Goal: Task Accomplishment & Management: Use online tool/utility

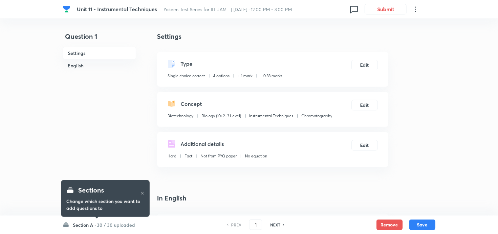
checkbox input "true"
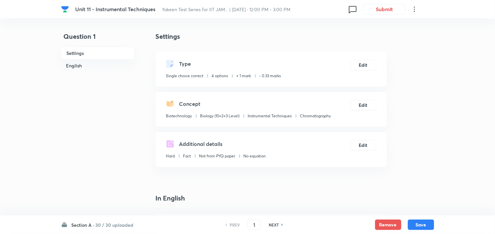
click at [88, 223] on h6 "Section A ·" at bounding box center [83, 224] width 23 height 7
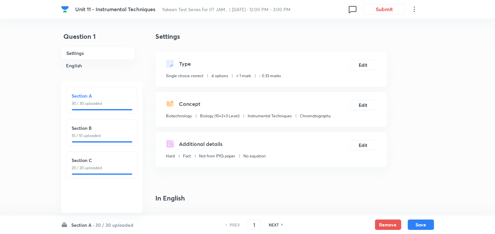
click at [88, 223] on h6 "Section A ·" at bounding box center [83, 224] width 23 height 7
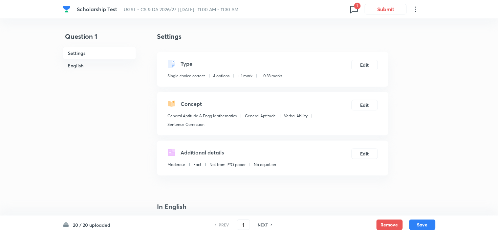
checkbox input "true"
click at [351, 9] on icon at bounding box center [352, 9] width 11 height 11
click at [312, 31] on div "Question 2 1 issue" at bounding box center [315, 30] width 79 height 25
type input "2"
checkbox input "false"
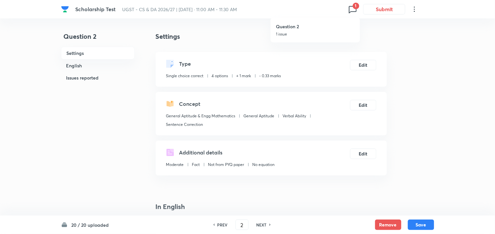
checkbox input "true"
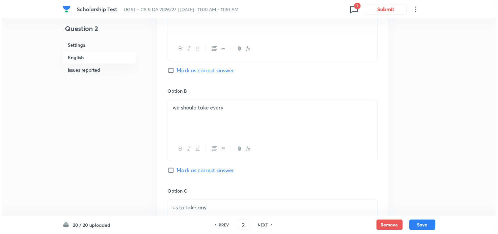
scroll to position [314, 0]
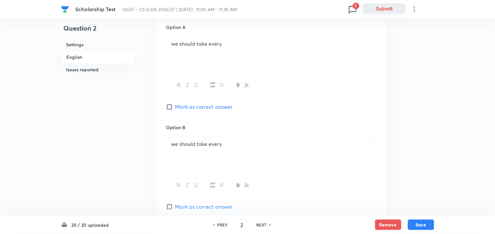
click at [383, 11] on button "Submit" at bounding box center [384, 8] width 42 height 11
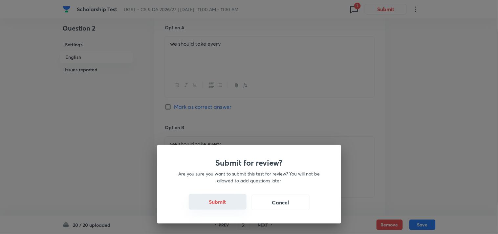
click at [219, 205] on button "Submit" at bounding box center [218, 202] width 58 height 16
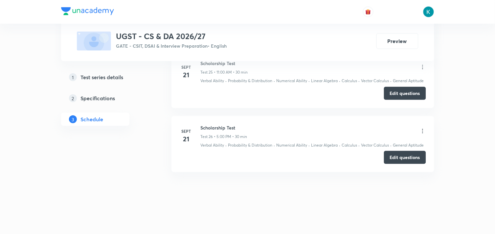
scroll to position [1936, 0]
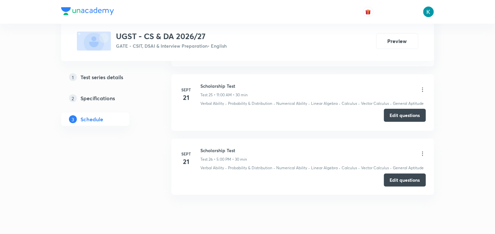
click at [408, 122] on button "Edit questions" at bounding box center [405, 115] width 42 height 13
click at [412, 186] on button "Edit questions" at bounding box center [405, 179] width 42 height 13
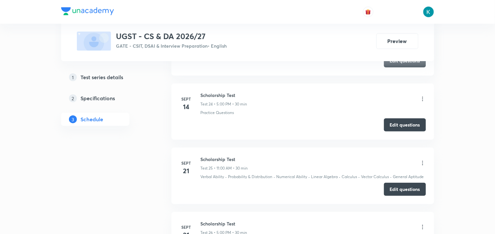
scroll to position [1826, 0]
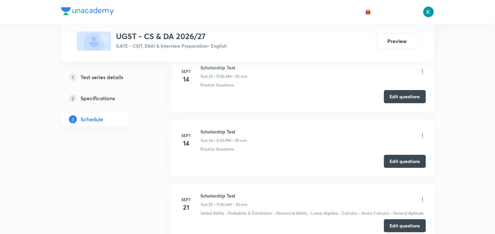
click at [397, 103] on button "Edit questions" at bounding box center [405, 96] width 42 height 13
click at [401, 167] on button "Edit questions" at bounding box center [405, 160] width 42 height 13
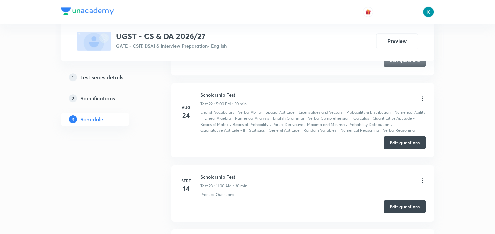
scroll to position [1644, 0]
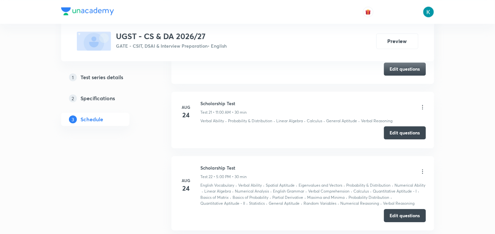
click at [402, 139] on button "Edit questions" at bounding box center [405, 132] width 42 height 13
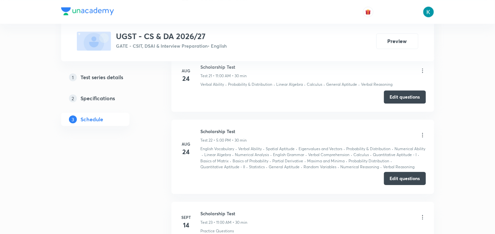
click at [394, 185] on button "Edit questions" at bounding box center [405, 178] width 42 height 13
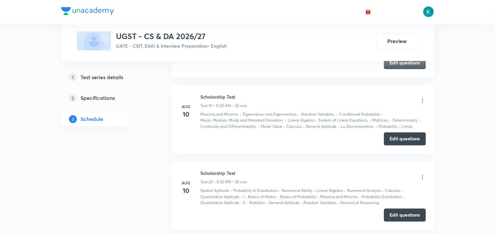
scroll to position [1389, 0]
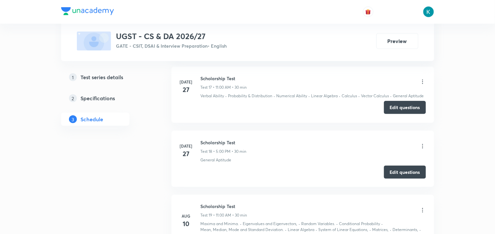
click at [394, 114] on button "Edit questions" at bounding box center [405, 107] width 42 height 13
click at [398, 177] on button "Edit questions" at bounding box center [405, 171] width 42 height 13
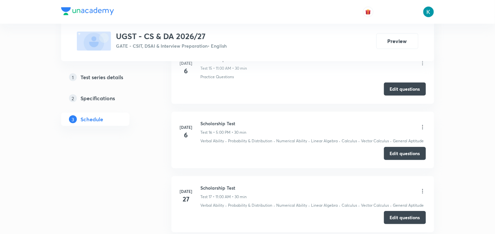
scroll to position [1243, 0]
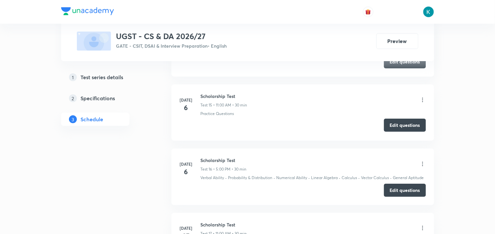
click at [392, 130] on button "Edit questions" at bounding box center [405, 124] width 42 height 13
click at [401, 196] on button "Edit questions" at bounding box center [405, 189] width 42 height 13
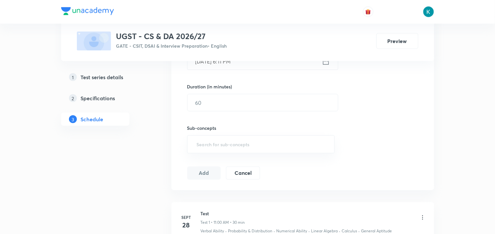
scroll to position [76, 0]
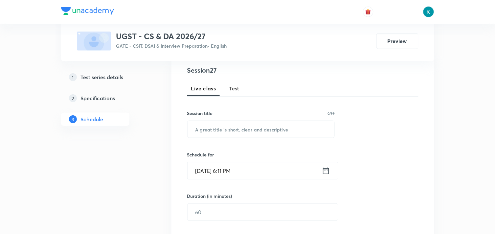
click at [237, 87] on span "Test" at bounding box center [234, 88] width 11 height 8
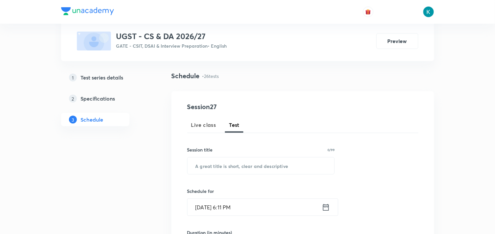
scroll to position [0, 0]
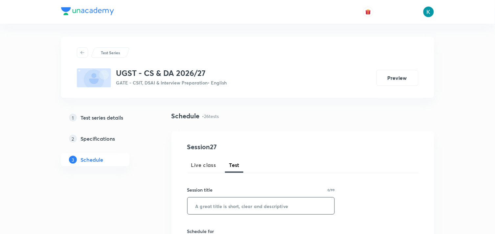
click at [236, 205] on input "text" at bounding box center [260, 205] width 147 height 17
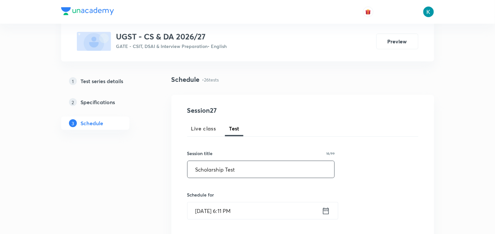
scroll to position [109, 0]
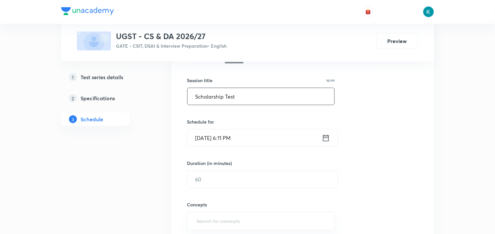
type input "Scholarship Test"
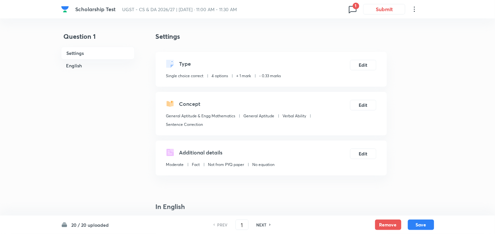
checkbox input "true"
click at [369, 7] on button "Submit" at bounding box center [384, 8] width 42 height 11
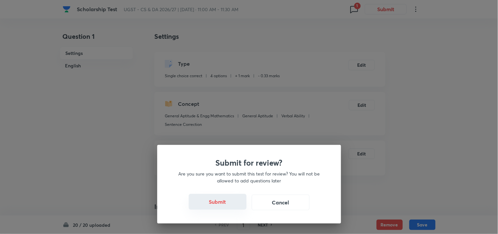
click at [224, 202] on button "Submit" at bounding box center [218, 202] width 58 height 16
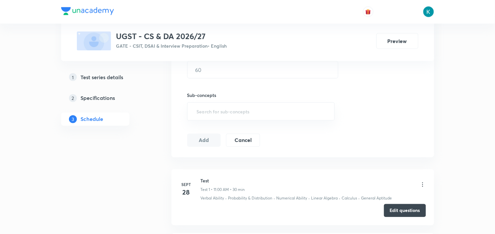
scroll to position [291, 0]
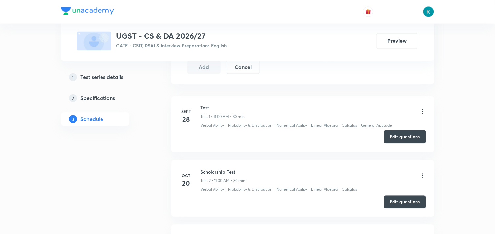
click at [400, 135] on button "Edit questions" at bounding box center [405, 136] width 42 height 13
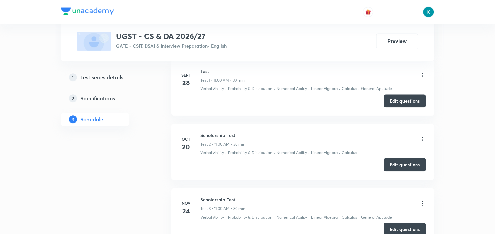
click at [406, 168] on button "Edit questions" at bounding box center [405, 164] width 42 height 13
click at [392, 222] on button "Edit questions" at bounding box center [405, 228] width 42 height 13
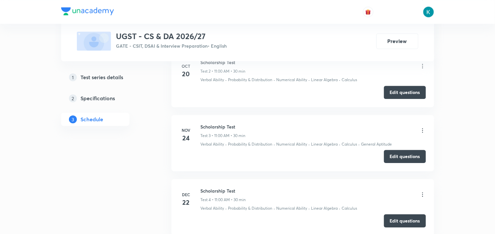
scroll to position [474, 0]
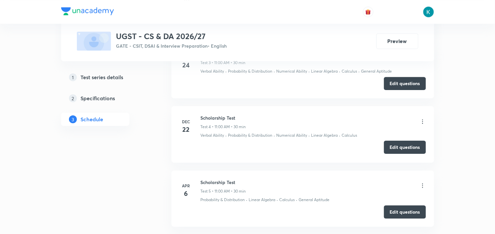
click at [404, 146] on button "Edit questions" at bounding box center [405, 146] width 42 height 13
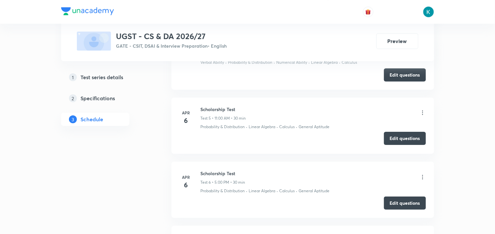
click at [397, 139] on button "Edit questions" at bounding box center [405, 138] width 42 height 13
click at [397, 203] on button "Edit questions" at bounding box center [405, 202] width 42 height 13
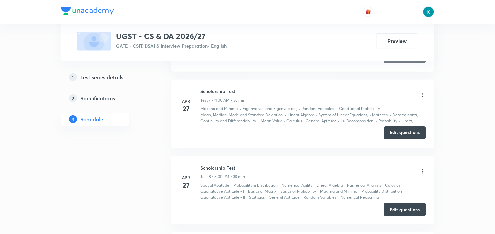
click at [394, 131] on button "Edit questions" at bounding box center [405, 132] width 42 height 13
click at [397, 211] on button "Edit questions" at bounding box center [405, 208] width 42 height 13
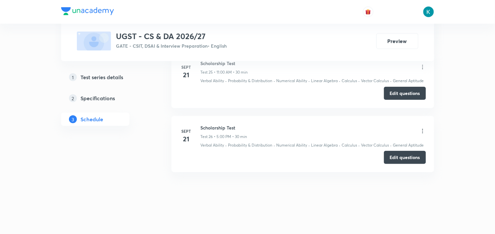
scroll to position [1973, 0]
drag, startPoint x: 240, startPoint y: 126, endPoint x: 200, endPoint y: 126, distance: 39.4
click at [201, 126] on h6 "Scholarship Test" at bounding box center [224, 127] width 47 height 7
copy h6 "Scholarship Test"
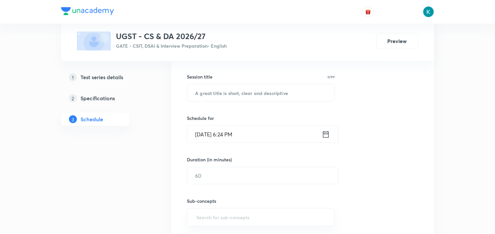
scroll to position [40, 0]
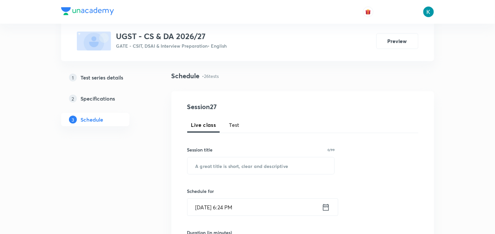
click at [236, 125] on span "Test" at bounding box center [234, 125] width 11 height 8
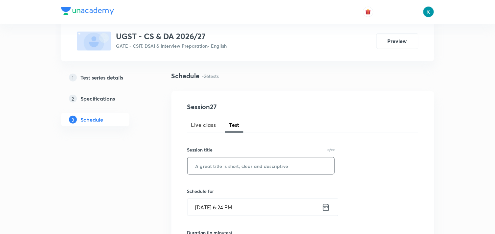
click at [223, 160] on div "Session title 0/99 ​" at bounding box center [261, 160] width 148 height 28
click at [222, 162] on input "text" at bounding box center [260, 165] width 147 height 17
paste input "Scholarship Test"
type input "Scholarship Test"
click at [325, 204] on icon at bounding box center [326, 206] width 8 height 9
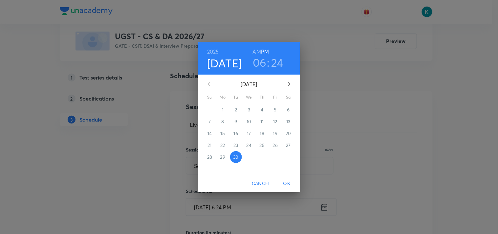
click at [290, 85] on icon "button" at bounding box center [289, 84] width 8 height 8
click at [208, 121] on span "5" at bounding box center [210, 121] width 12 height 7
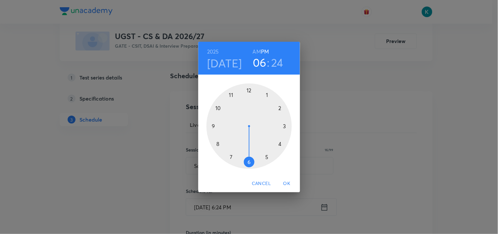
click at [231, 95] on div at bounding box center [248, 125] width 85 height 85
click at [248, 90] on div at bounding box center [248, 125] width 85 height 85
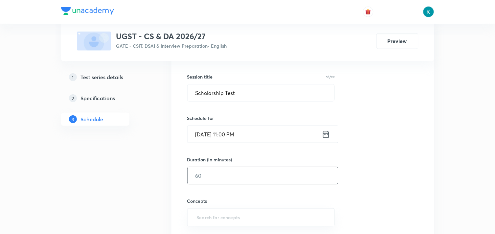
scroll to position [149, 0]
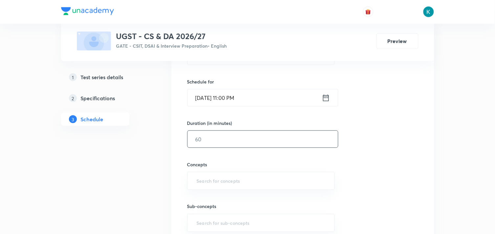
click at [239, 137] on input "text" at bounding box center [262, 139] width 150 height 17
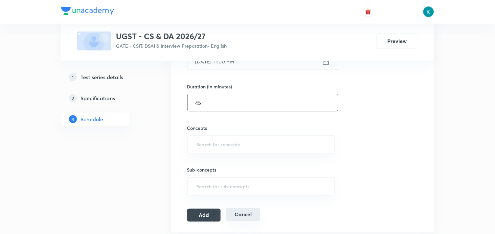
scroll to position [222, 0]
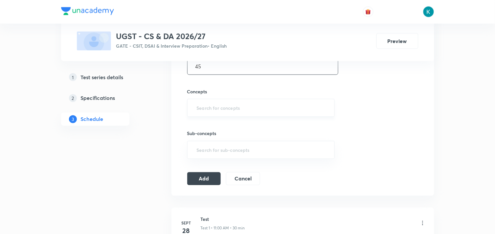
type input "45"
click at [224, 110] on input "text" at bounding box center [260, 108] width 131 height 12
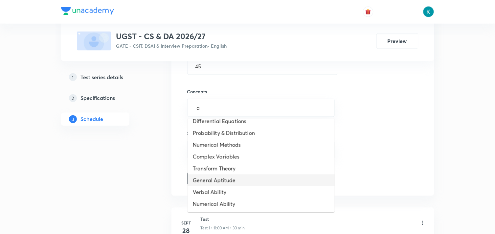
scroll to position [4, 0]
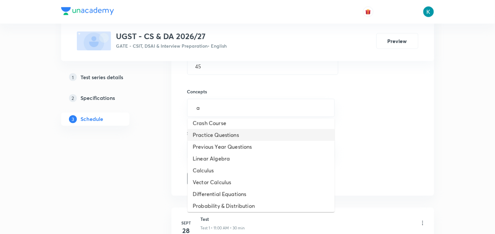
drag, startPoint x: 222, startPoint y: 113, endPoint x: 184, endPoint y: 106, distance: 37.7
click at [184, 106] on div "Session 27 Live class Test Session title 16/99 Scholarship Test ​ Schedule for …" at bounding box center [302, 52] width 263 height 286
type input ","
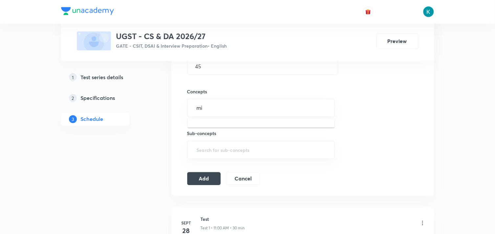
type input "m"
type input "a"
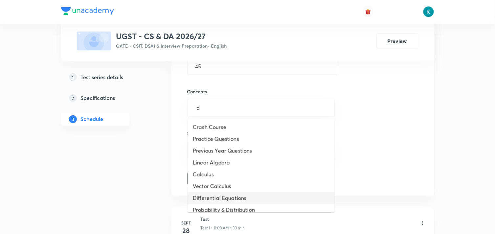
scroll to position [73, 0]
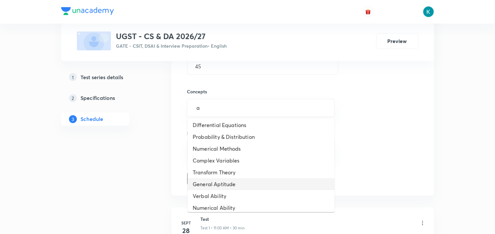
click at [244, 181] on li "General Aptitude" at bounding box center [260, 184] width 147 height 12
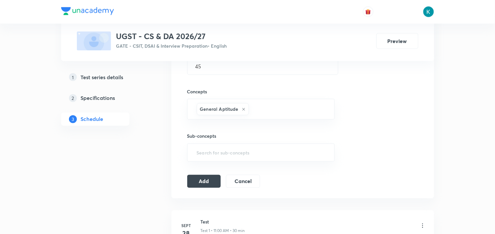
type input "a"
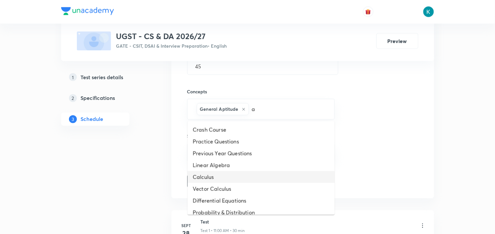
scroll to position [65, 0]
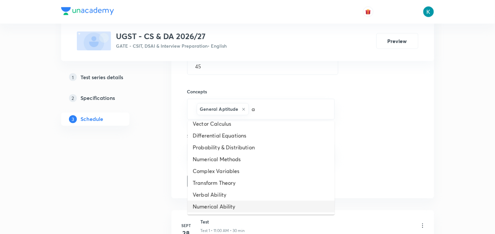
click at [233, 204] on li "Numerical Ability" at bounding box center [260, 207] width 147 height 12
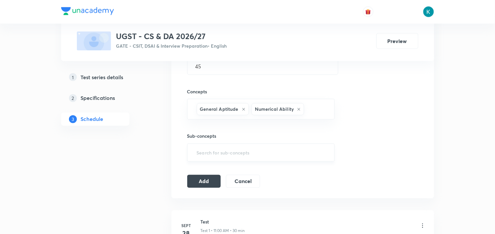
type input "a"
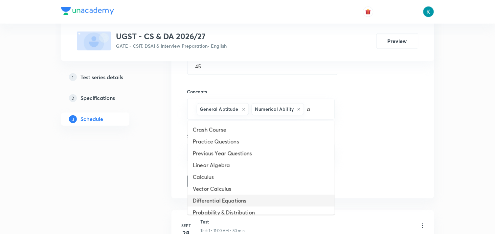
scroll to position [36, 0]
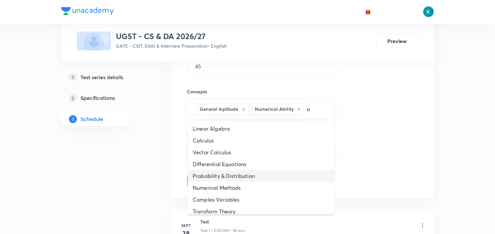
click at [234, 173] on li "Probability & Distribution" at bounding box center [260, 176] width 147 height 12
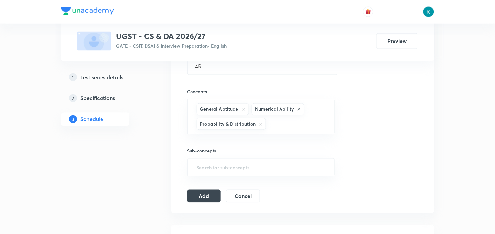
type input "a"
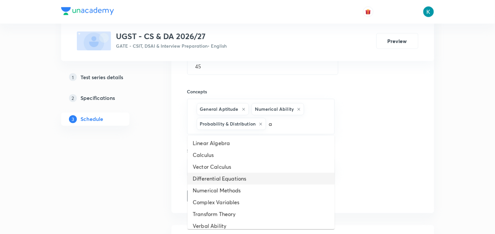
scroll to position [0, 0]
click at [224, 177] on li "Linear Algebra" at bounding box center [260, 180] width 147 height 12
type input "a"
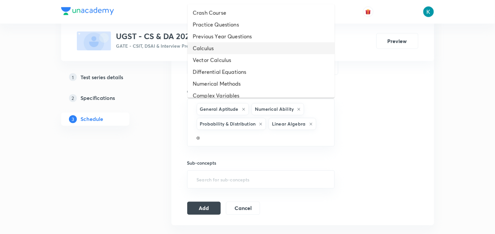
click at [222, 44] on li "Calculus" at bounding box center [260, 48] width 147 height 12
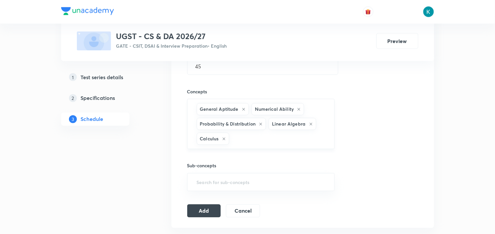
type input "a"
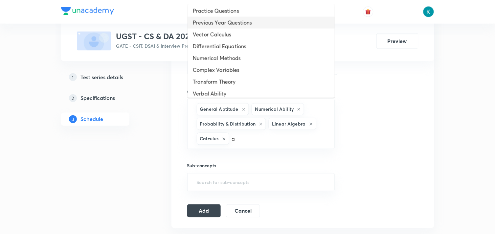
scroll to position [18, 0]
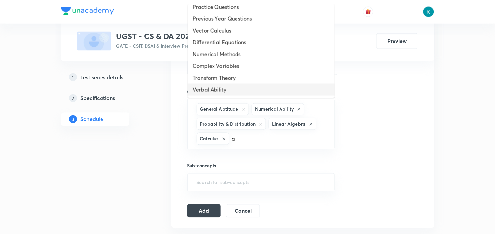
drag, startPoint x: 232, startPoint y: 90, endPoint x: 235, endPoint y: 94, distance: 4.9
click at [232, 90] on li "Verbal Ability" at bounding box center [260, 90] width 147 height 12
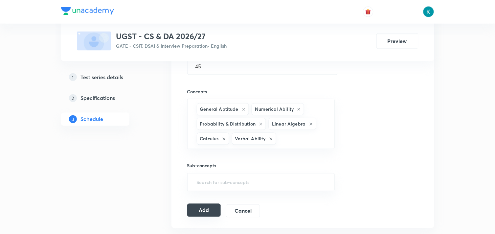
click at [210, 207] on button "Add" at bounding box center [204, 209] width 34 height 13
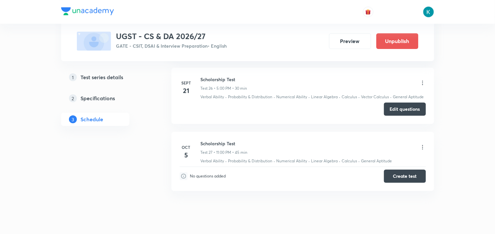
scroll to position [1823, 0]
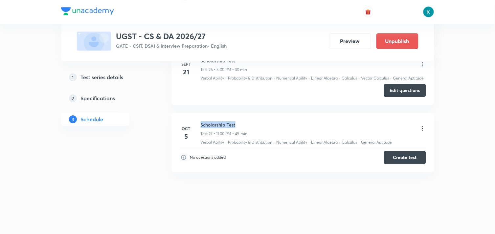
drag, startPoint x: 238, startPoint y: 124, endPoint x: 200, endPoint y: 120, distance: 37.6
click at [201, 120] on li "Oct 5 Scholarship Test Test 27 • 11:00 PM • 45 min Verbal Ability · Probability…" at bounding box center [302, 142] width 263 height 59
copy h6 "Scholarship Test"
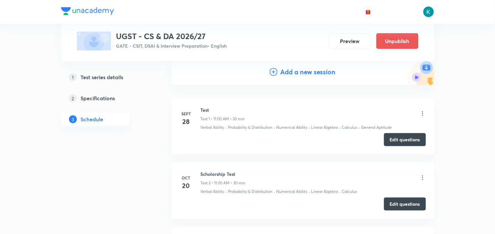
scroll to position [0, 0]
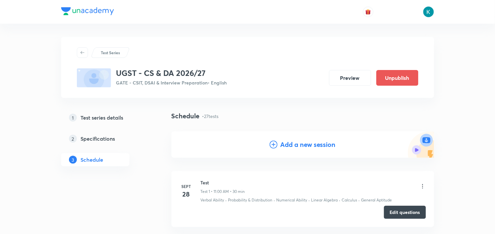
click at [295, 145] on h4 "Add a new session" at bounding box center [307, 144] width 55 height 10
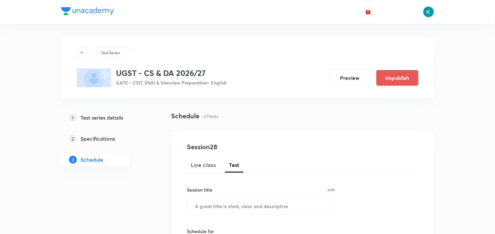
scroll to position [73, 0]
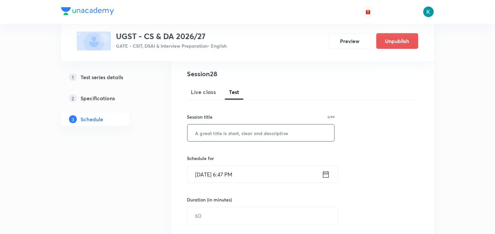
click at [220, 136] on input "text" at bounding box center [260, 132] width 147 height 17
paste input "Scholarship Test"
type input "Scholarship Test"
click at [323, 177] on icon at bounding box center [326, 174] width 8 height 9
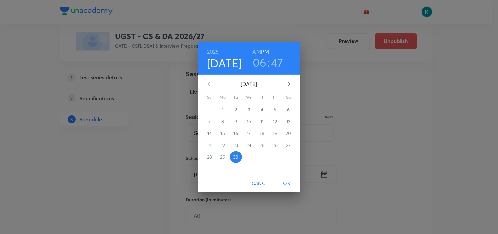
click at [289, 81] on icon "button" at bounding box center [289, 84] width 8 height 8
click at [209, 122] on p "5" at bounding box center [209, 121] width 3 height 7
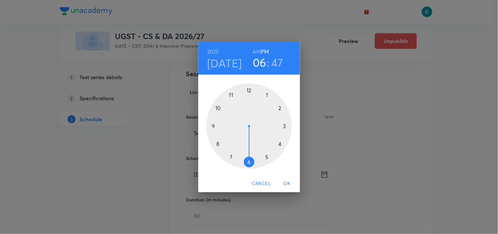
click at [266, 158] on div at bounding box center [248, 125] width 85 height 85
click at [248, 89] on div at bounding box center [248, 125] width 85 height 85
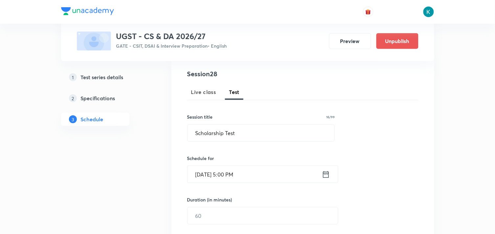
scroll to position [146, 0]
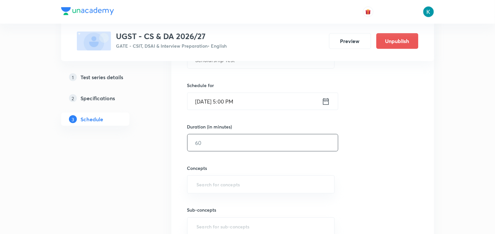
click at [229, 142] on input "text" at bounding box center [262, 142] width 150 height 17
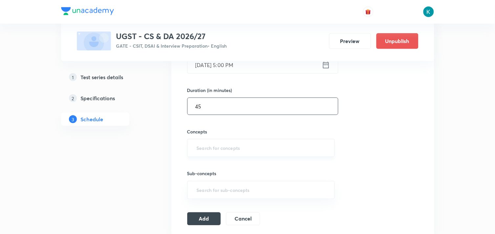
type input "45"
click at [242, 147] on input "text" at bounding box center [260, 148] width 131 height 12
type input "2"
type input "a"
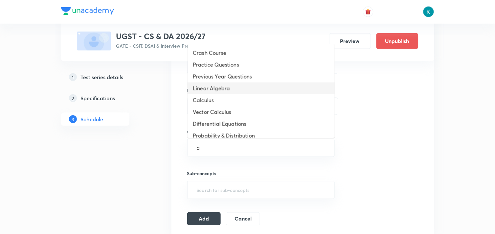
click at [219, 89] on li "Linear Algebra" at bounding box center [260, 88] width 147 height 12
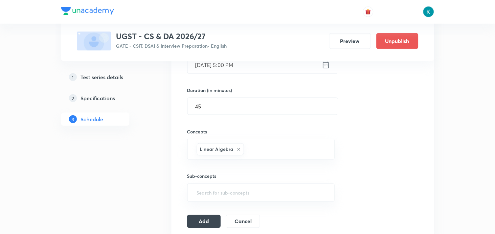
type input "a"
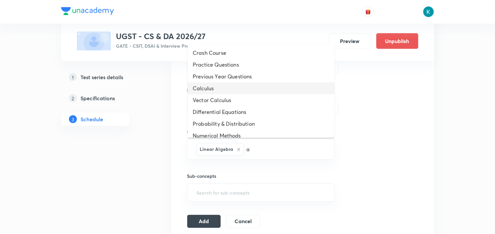
click at [221, 87] on li "Calculus" at bounding box center [260, 88] width 147 height 12
type input "a"
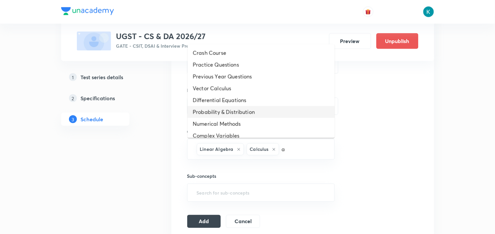
click at [229, 109] on li "Probability & Distribution" at bounding box center [260, 112] width 147 height 12
type input "a"
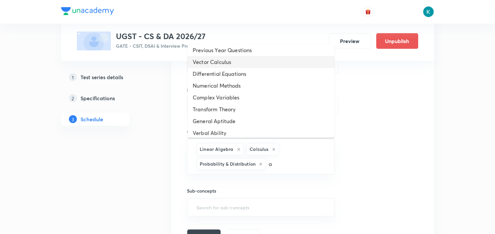
scroll to position [41, 0]
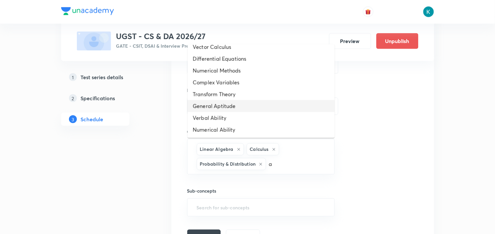
click at [232, 103] on li "General Aptitude" at bounding box center [260, 106] width 147 height 12
type input "a"
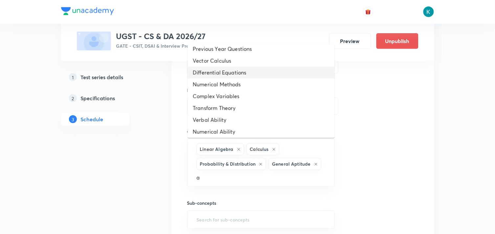
scroll to position [30, 0]
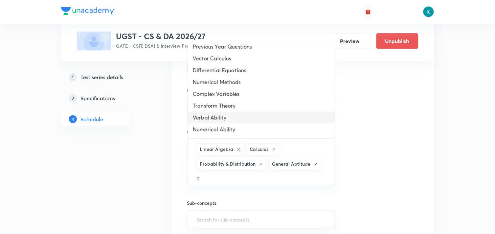
click at [222, 112] on li "Verbal Ability" at bounding box center [260, 118] width 147 height 12
type input "a"
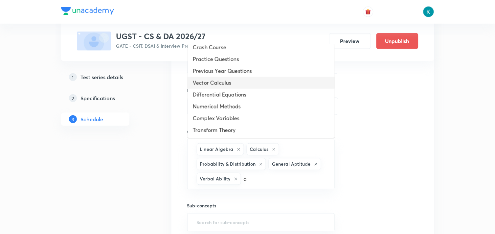
scroll to position [18, 0]
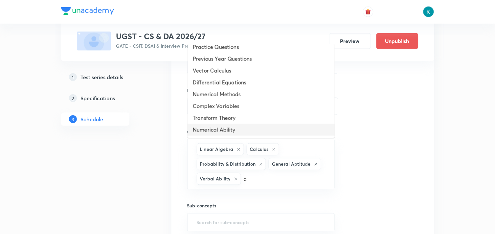
click at [235, 130] on li "Numerical Ability" at bounding box center [260, 130] width 147 height 12
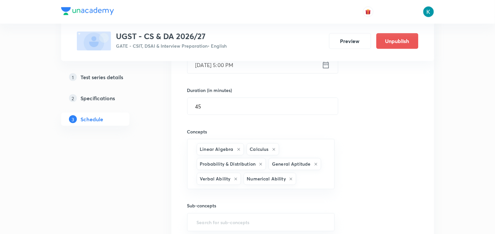
scroll to position [255, 0]
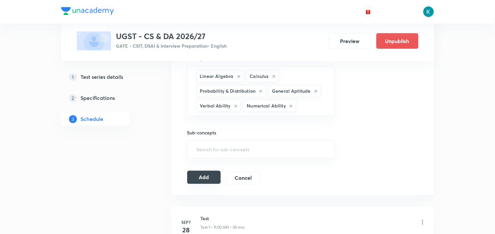
click at [208, 177] on button "Add" at bounding box center [204, 177] width 34 height 13
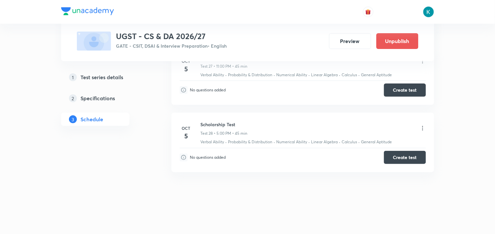
scroll to position [1817, 0]
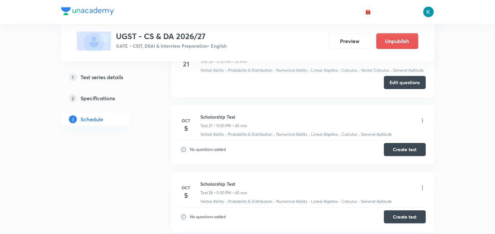
click at [422, 124] on icon at bounding box center [422, 120] width 7 height 7
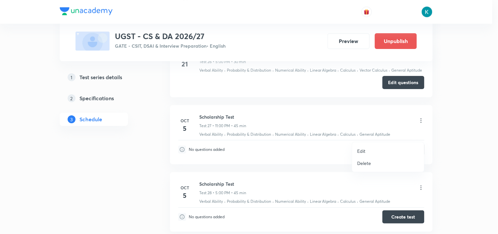
click at [362, 148] on p "Edit" at bounding box center [361, 150] width 8 height 7
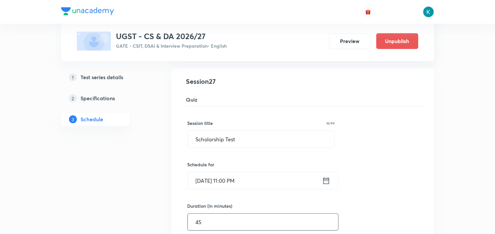
scroll to position [1889, 0]
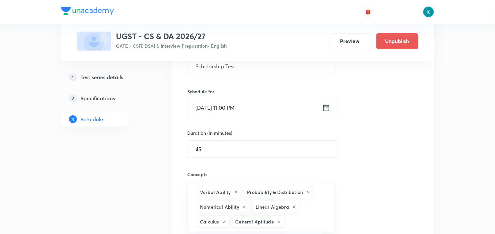
click at [326, 112] on icon at bounding box center [326, 107] width 8 height 9
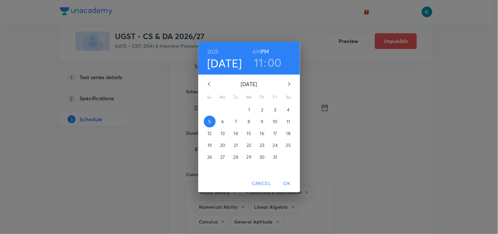
click at [259, 52] on h6 "AM" at bounding box center [257, 51] width 8 height 9
click at [285, 182] on span "OK" at bounding box center [287, 183] width 16 height 8
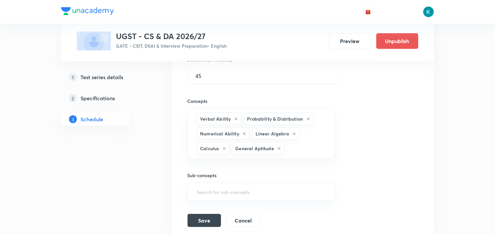
scroll to position [1999, 0]
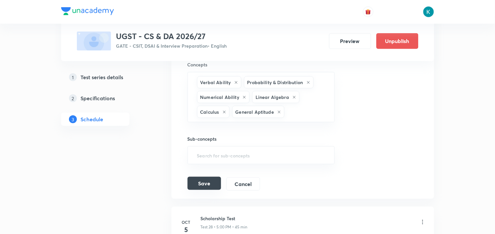
click at [203, 190] on button "Save" at bounding box center [203, 183] width 33 height 13
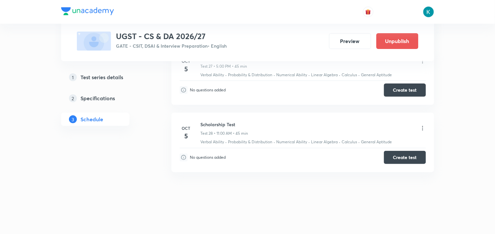
scroll to position [1853, 0]
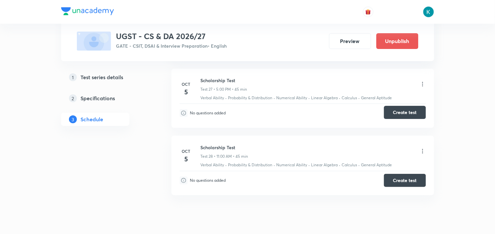
click at [398, 119] on button "Create test" at bounding box center [405, 112] width 42 height 13
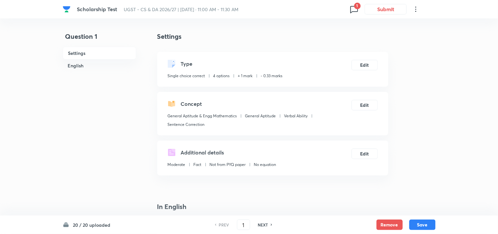
checkbox input "true"
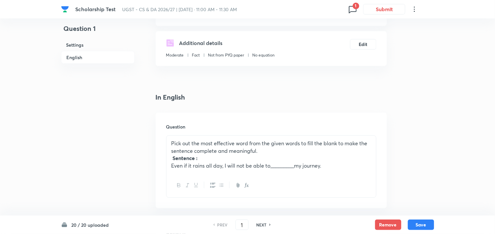
scroll to position [182, 0]
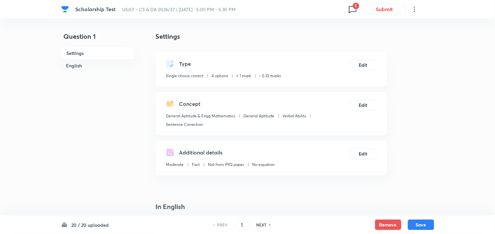
checkbox input "true"
click at [351, 10] on icon at bounding box center [352, 9] width 11 height 11
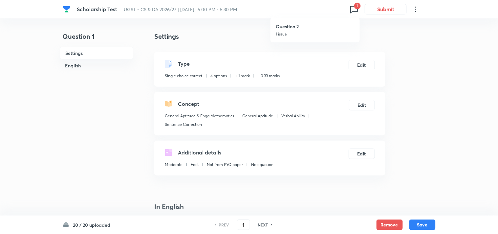
click at [408, 136] on div at bounding box center [249, 117] width 498 height 234
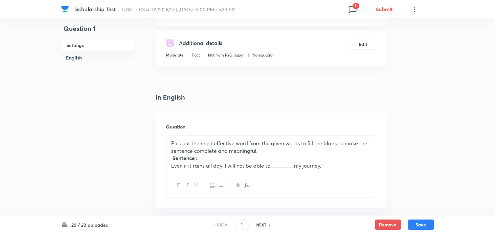
scroll to position [36, 0]
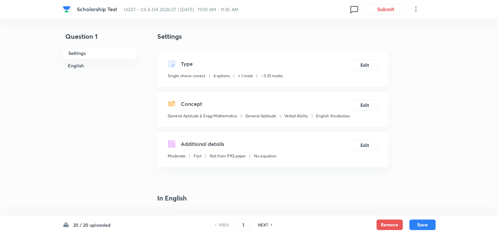
checkbox input "true"
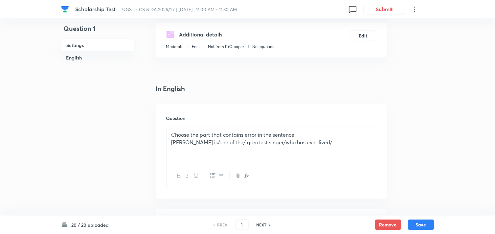
scroll to position [73, 0]
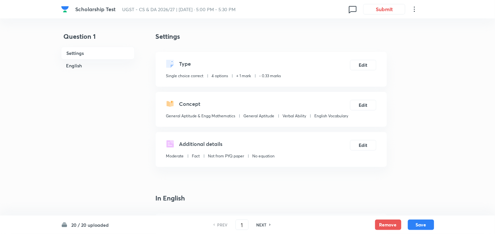
scroll to position [73, 0]
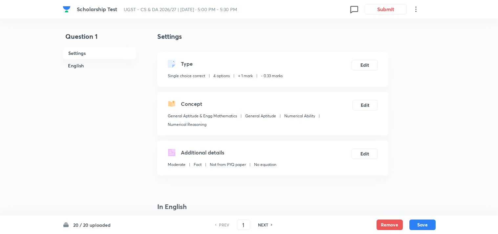
checkbox input "true"
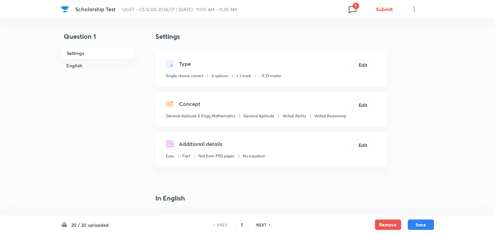
scroll to position [73, 0]
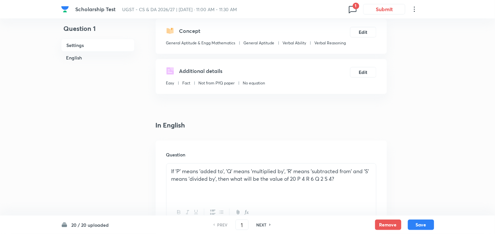
click at [354, 14] on icon at bounding box center [352, 9] width 11 height 11
click at [306, 31] on div "Question 4 1 issue" at bounding box center [315, 30] width 79 height 25
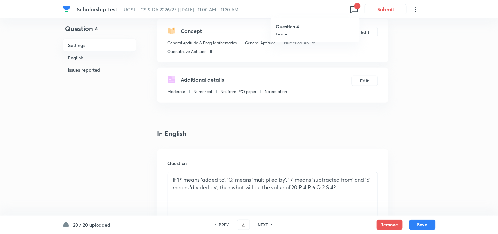
type input "4"
checkbox input "false"
checkbox input "true"
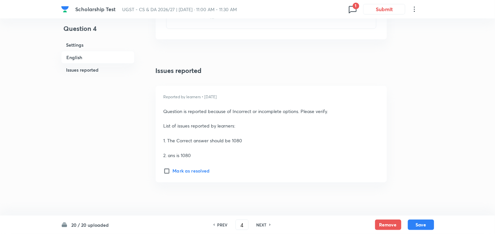
scroll to position [693, 0]
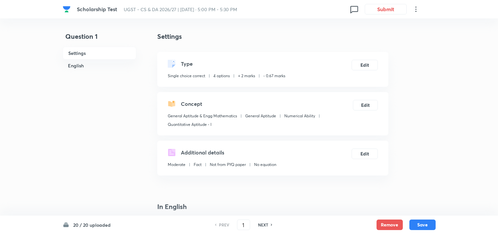
checkbox input "true"
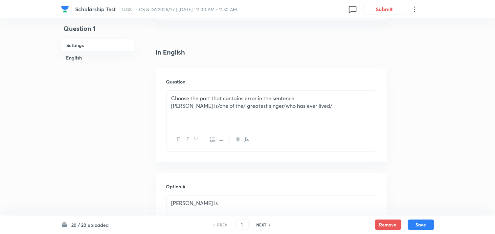
scroll to position [109, 0]
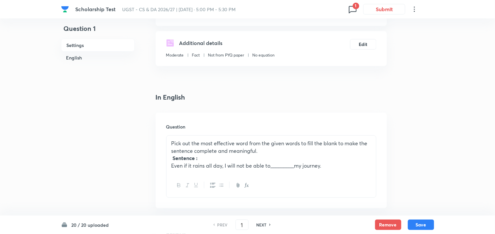
scroll to position [73, 0]
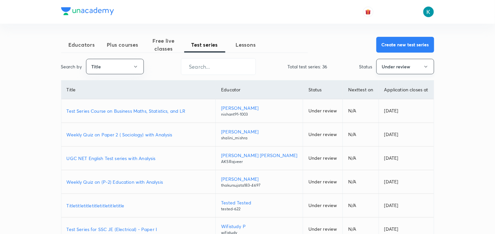
click at [400, 67] on button "Under review" at bounding box center [405, 66] width 58 height 15
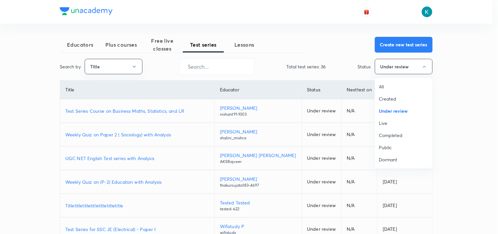
click at [386, 86] on span "All" at bounding box center [403, 86] width 49 height 7
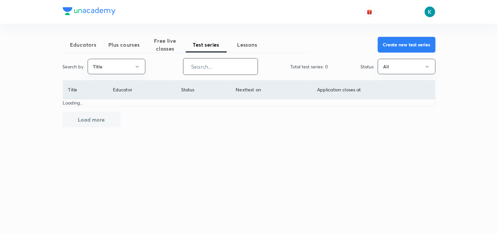
click at [219, 69] on input "text" at bounding box center [220, 66] width 74 height 17
click at [223, 67] on input "Scholarship test" at bounding box center [220, 66] width 74 height 17
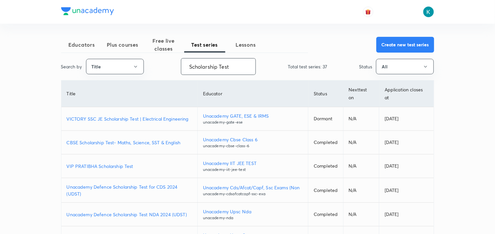
click at [190, 66] on input "Scholarship Test" at bounding box center [218, 66] width 74 height 17
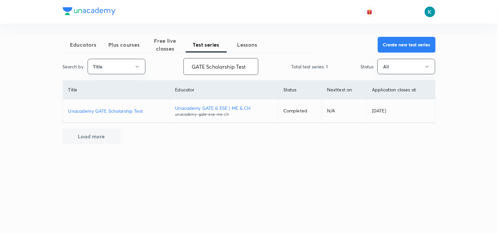
type input "GATE Scholarship Test"
click at [117, 110] on p "Unacademy GATE Scholarship Test" at bounding box center [116, 110] width 96 height 7
click at [116, 111] on p "Unacademy GATE Scholarship Test" at bounding box center [116, 110] width 96 height 7
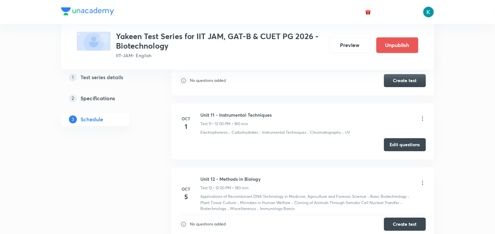
scroll to position [766, 0]
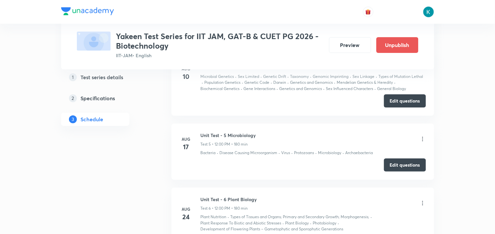
scroll to position [474, 0]
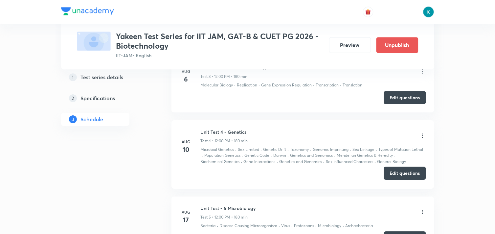
click at [406, 166] on button "Edit questions" at bounding box center [405, 172] width 42 height 13
click at [402, 169] on button "Edit questions" at bounding box center [405, 172] width 42 height 13
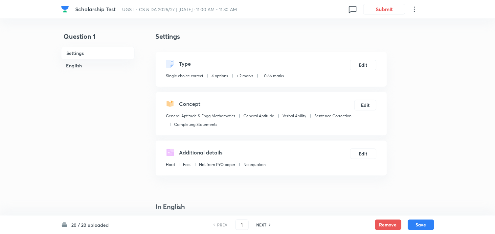
checkbox input "true"
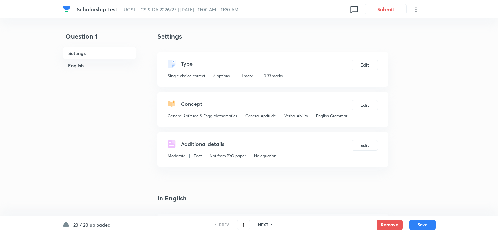
checkbox input "true"
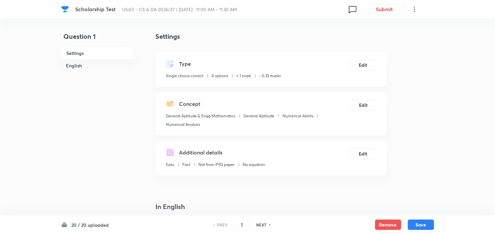
checkbox input "true"
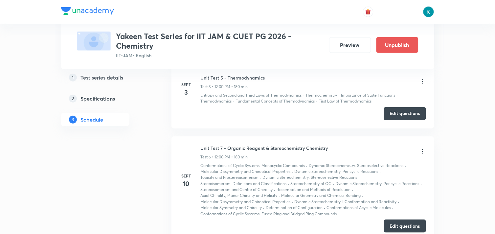
scroll to position [719, 0]
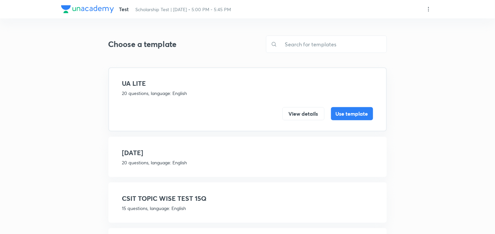
click at [429, 9] on icon at bounding box center [428, 9] width 7 height 7
click at [397, 21] on p "Create new template" at bounding box center [388, 24] width 45 height 7
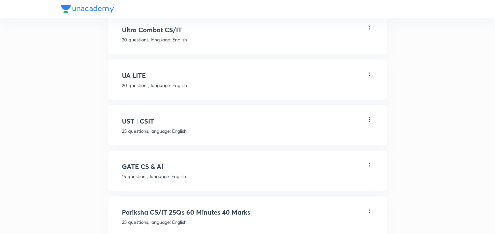
click at [182, 117] on h4 "UST | CSIT" at bounding box center [247, 121] width 251 height 10
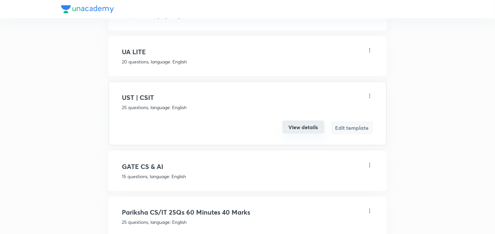
click at [301, 125] on button "View details" at bounding box center [303, 126] width 42 height 13
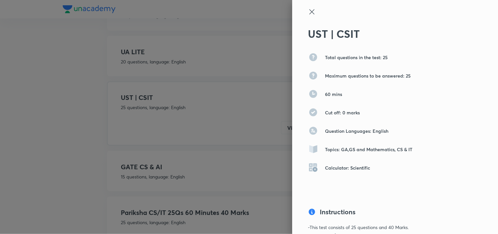
click at [308, 11] on icon at bounding box center [312, 12] width 8 height 8
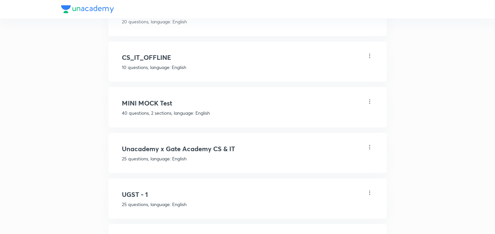
scroll to position [729, 0]
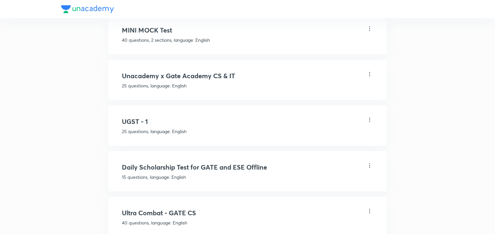
click at [156, 116] on h4 "UGST - 1" at bounding box center [247, 121] width 251 height 10
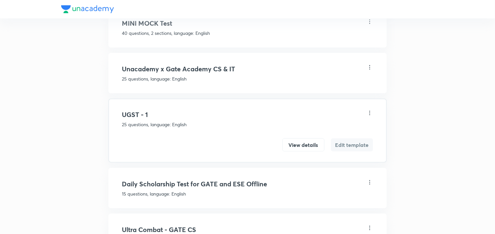
scroll to position [706, 0]
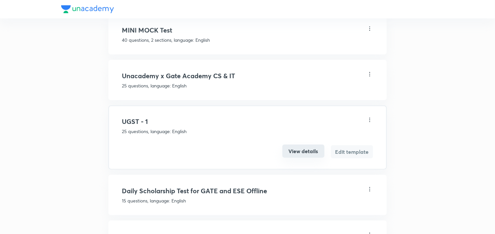
click at [310, 144] on button "View details" at bounding box center [303, 150] width 42 height 13
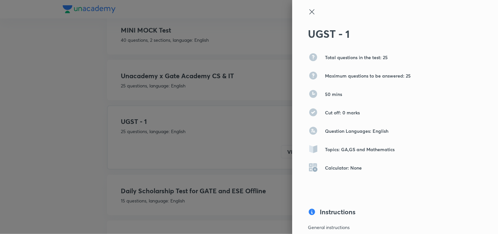
click at [308, 11] on icon at bounding box center [312, 12] width 8 height 8
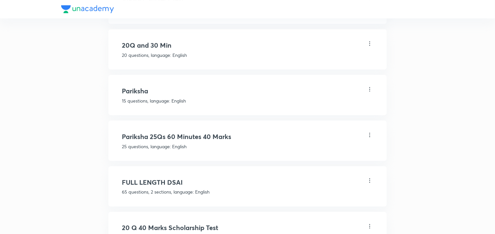
scroll to position [1471, 0]
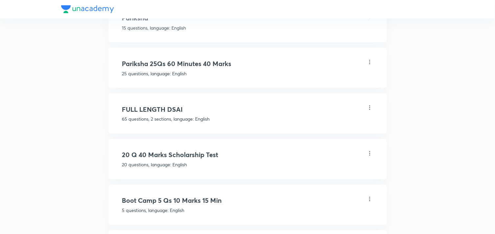
click at [166, 150] on h4 "20 Q 40 Marks Scholarship Test" at bounding box center [247, 155] width 251 height 10
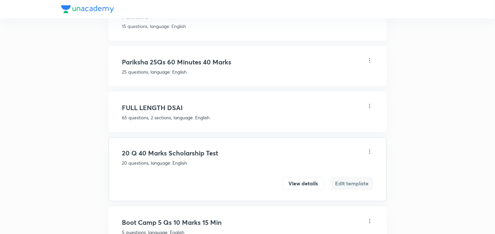
scroll to position [1447, 0]
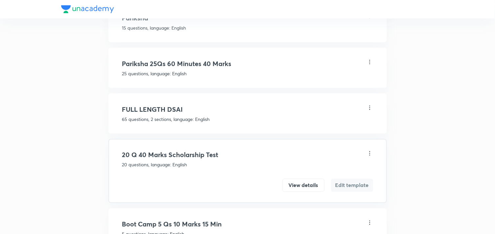
click at [166, 150] on h4 "20 Q 40 Marks Scholarship Test" at bounding box center [247, 155] width 251 height 10
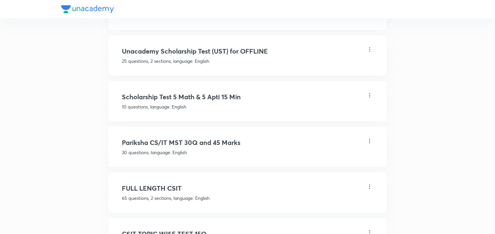
scroll to position [1812, 0]
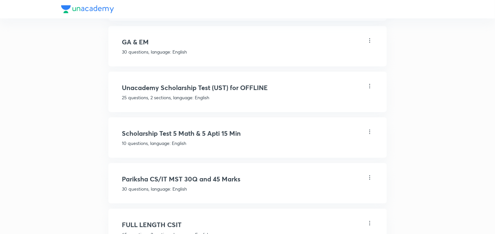
click at [161, 94] on p "25 questions, 2 sections, language: English" at bounding box center [247, 97] width 251 height 7
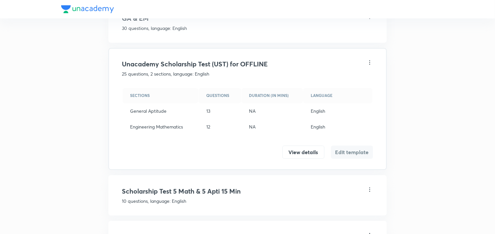
scroll to position [1788, 0]
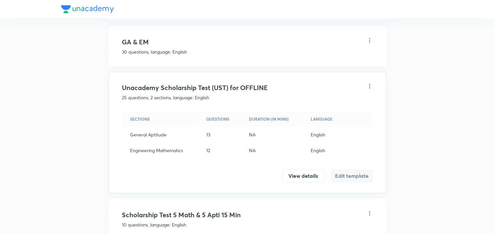
click at [181, 94] on p "25 questions, 2 sections, language: English" at bounding box center [247, 97] width 251 height 7
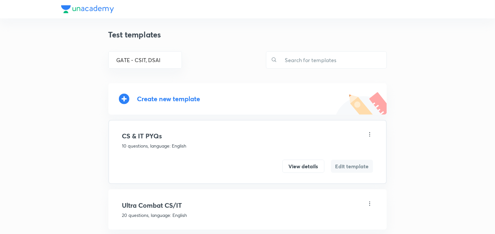
scroll to position [0, 0]
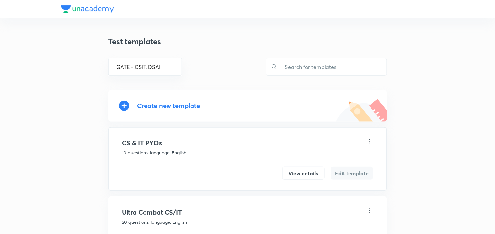
click at [182, 105] on div "Create new template" at bounding box center [168, 106] width 63 height 8
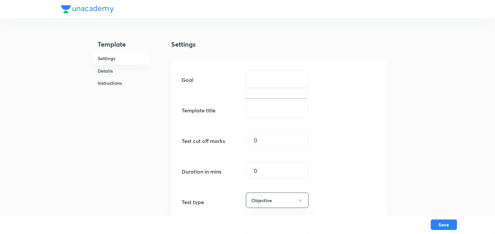
click at [264, 75] on div "​" at bounding box center [277, 78] width 63 height 17
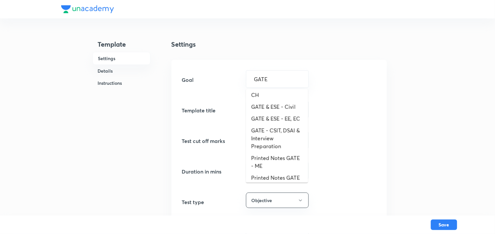
scroll to position [112, 0]
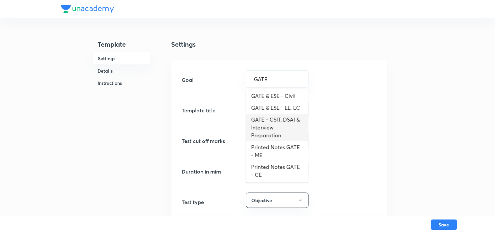
click at [266, 136] on li "GATE - CSIT, DSAI & Interview Preparation" at bounding box center [277, 128] width 62 height 28
type input "GATE - CSIT, DSAI & Interview Preparation"
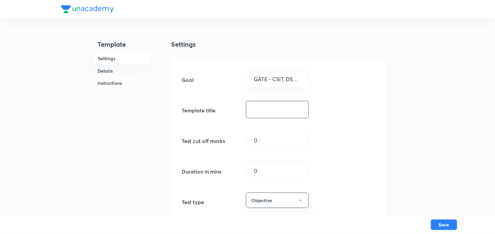
click at [264, 111] on input "text" at bounding box center [277, 109] width 62 height 17
type input "25 Q 40 Marks UGST"
click at [266, 145] on input "0" at bounding box center [277, 140] width 62 height 17
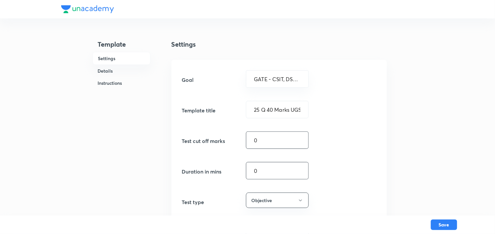
click at [270, 173] on input "0" at bounding box center [277, 170] width 62 height 17
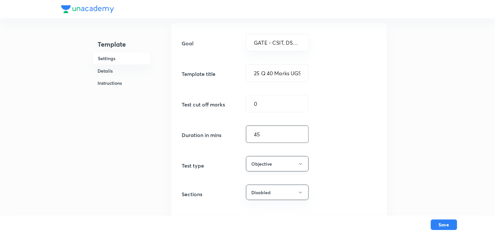
type input "45"
click at [271, 164] on button "Objective" at bounding box center [277, 163] width 63 height 15
click at [268, 185] on span "Objective" at bounding box center [276, 183] width 54 height 7
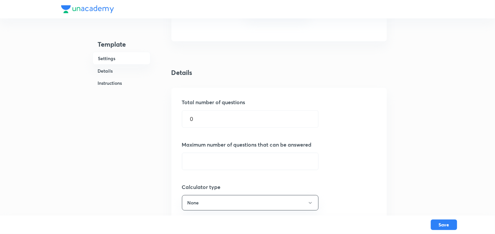
scroll to position [255, 0]
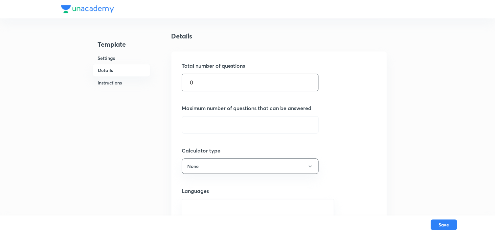
click at [222, 84] on input "0" at bounding box center [250, 82] width 136 height 17
type input "25"
click at [222, 126] on input "text" at bounding box center [250, 124] width 136 height 17
type input "25"
click at [232, 168] on button "None" at bounding box center [250, 165] width 137 height 15
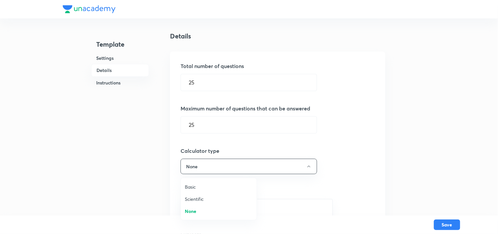
click at [197, 185] on span "Basic" at bounding box center [219, 186] width 68 height 7
click at [225, 165] on button "Basic" at bounding box center [250, 165] width 137 height 15
click at [200, 200] on span "Scientific" at bounding box center [219, 198] width 68 height 7
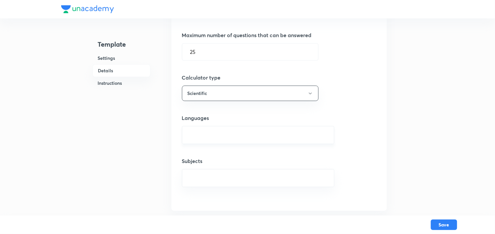
click at [216, 137] on input "text" at bounding box center [258, 135] width 136 height 12
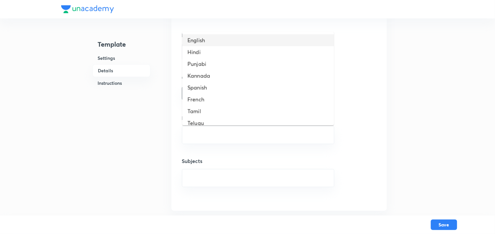
click at [207, 38] on li "English" at bounding box center [258, 40] width 152 height 12
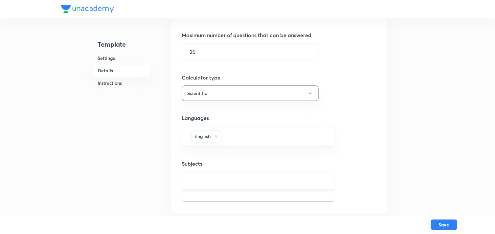
click at [219, 179] on input "text" at bounding box center [258, 180] width 136 height 12
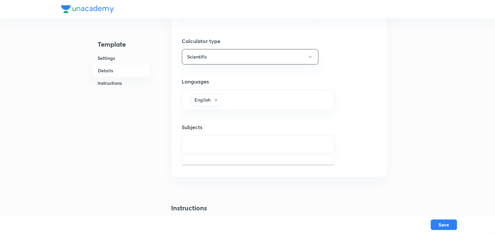
type input "e"
click at [232, 165] on li "General Aptitude & Engg Mathematics" at bounding box center [258, 164] width 152 height 12
type input "a"
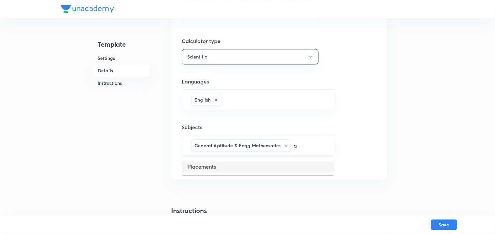
click at [245, 161] on li "Placements" at bounding box center [258, 166] width 152 height 12
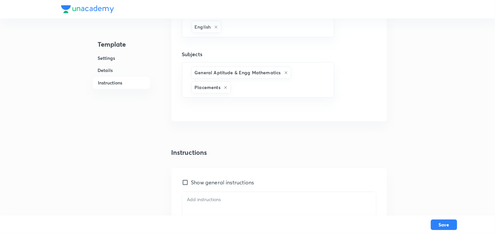
scroll to position [547, 0]
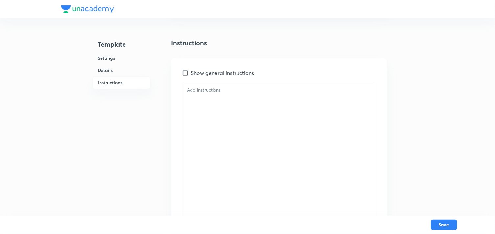
click at [188, 75] on input "Show general instructions" at bounding box center [186, 73] width 9 height 7
checkbox input "true"
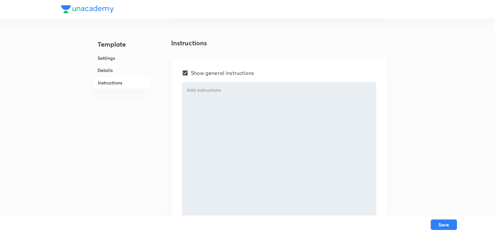
scroll to position [580, 0]
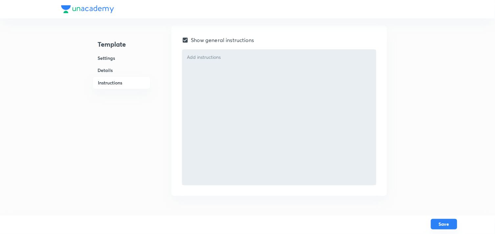
click at [439, 223] on button "Save" at bounding box center [444, 224] width 26 height 11
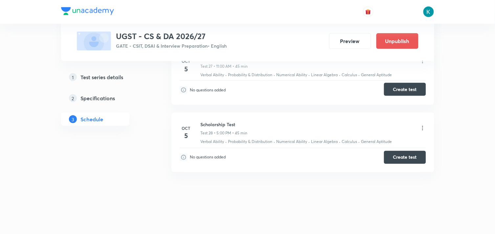
click at [408, 90] on button "Create test" at bounding box center [405, 89] width 42 height 13
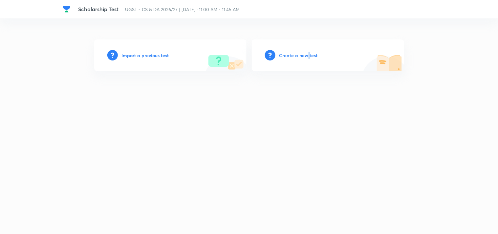
click at [308, 53] on h6 "Create a new test" at bounding box center [298, 55] width 38 height 7
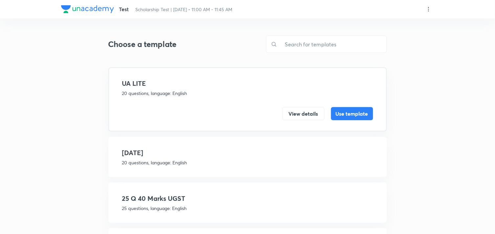
click at [179, 196] on h4 "25 Q 40 Marks UGST" at bounding box center [247, 198] width 251 height 10
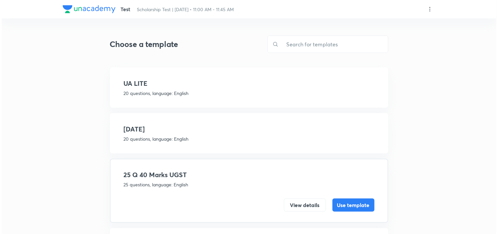
scroll to position [36, 0]
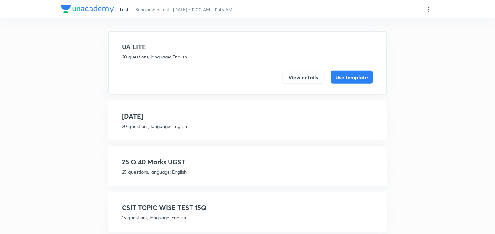
click at [183, 160] on h4 "25 Q 40 Marks UGST" at bounding box center [247, 162] width 251 height 10
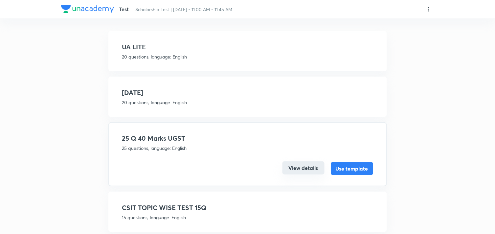
click at [310, 169] on button "View details" at bounding box center [303, 167] width 42 height 13
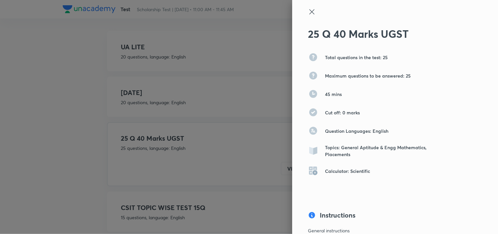
scroll to position [86, 0]
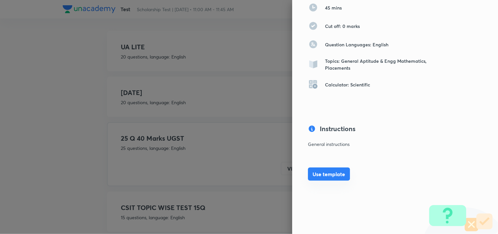
click at [317, 175] on button "Use template" at bounding box center [329, 173] width 42 height 13
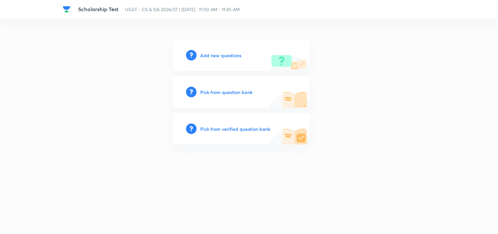
click at [222, 56] on h6 "Add new questions" at bounding box center [221, 55] width 41 height 7
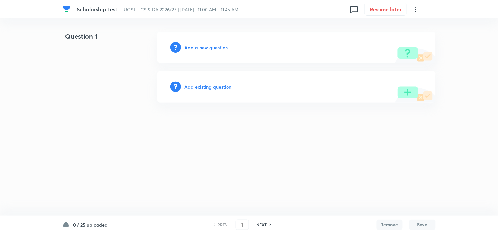
click at [208, 48] on h6 "Add a new question" at bounding box center [206, 47] width 43 height 7
click at [224, 48] on h6 "Choose a question type" at bounding box center [210, 47] width 51 height 7
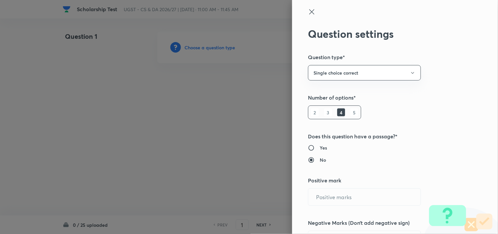
type input "1"
type input "0"
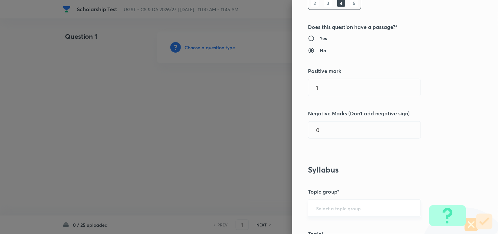
scroll to position [182, 0]
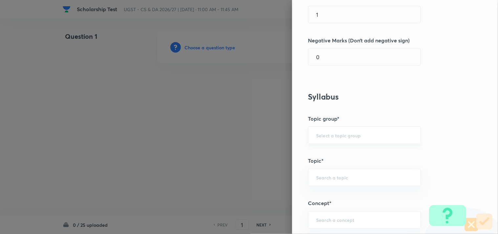
click at [338, 142] on div "​" at bounding box center [364, 134] width 113 height 17
click at [339, 154] on li "General Aptitude & Engg Mathematics" at bounding box center [359, 154] width 112 height 12
type input "General Aptitude & Engg Mathematics"
click at [322, 183] on div "​" at bounding box center [364, 177] width 113 height 17
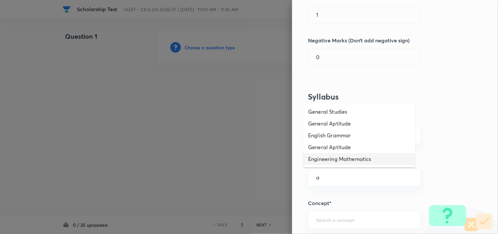
click at [362, 160] on li "Engineering Mathematics" at bounding box center [359, 159] width 112 height 12
type input "Engineering Mathematics"
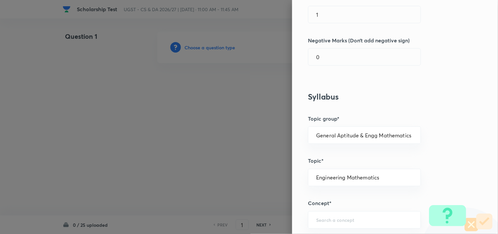
scroll to position [255, 0]
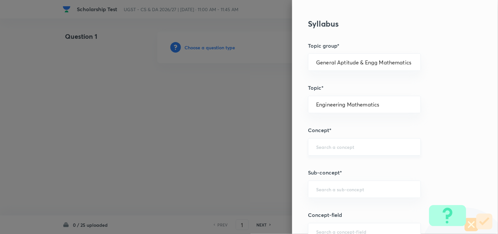
click at [336, 148] on input "text" at bounding box center [364, 147] width 96 height 6
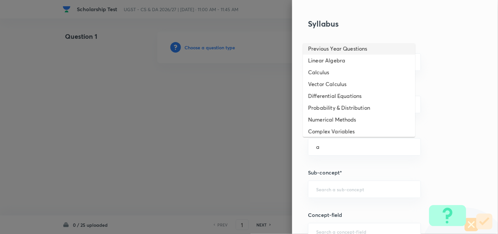
scroll to position [41, 0]
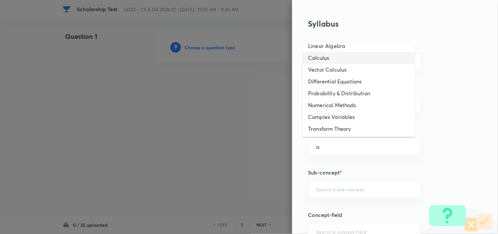
type input "a"
click at [459, 69] on div "Question settings Question type* Single choice correct Number of options* 2 3 4…" at bounding box center [395, 117] width 206 height 234
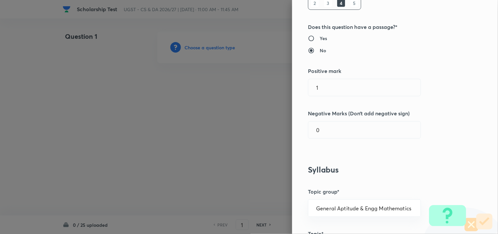
scroll to position [0, 0]
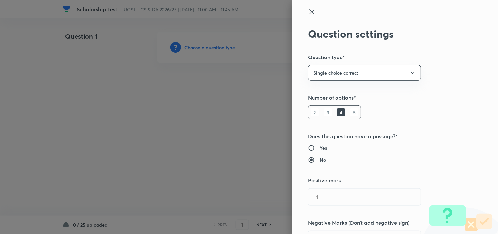
click at [309, 11] on icon at bounding box center [312, 12] width 8 height 8
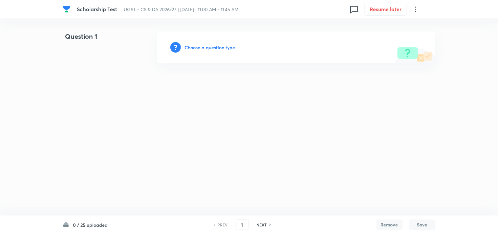
click at [417, 8] on icon at bounding box center [416, 9] width 8 height 8
click at [106, 115] on div at bounding box center [249, 117] width 498 height 234
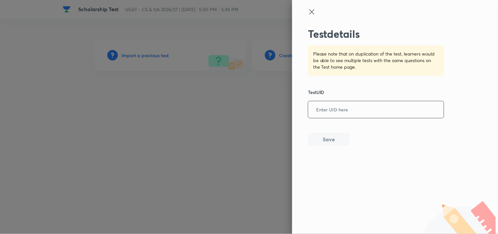
click at [330, 115] on input "text" at bounding box center [376, 110] width 136 height 16
paste input "WYXPC8M4GN"
type input "WYXPC8M4GN"
click at [323, 142] on button "Save" at bounding box center [329, 138] width 42 height 13
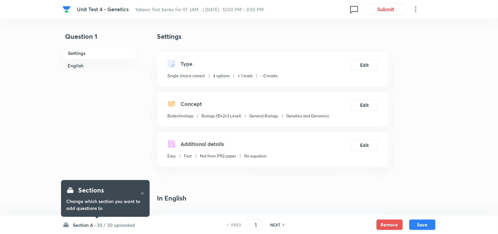
checkbox input "true"
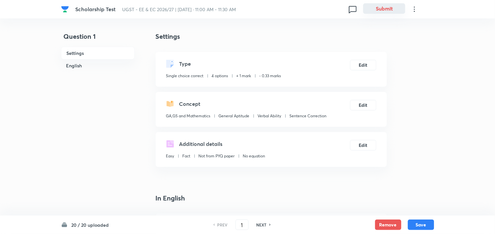
click at [382, 9] on button "Submit" at bounding box center [384, 8] width 42 height 11
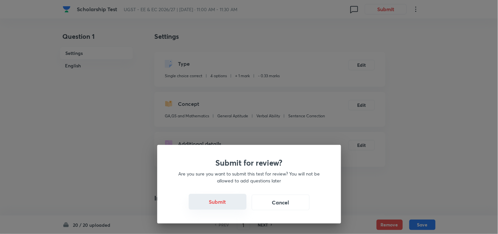
click at [228, 203] on button "Submit" at bounding box center [218, 202] width 58 height 16
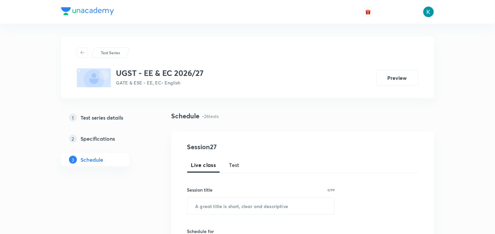
click at [237, 165] on span "Test" at bounding box center [234, 165] width 11 height 8
click at [237, 203] on input "text" at bounding box center [260, 205] width 147 height 17
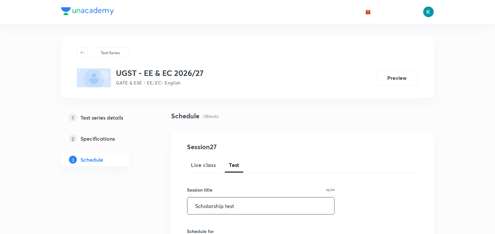
click at [228, 206] on input "Scholarship test" at bounding box center [260, 205] width 147 height 17
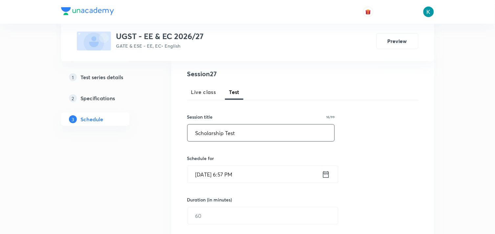
type input "Scholarship Test"
click at [327, 176] on icon at bounding box center [326, 174] width 8 height 9
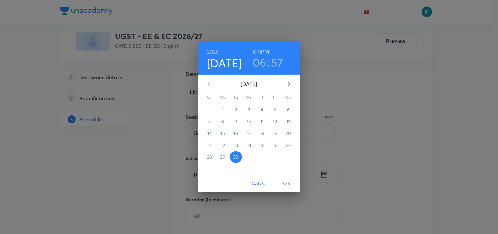
click at [289, 83] on icon "button" at bounding box center [289, 84] width 8 height 8
click at [209, 120] on p "5" at bounding box center [209, 121] width 3 height 7
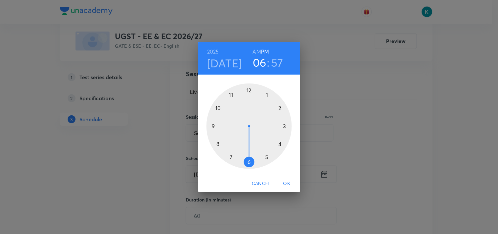
click at [260, 49] on h6 "AM" at bounding box center [257, 51] width 8 height 9
click at [232, 94] on div at bounding box center [248, 125] width 85 height 85
click at [248, 89] on div at bounding box center [248, 125] width 85 height 85
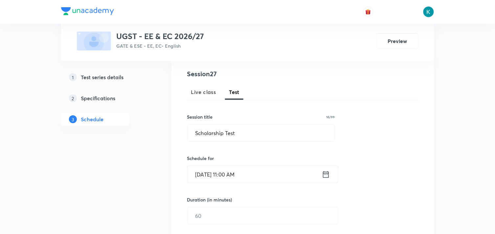
scroll to position [182, 0]
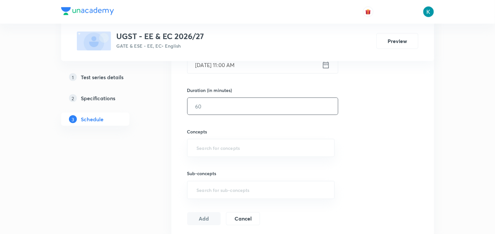
click at [225, 110] on input "text" at bounding box center [262, 106] width 150 height 17
type input "45"
click at [229, 148] on input "text" at bounding box center [260, 148] width 131 height 12
type input "a"
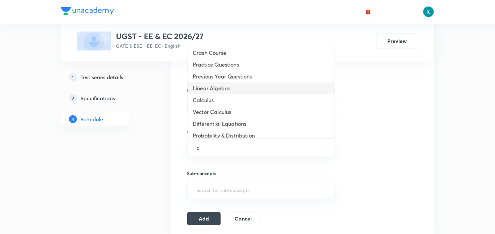
click at [237, 89] on li "Linear Algebra" at bounding box center [260, 88] width 147 height 12
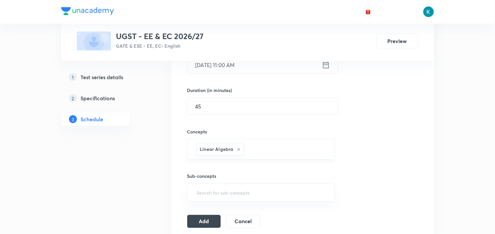
type input "a"
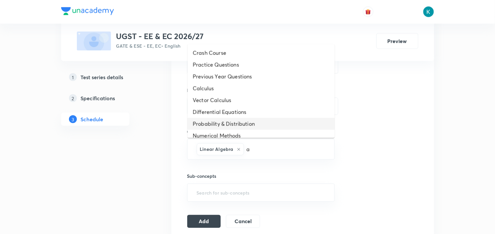
click at [232, 125] on li "Probability & Distribution" at bounding box center [260, 124] width 147 height 12
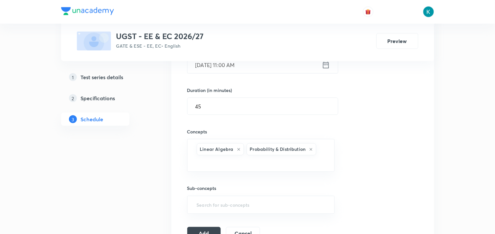
type input "a"
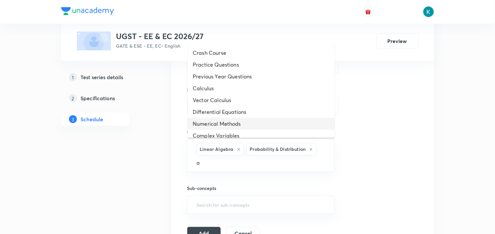
scroll to position [36, 0]
click at [232, 122] on li "General Aptitude" at bounding box center [260, 123] width 147 height 12
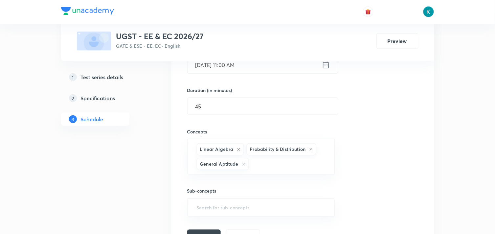
type input "a"
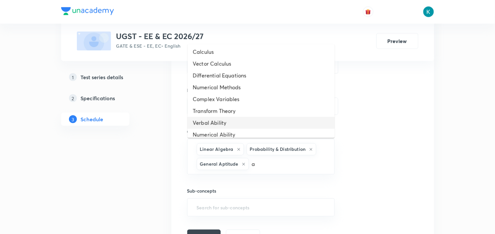
click at [223, 122] on li "Verbal Ability" at bounding box center [260, 123] width 147 height 12
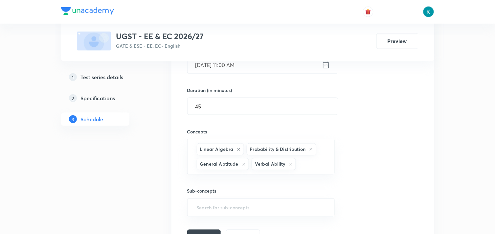
type input "a"
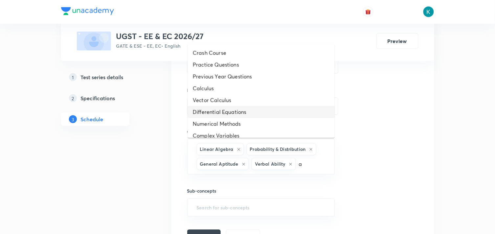
scroll to position [30, 0]
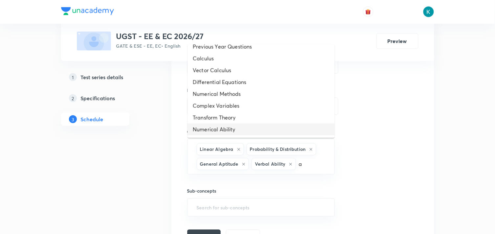
click at [219, 128] on li "Numerical Ability" at bounding box center [260, 129] width 147 height 12
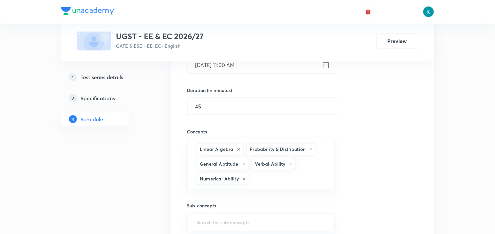
type input "a"
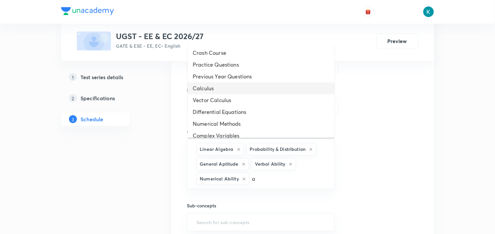
click at [231, 88] on li "Calculus" at bounding box center [260, 88] width 147 height 12
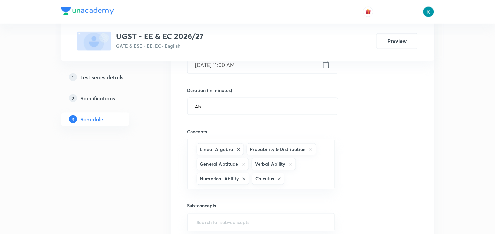
scroll to position [255, 0]
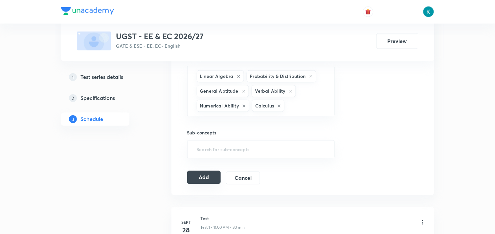
click at [213, 176] on button "Add" at bounding box center [204, 177] width 34 height 13
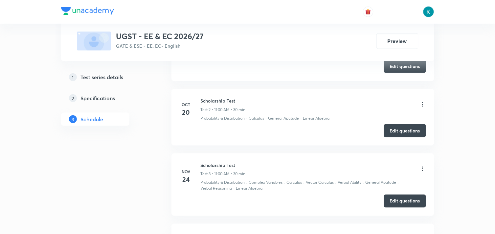
scroll to position [0, 0]
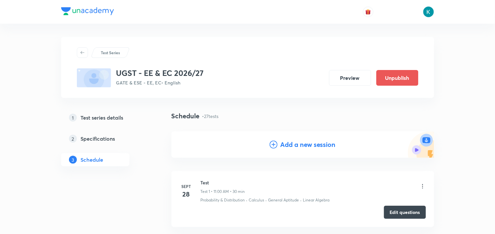
click at [300, 145] on h4 "Add a new session" at bounding box center [307, 144] width 55 height 10
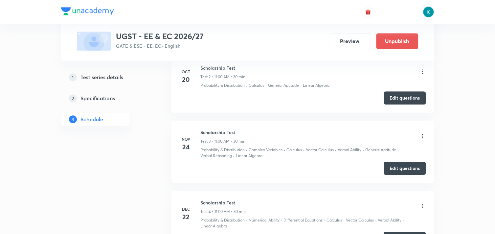
scroll to position [510, 0]
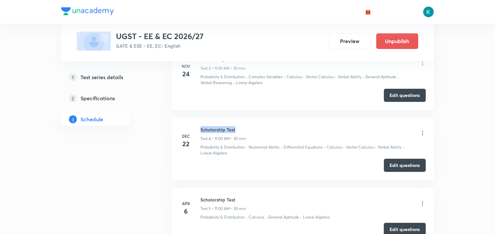
drag, startPoint x: 239, startPoint y: 126, endPoint x: 201, endPoint y: 126, distance: 38.4
click at [201, 126] on h6 "Scholarship Test" at bounding box center [223, 129] width 45 height 7
copy h6 "Scholarship Test"
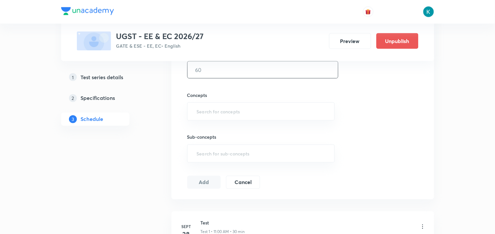
scroll to position [36, 0]
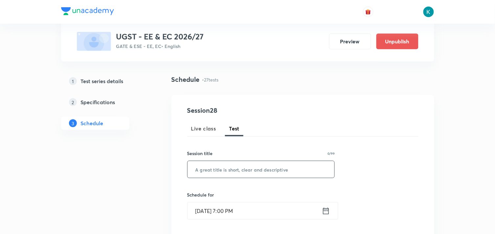
click at [208, 170] on input "text" at bounding box center [260, 169] width 147 height 17
paste input "Scholarship Test"
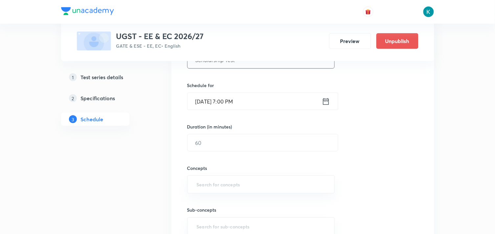
type input "Scholarship Test"
click at [325, 102] on icon at bounding box center [326, 101] width 8 height 9
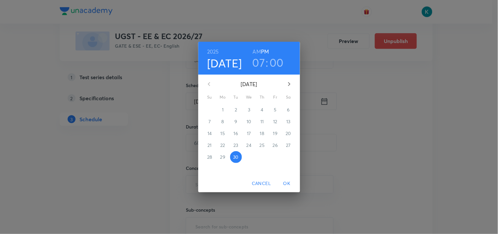
click at [289, 83] on icon "button" at bounding box center [289, 84] width 2 height 4
click at [211, 120] on p "5" at bounding box center [209, 121] width 3 height 7
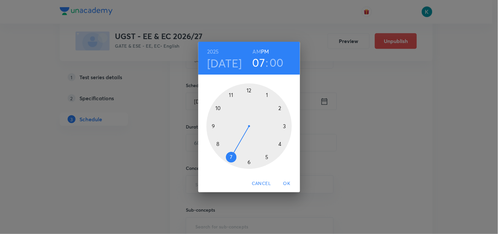
click at [266, 157] on div at bounding box center [248, 125] width 85 height 85
click at [248, 89] on div at bounding box center [248, 125] width 85 height 85
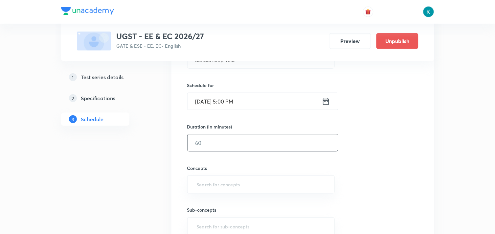
click at [222, 144] on input "text" at bounding box center [262, 142] width 150 height 17
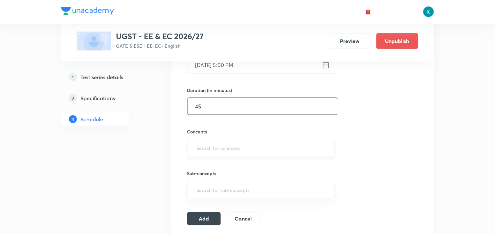
type input "45"
click at [224, 144] on input "text" at bounding box center [260, 148] width 131 height 12
type input "a"
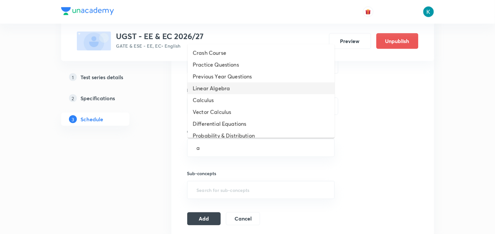
click at [225, 88] on li "Linear Algebra" at bounding box center [260, 88] width 147 height 12
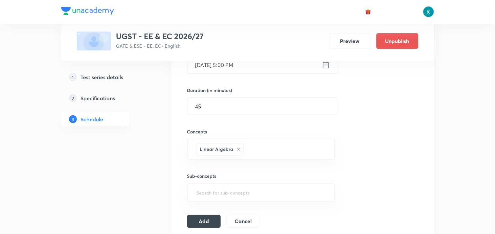
type input "a"
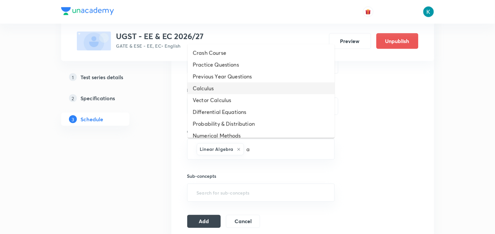
click at [217, 91] on li "Calculus" at bounding box center [260, 88] width 147 height 12
type input "a"
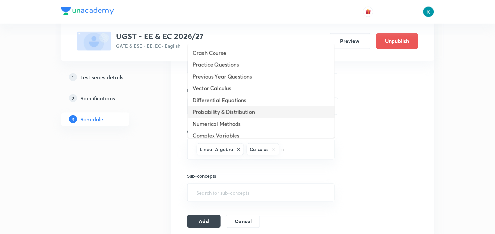
click at [231, 112] on li "Probability & Distribution" at bounding box center [260, 112] width 147 height 12
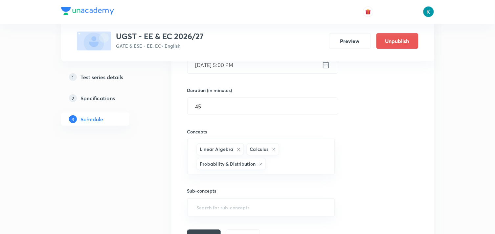
type input "a"
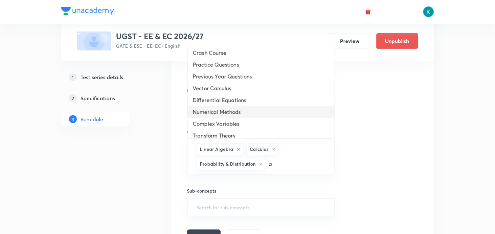
scroll to position [41, 0]
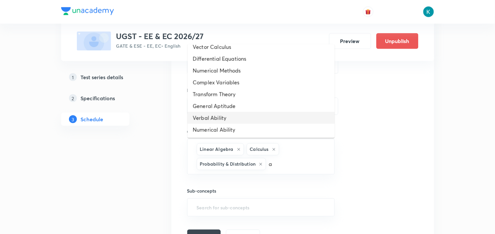
click at [228, 113] on li "Verbal Ability" at bounding box center [260, 118] width 147 height 12
type input "a"
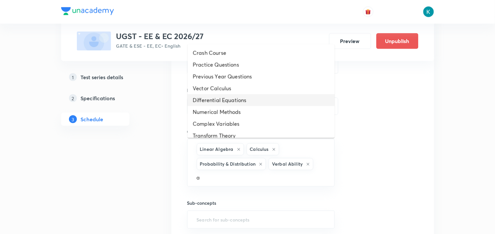
scroll to position [30, 0]
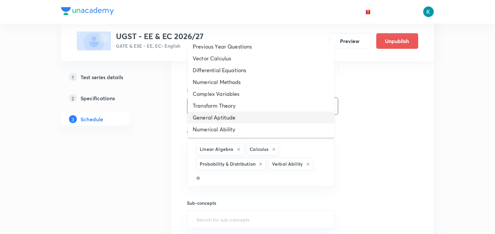
click at [221, 117] on li "General Aptitude" at bounding box center [260, 118] width 147 height 12
type input "a"
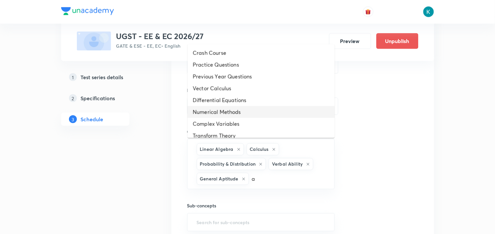
scroll to position [18, 0]
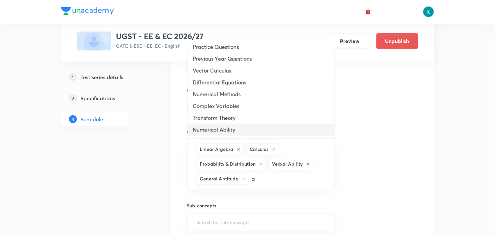
click at [218, 130] on li "Numerical Ability" at bounding box center [260, 130] width 147 height 12
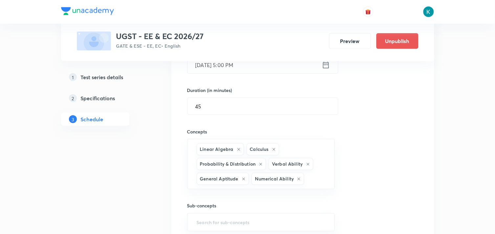
scroll to position [255, 0]
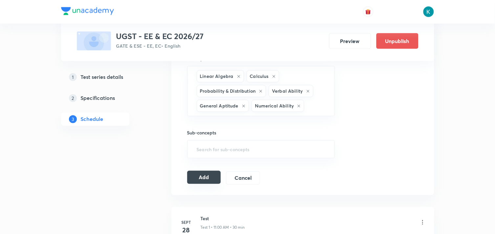
click at [208, 178] on button "Add" at bounding box center [204, 177] width 34 height 13
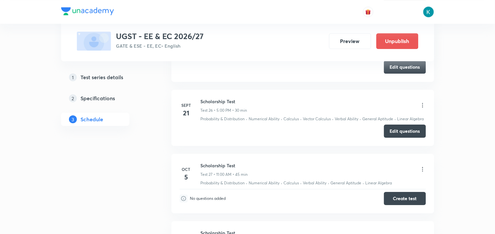
scroll to position [1810, 0]
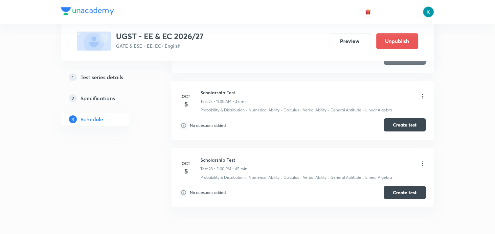
click at [396, 123] on button "Create test" at bounding box center [405, 124] width 42 height 13
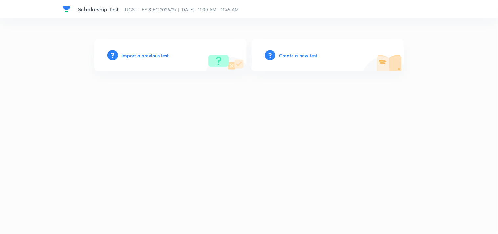
click at [293, 54] on h6 "Create a new test" at bounding box center [298, 55] width 38 height 7
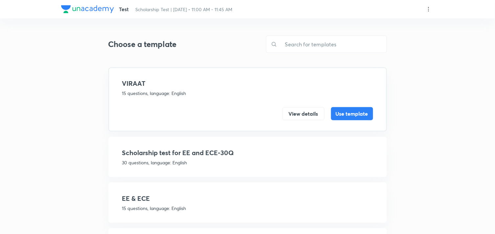
click at [428, 10] on icon at bounding box center [428, 9] width 7 height 7
click at [397, 24] on p "Create new template" at bounding box center [388, 24] width 45 height 7
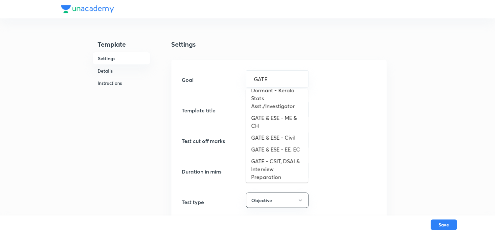
scroll to position [80, 0]
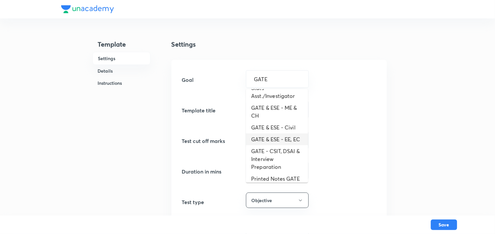
click at [275, 142] on li "GATE & ESE - EE, EC" at bounding box center [277, 139] width 62 height 12
type input "GATE & ESE - EE, EC"
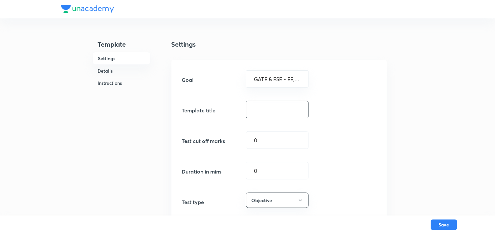
click at [271, 107] on input "text" at bounding box center [277, 109] width 62 height 17
type input "25 Q 40 Marks UGST"
click at [273, 145] on input "0" at bounding box center [277, 140] width 62 height 17
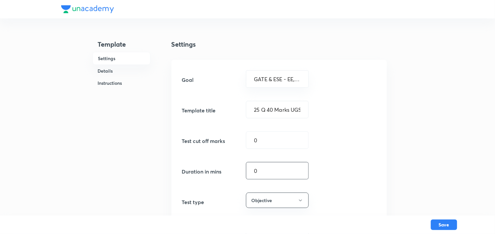
click at [276, 171] on input "0" at bounding box center [277, 170] width 62 height 17
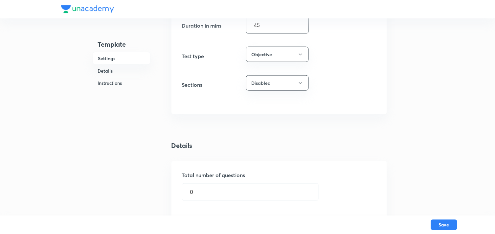
scroll to position [219, 0]
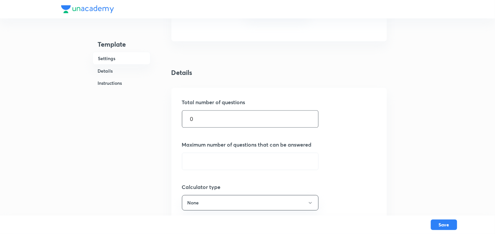
type input "45"
click at [212, 123] on input "0" at bounding box center [250, 119] width 136 height 17
type input "25"
click at [224, 162] on input "text" at bounding box center [250, 161] width 136 height 17
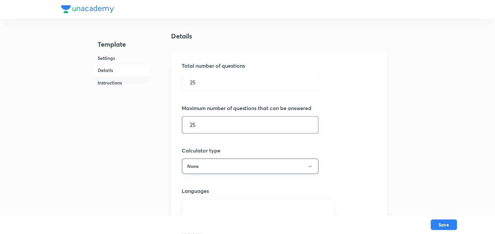
type input "25"
click at [229, 166] on button "None" at bounding box center [250, 165] width 137 height 15
click at [200, 200] on span "Scientific" at bounding box center [219, 198] width 68 height 7
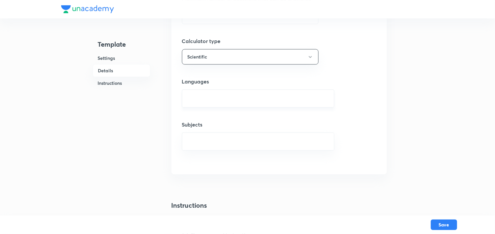
click at [237, 100] on input "text" at bounding box center [258, 98] width 136 height 12
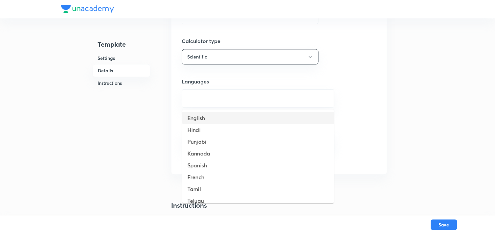
click at [209, 117] on li "English" at bounding box center [258, 118] width 152 height 12
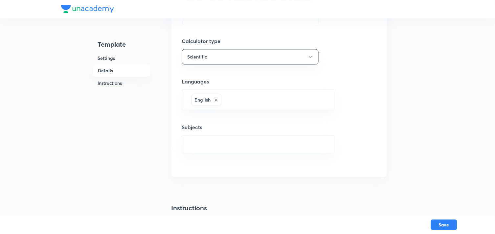
scroll to position [401, 0]
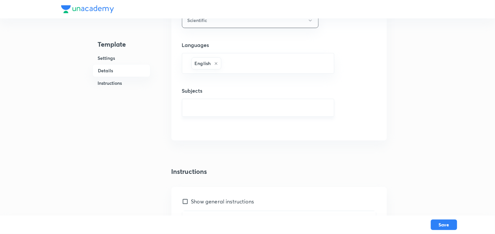
click at [215, 111] on input "text" at bounding box center [258, 107] width 136 height 12
type input "a"
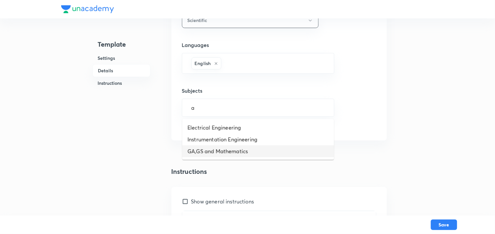
click at [219, 149] on li "GA,GS and Mathematics" at bounding box center [258, 151] width 152 height 12
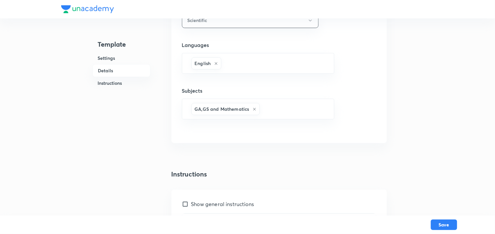
scroll to position [474, 0]
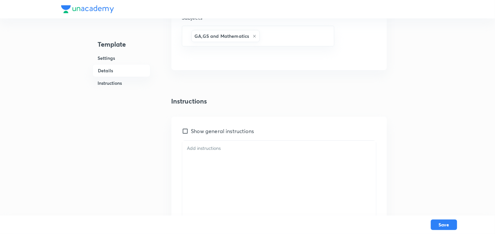
click at [185, 130] on input "Show general instructions" at bounding box center [186, 131] width 9 height 7
checkbox input "true"
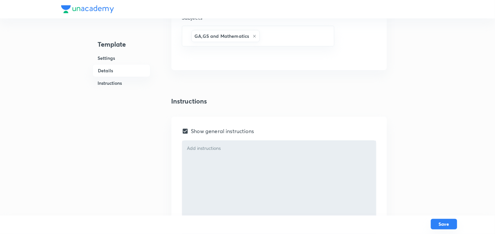
click at [442, 222] on button "Save" at bounding box center [444, 224] width 26 height 11
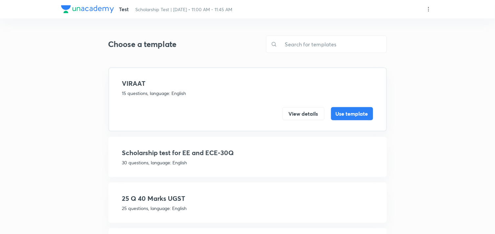
click at [173, 199] on h4 "25 Q 40 Marks UGST" at bounding box center [247, 198] width 251 height 10
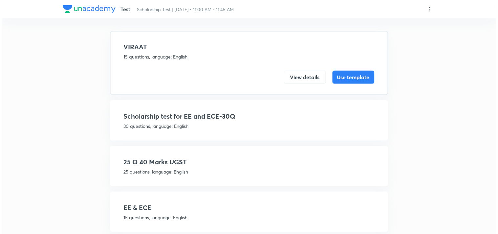
scroll to position [73, 0]
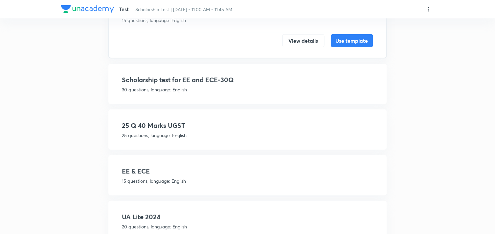
click at [190, 123] on h4 "25 Q 40 Marks UGST" at bounding box center [247, 125] width 251 height 10
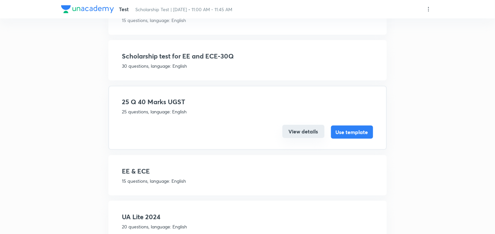
click at [299, 135] on button "View details" at bounding box center [303, 131] width 42 height 13
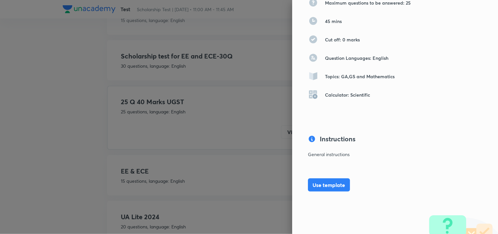
scroll to position [83, 0]
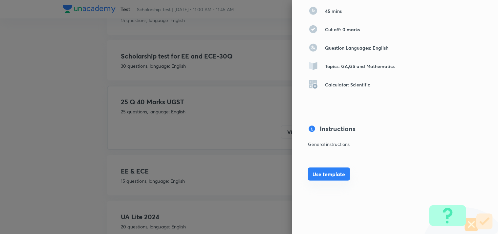
click at [327, 173] on button "Use template" at bounding box center [329, 173] width 42 height 13
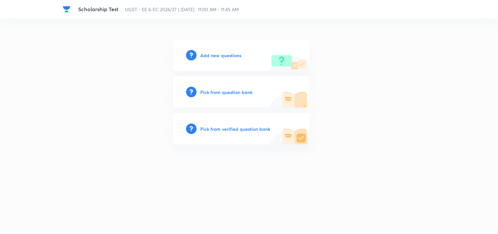
click at [227, 53] on h6 "Add new questions" at bounding box center [221, 55] width 41 height 7
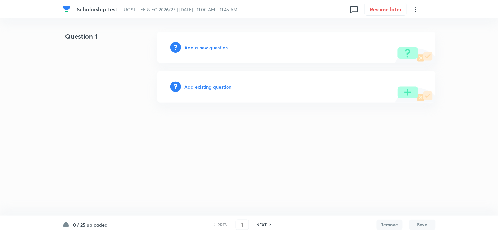
click at [200, 47] on h6 "Add a new question" at bounding box center [206, 47] width 43 height 7
click at [200, 46] on h6 "Choose a question type" at bounding box center [210, 47] width 51 height 7
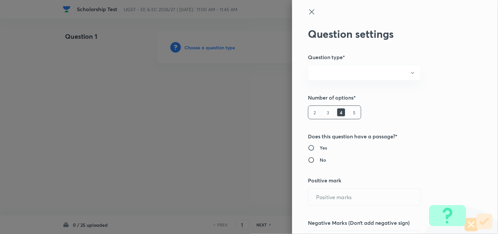
radio input "true"
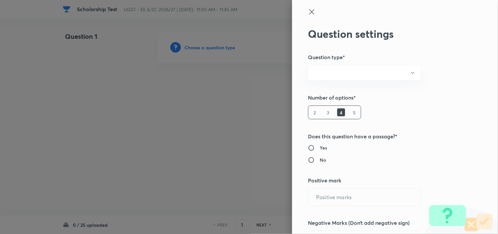
radio input "true"
type input "1"
type input "0"
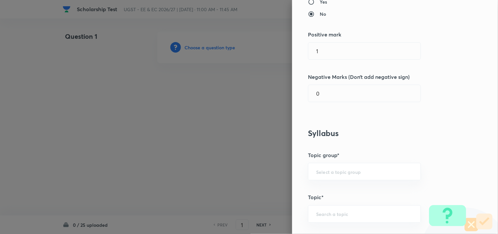
scroll to position [182, 0]
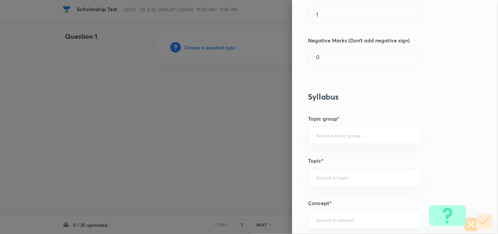
click at [323, 121] on h5 "Topic group*" at bounding box center [384, 119] width 152 height 8
click at [323, 135] on input "text" at bounding box center [364, 135] width 96 height 6
click at [332, 151] on li "GA,GS and Mathematics" at bounding box center [359, 154] width 112 height 12
type input "GA,GS and Mathematics"
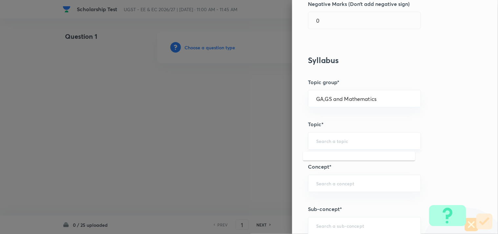
click at [331, 140] on input "text" at bounding box center [364, 141] width 96 height 6
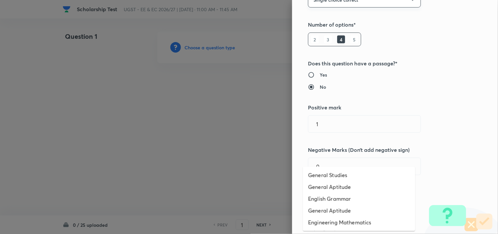
scroll to position [0, 0]
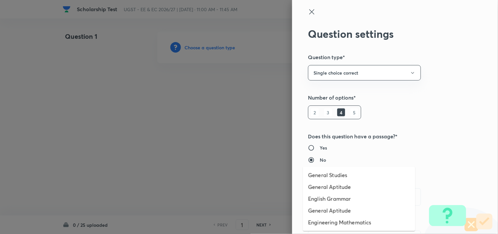
type input "a"
click at [308, 14] on icon at bounding box center [312, 12] width 8 height 8
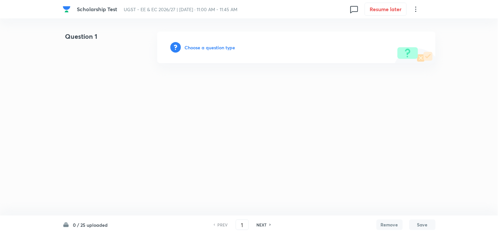
click at [91, 82] on html "Scholarship Test UGST - EE & EC 2026/27 | [DATE] · 11:00 AM - 11:45 AM 0 Resume…" at bounding box center [249, 47] width 498 height 95
click at [22, 90] on html "Scholarship Test UGST - EE & EC 2026/27 | [DATE] · 11:00 AM - 11:45 AM 0 Resume…" at bounding box center [249, 47] width 498 height 95
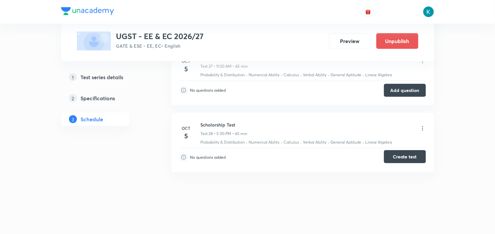
click at [408, 156] on button "Create test" at bounding box center [405, 156] width 42 height 13
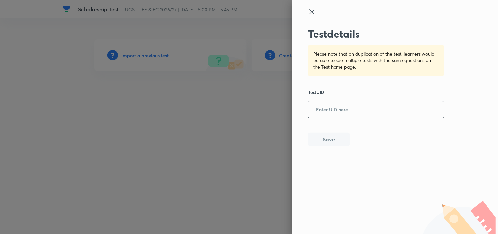
click at [351, 113] on input "text" at bounding box center [376, 110] width 136 height 16
paste input "WYQD7GVU79"
type input "WYQD7GVU79"
click at [327, 137] on button "Save" at bounding box center [329, 138] width 42 height 13
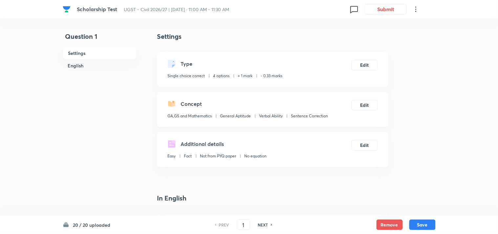
checkbox input "true"
click at [376, 8] on button "Submit" at bounding box center [384, 8] width 42 height 11
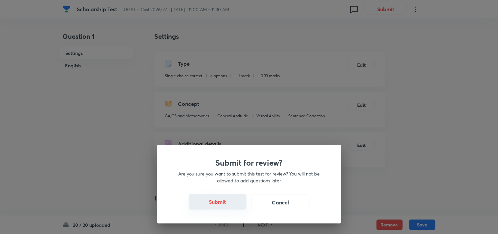
click at [208, 203] on button "Submit" at bounding box center [218, 202] width 58 height 16
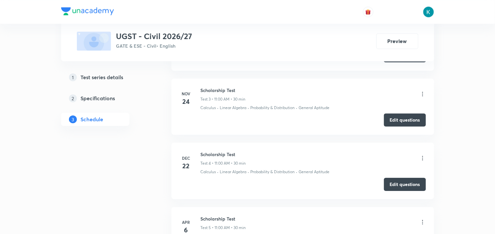
scroll to position [474, 0]
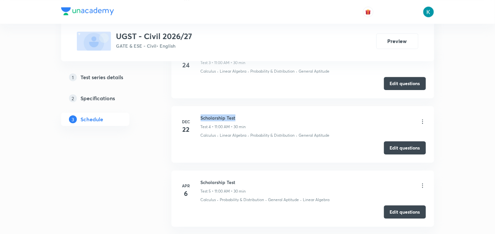
drag, startPoint x: 238, startPoint y: 116, endPoint x: 200, endPoint y: 116, distance: 37.4
click at [201, 116] on h6 "Scholarship Test" at bounding box center [223, 117] width 45 height 7
copy h6 "Scholarship Test"
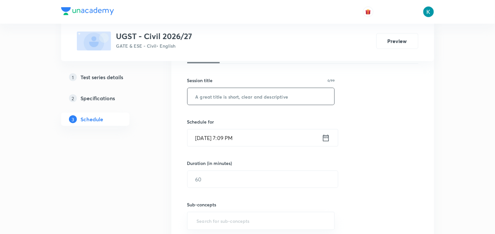
scroll to position [36, 0]
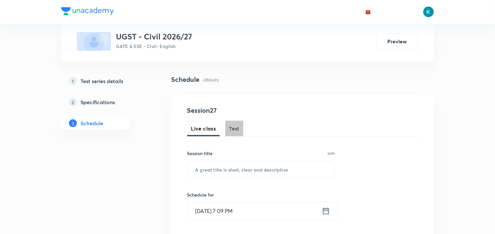
click at [237, 128] on span "Test" at bounding box center [234, 128] width 11 height 8
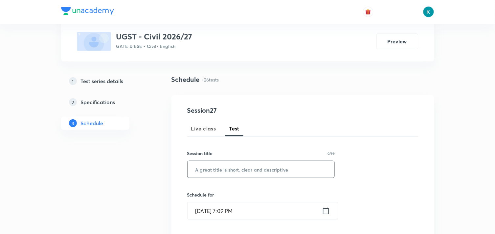
click at [227, 167] on input "text" at bounding box center [260, 169] width 147 height 17
paste input "Scholarship Test"
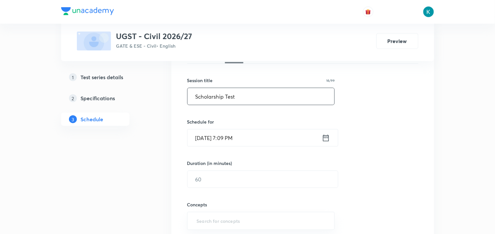
type input "Scholarship Test"
click at [326, 138] on icon at bounding box center [326, 137] width 8 height 9
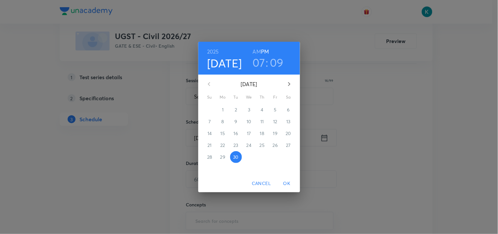
click at [290, 86] on icon "button" at bounding box center [289, 84] width 8 height 8
click at [208, 120] on p "5" at bounding box center [209, 121] width 3 height 7
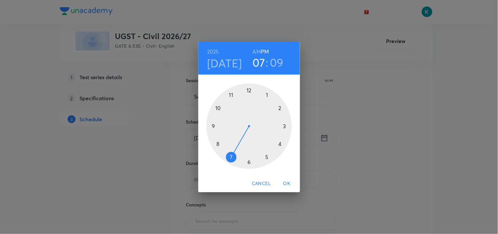
click at [255, 51] on h6 "AM" at bounding box center [257, 51] width 8 height 9
click at [231, 95] on div at bounding box center [248, 125] width 85 height 85
click at [248, 90] on div at bounding box center [248, 125] width 85 height 85
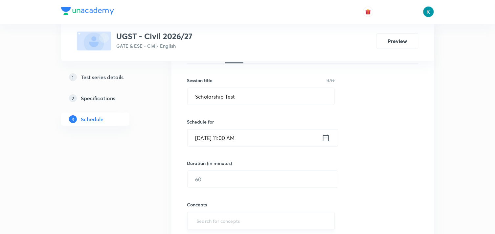
scroll to position [146, 0]
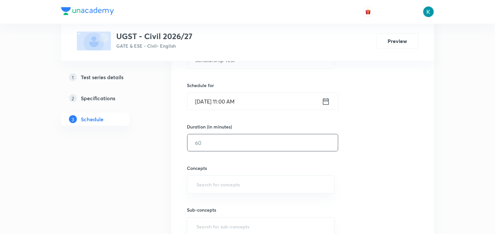
click at [224, 141] on input "text" at bounding box center [262, 142] width 150 height 17
type input "45"
click at [225, 180] on input "text" at bounding box center [260, 184] width 131 height 12
type input "a"
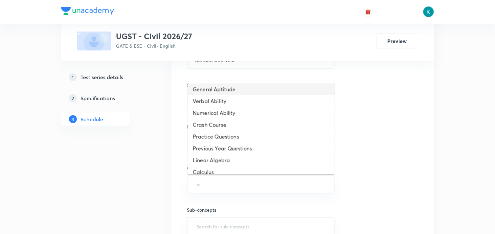
click at [230, 88] on li "General Aptitude" at bounding box center [260, 89] width 147 height 12
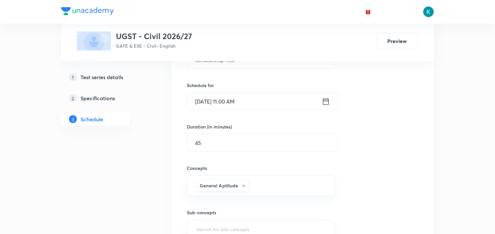
type input "a"
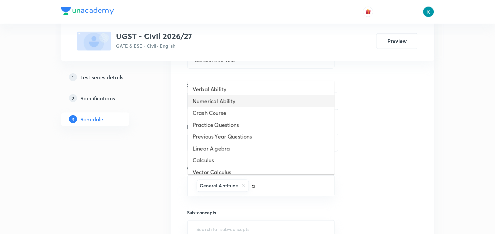
click at [231, 97] on li "Numerical Ability" at bounding box center [260, 101] width 147 height 12
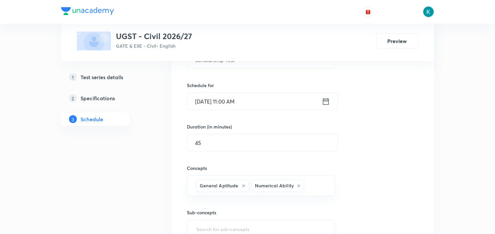
type input "a"
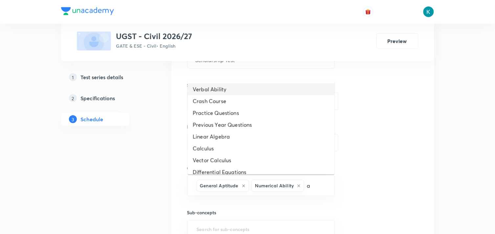
click at [229, 90] on li "Verbal Ability" at bounding box center [260, 89] width 147 height 12
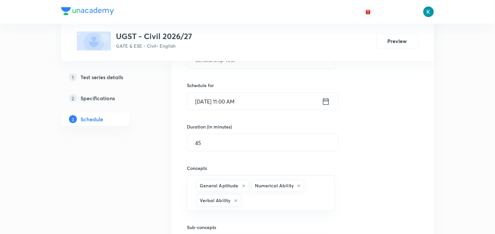
type input "a"
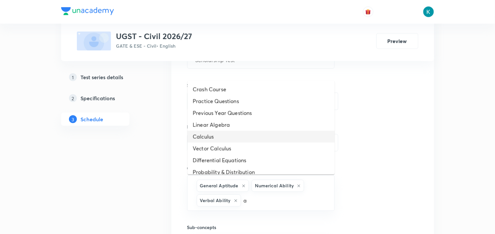
click at [231, 139] on li "Calculus" at bounding box center [260, 137] width 147 height 12
type input "a"
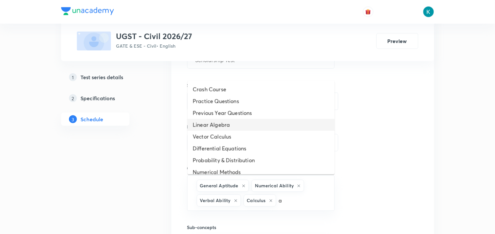
click at [229, 123] on li "Linear Algebra" at bounding box center [260, 125] width 147 height 12
type input "a"
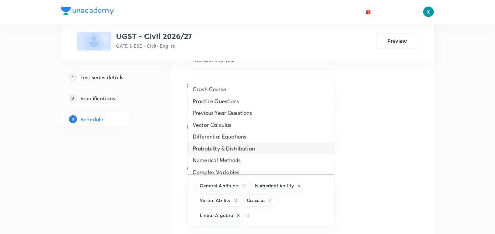
click at [241, 147] on li "Probability & Distribution" at bounding box center [260, 148] width 147 height 12
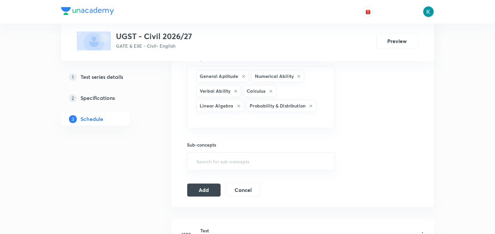
scroll to position [328, 0]
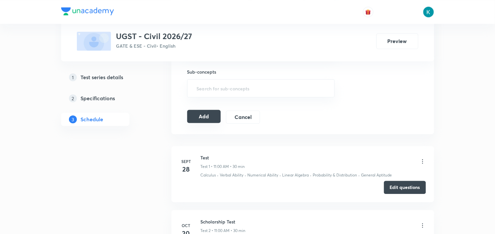
click at [208, 110] on button "Add" at bounding box center [204, 116] width 34 height 13
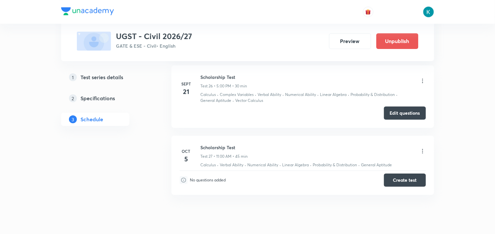
scroll to position [1810, 0]
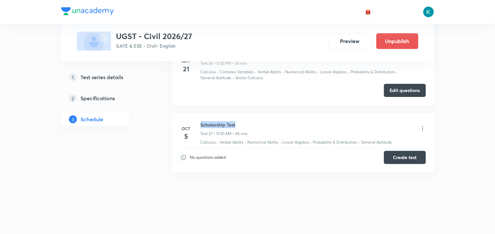
drag, startPoint x: 238, startPoint y: 121, endPoint x: 199, endPoint y: 117, distance: 39.2
click at [199, 117] on li "Oct 5 Scholarship Test Test 27 • 11:00 AM • 45 min Calculus · Verbal Ability · …" at bounding box center [302, 142] width 263 height 59
copy h6 "Scholarship Test"
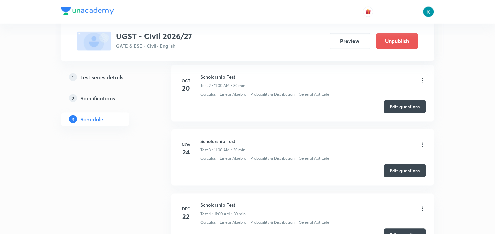
scroll to position [0, 0]
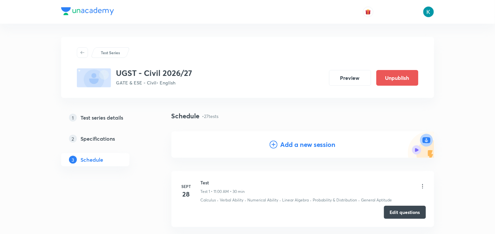
click at [288, 144] on h4 "Add a new session" at bounding box center [307, 144] width 55 height 10
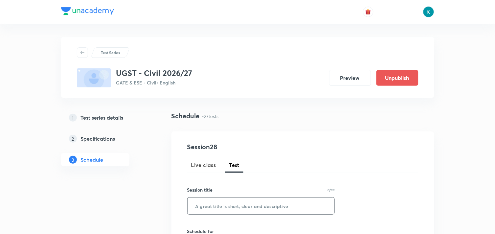
click at [215, 202] on input "text" at bounding box center [260, 205] width 147 height 17
paste input "Scholarship Test"
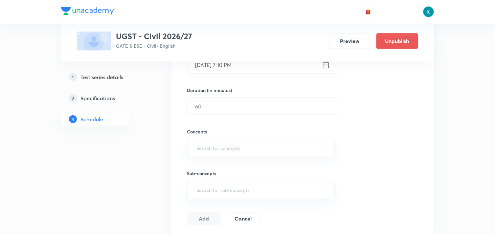
scroll to position [146, 0]
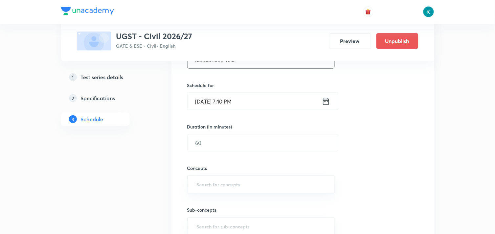
type input "Scholarship Test"
click at [326, 102] on icon at bounding box center [326, 101] width 8 height 9
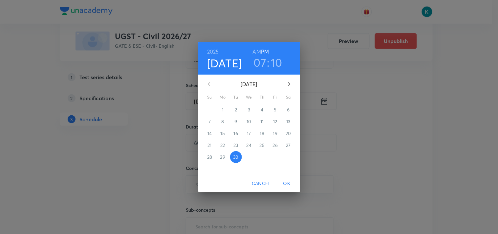
click at [290, 83] on icon "button" at bounding box center [289, 84] width 8 height 8
click at [207, 120] on span "5" at bounding box center [210, 121] width 12 height 7
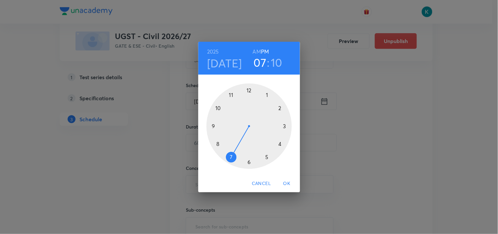
click at [266, 158] on div at bounding box center [248, 125] width 85 height 85
click at [248, 90] on div at bounding box center [248, 125] width 85 height 85
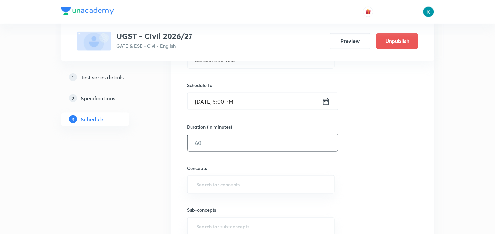
click at [225, 142] on input "text" at bounding box center [262, 142] width 150 height 17
type input "45"
click at [214, 181] on input "text" at bounding box center [260, 184] width 131 height 12
type input "a"
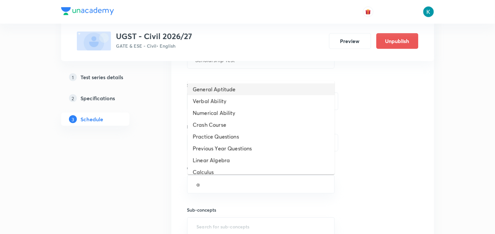
click at [222, 88] on li "General Aptitude" at bounding box center [260, 89] width 147 height 12
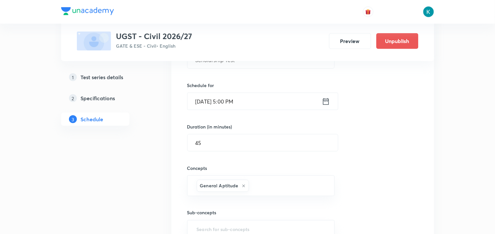
type input "a"
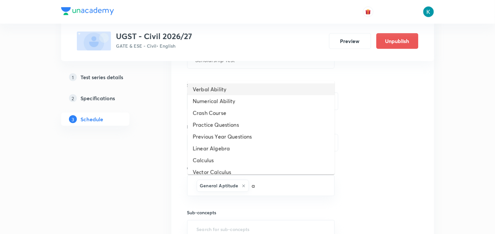
click at [222, 88] on li "Verbal Ability" at bounding box center [260, 89] width 147 height 12
type input "aq"
click at [222, 88] on li "Numerical Ability" at bounding box center [260, 89] width 147 height 12
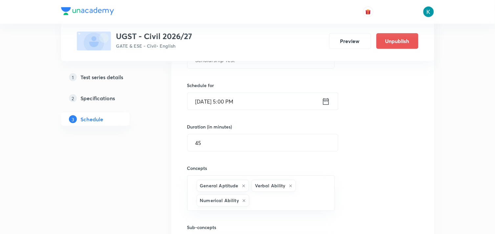
type input "a"
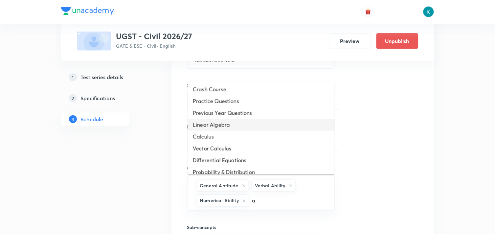
click at [220, 123] on li "Linear Algebra" at bounding box center [260, 125] width 147 height 12
type input "a"
click at [217, 126] on li "Calculus" at bounding box center [260, 125] width 147 height 12
type input "a"
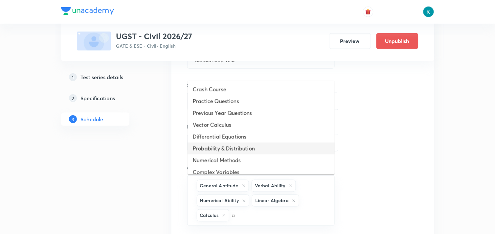
click at [226, 148] on li "Probability & Distribution" at bounding box center [260, 148] width 147 height 12
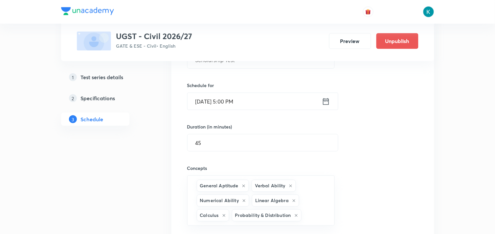
scroll to position [255, 0]
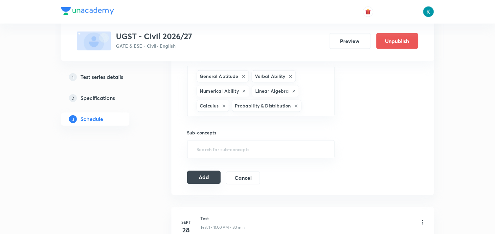
click at [202, 179] on button "Add" at bounding box center [204, 177] width 34 height 13
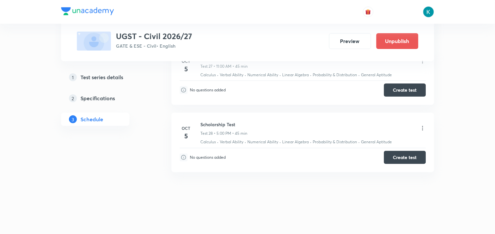
scroll to position [1805, 0]
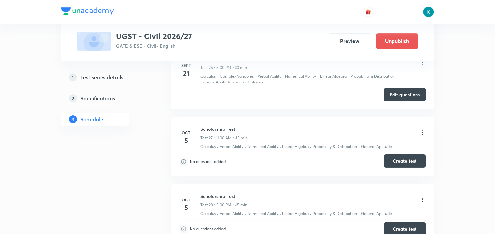
click at [396, 162] on button "Create test" at bounding box center [405, 160] width 42 height 13
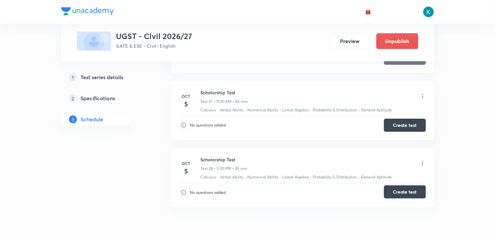
click at [402, 192] on button "Create test" at bounding box center [405, 191] width 42 height 13
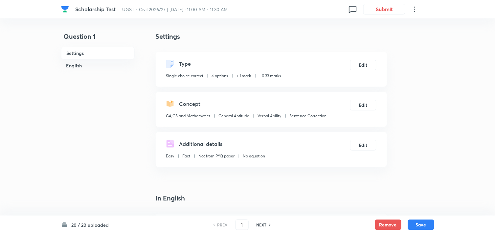
checkbox input "true"
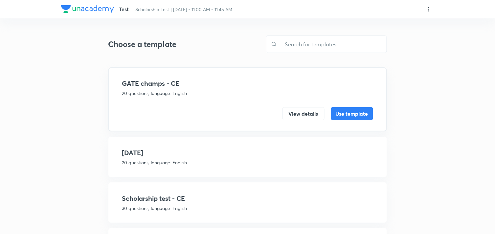
click at [428, 11] on icon at bounding box center [428, 9] width 7 height 7
click at [384, 28] on p "Create new template" at bounding box center [388, 24] width 45 height 7
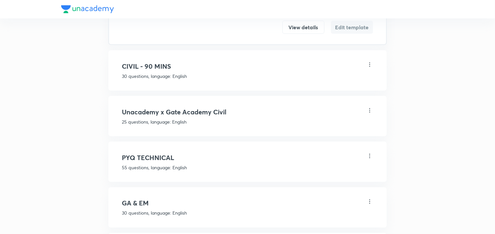
scroll to position [109, 0]
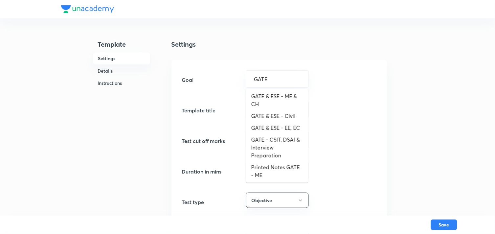
scroll to position [67, 0]
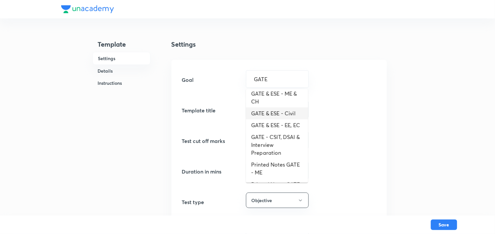
click at [284, 112] on li "GATE & ESE - Civil" at bounding box center [277, 113] width 62 height 12
type input "GATE & ESE - Civil"
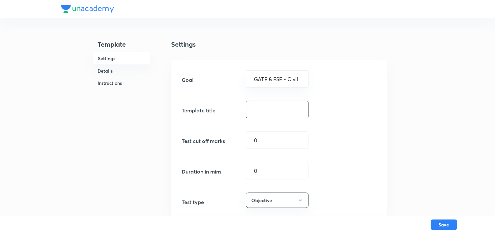
click at [270, 114] on input "text" at bounding box center [277, 109] width 62 height 17
type input "25 Q 40 Marks UGST"
click at [267, 142] on input "0" at bounding box center [277, 140] width 62 height 17
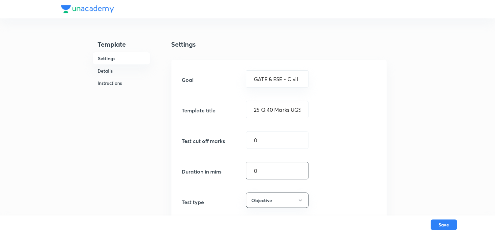
click at [271, 171] on input "0" at bounding box center [277, 170] width 62 height 17
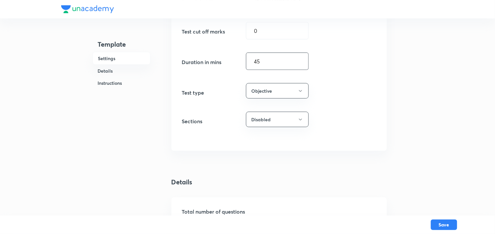
scroll to position [182, 0]
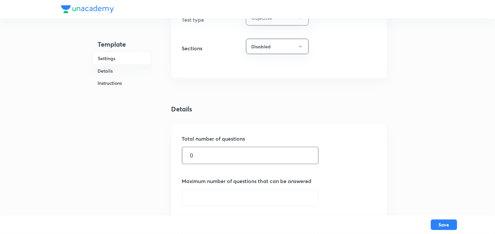
type input "45"
click at [248, 159] on input "0" at bounding box center [250, 155] width 136 height 17
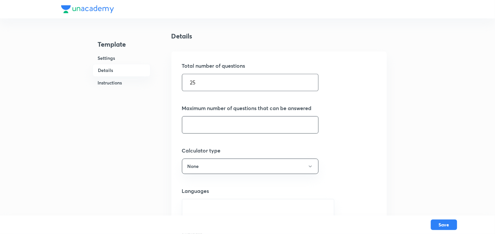
type input "25"
click at [233, 127] on input "text" at bounding box center [250, 124] width 136 height 17
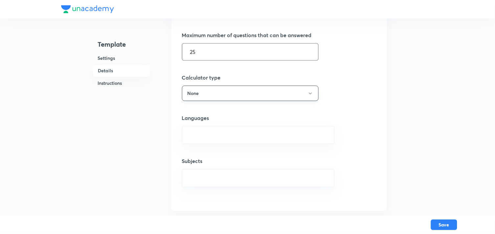
type input "25"
click at [231, 90] on button "None" at bounding box center [250, 92] width 137 height 15
click at [213, 124] on span "Scientific" at bounding box center [219, 125] width 68 height 7
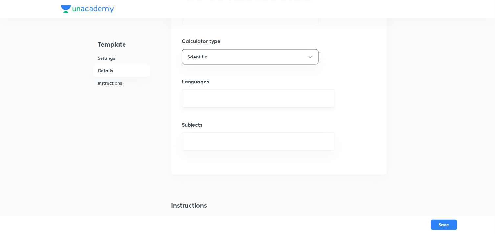
click at [229, 97] on input "text" at bounding box center [258, 98] width 136 height 12
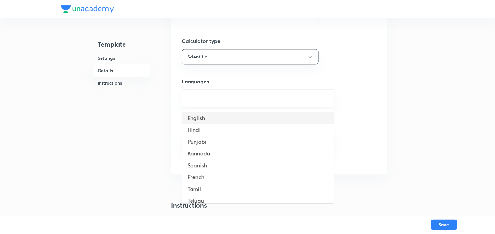
click at [208, 118] on li "English" at bounding box center [258, 118] width 152 height 12
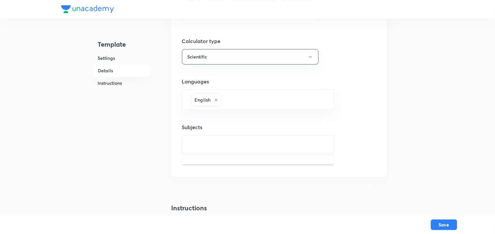
click at [196, 142] on input "text" at bounding box center [258, 144] width 136 height 12
type input "a"
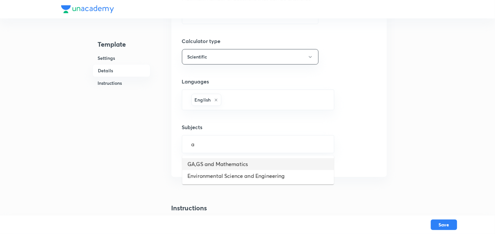
click at [215, 163] on li "GA,GS and Mathematics" at bounding box center [258, 164] width 152 height 12
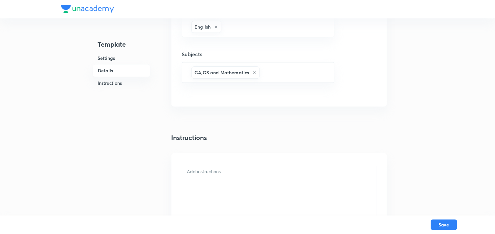
scroll to position [547, 0]
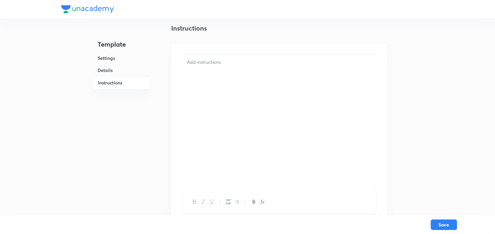
click at [213, 74] on div at bounding box center [279, 121] width 194 height 135
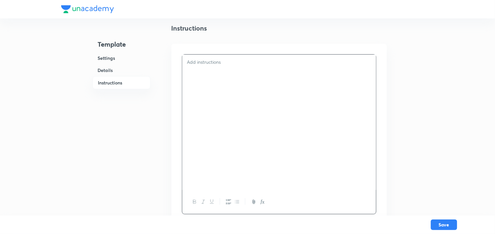
click at [207, 60] on p at bounding box center [279, 62] width 184 height 8
click at [442, 222] on button "Save" at bounding box center [444, 224] width 26 height 11
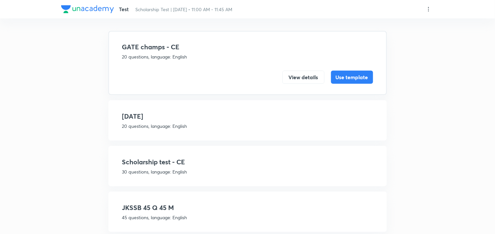
scroll to position [73, 0]
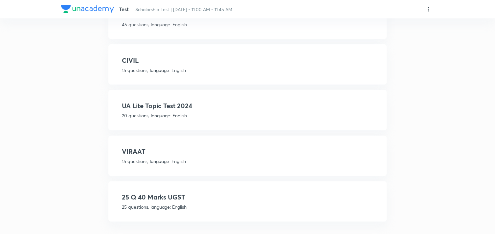
click at [161, 193] on h4 "25 Q 40 Marks UGST" at bounding box center [247, 197] width 251 height 10
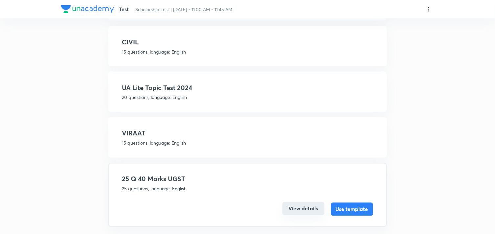
click at [303, 202] on button "View details" at bounding box center [303, 208] width 42 height 13
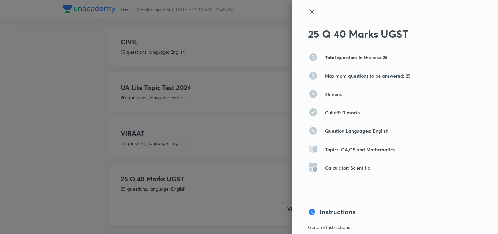
scroll to position [73, 0]
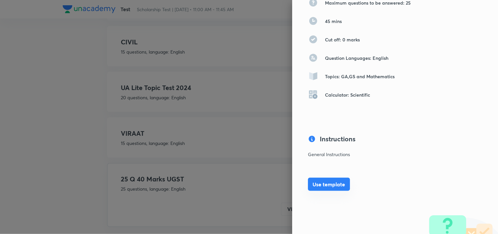
click at [330, 185] on button "Use template" at bounding box center [329, 184] width 42 height 13
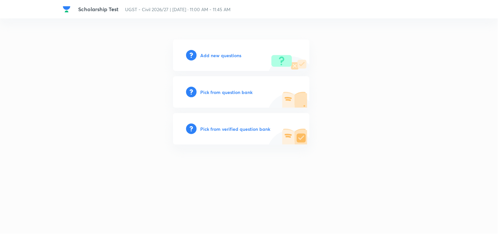
click at [219, 52] on h6 "Add new questions" at bounding box center [221, 55] width 41 height 7
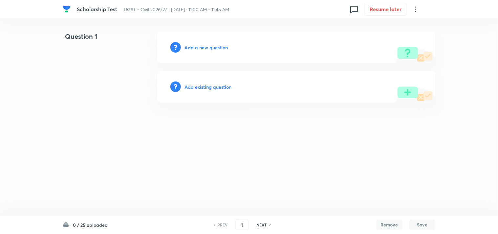
click at [212, 45] on h6 "Add a new question" at bounding box center [206, 47] width 43 height 7
click at [216, 46] on h6 "Choose a question type" at bounding box center [210, 47] width 51 height 7
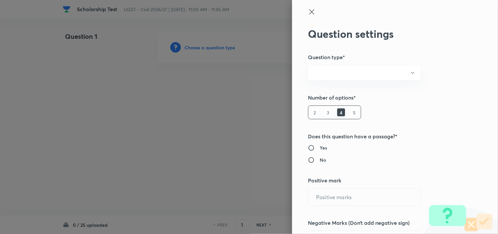
radio input "true"
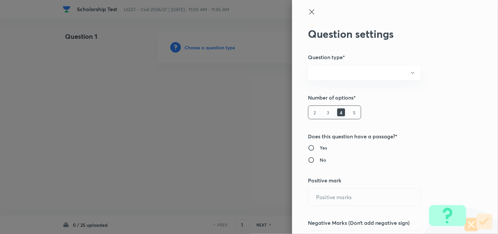
radio input "true"
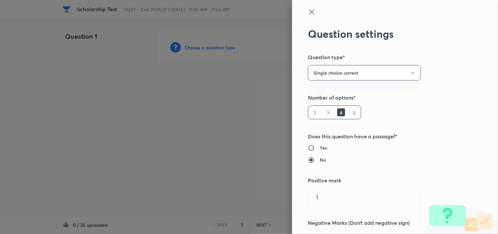
type input "1"
type input "0"
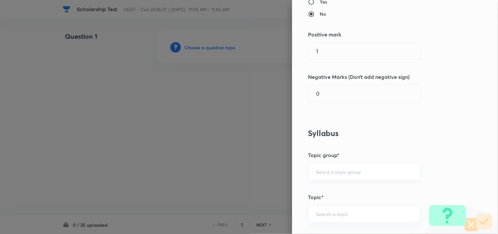
scroll to position [182, 0]
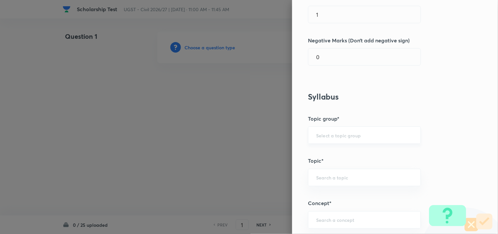
click at [336, 133] on input "text" at bounding box center [364, 135] width 96 height 6
click at [336, 160] on ul "GA,GS and Mathematics" at bounding box center [359, 153] width 112 height 17
click at [337, 156] on li "GA,GS and Mathematics" at bounding box center [359, 154] width 112 height 12
type input "GA,GS and Mathematics"
click at [331, 173] on div "​" at bounding box center [364, 177] width 113 height 17
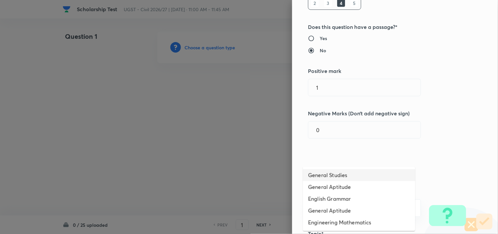
scroll to position [0, 0]
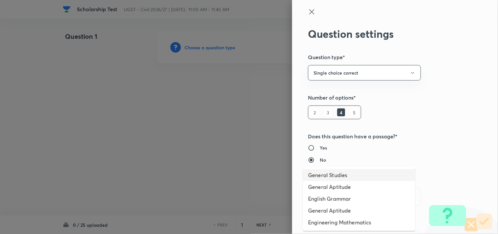
type input "a"
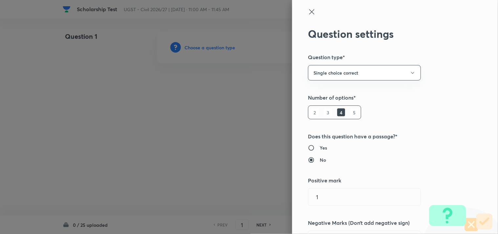
click at [308, 12] on icon at bounding box center [312, 12] width 8 height 8
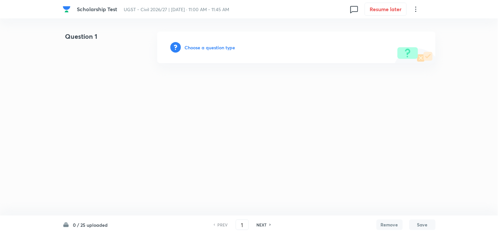
click at [21, 83] on html "Scholarship Test UGST - Civil 2026/27 | Oct 5, 2025 · 11:00 AM - 11:45 AM 0 Res…" at bounding box center [249, 47] width 498 height 95
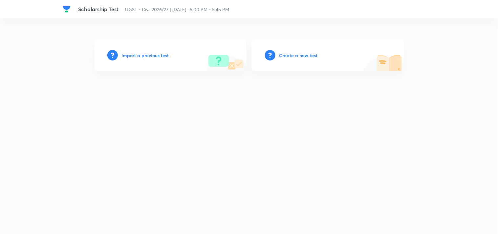
click at [144, 56] on h6 "Import a previous test" at bounding box center [145, 55] width 47 height 7
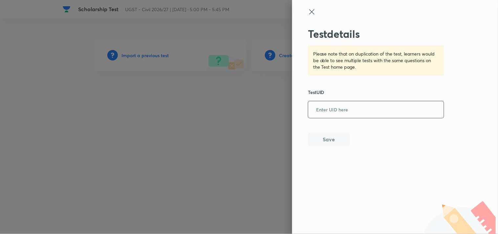
click at [319, 108] on input "text" at bounding box center [376, 110] width 136 height 16
paste input "6BU379CFZR"
type input "6BU379CFZR"
click at [326, 137] on button "Save" at bounding box center [329, 138] width 42 height 13
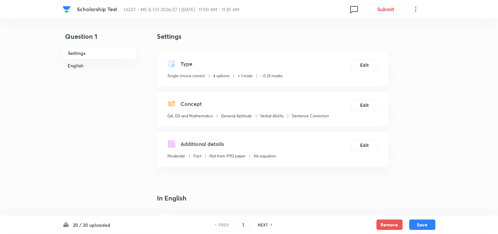
checkbox input "true"
click at [383, 6] on button "Submit" at bounding box center [384, 8] width 42 height 11
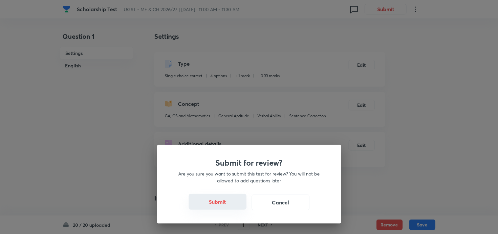
click at [209, 203] on button "Submit" at bounding box center [218, 202] width 58 height 16
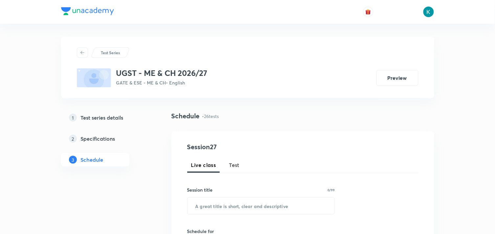
click at [235, 163] on span "Test" at bounding box center [234, 165] width 11 height 8
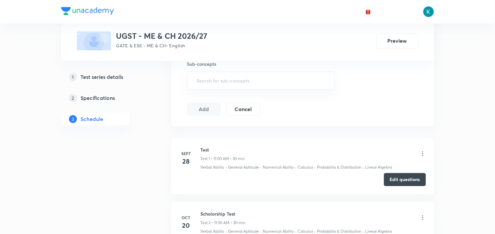
scroll to position [437, 0]
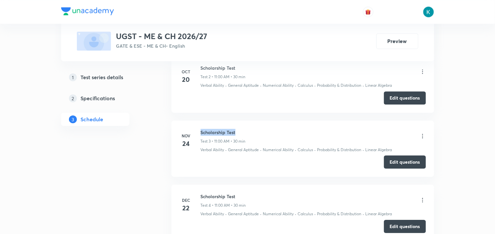
drag, startPoint x: 240, startPoint y: 131, endPoint x: 201, endPoint y: 128, distance: 38.2
click at [201, 128] on li "Nov 24 Scholarship Test Test 3 • 11:00 AM • 30 min Verbal Ability · General Apt…" at bounding box center [302, 148] width 263 height 56
copy h6 "Scholarship Test"
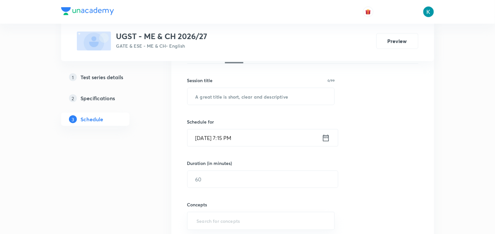
scroll to position [36, 0]
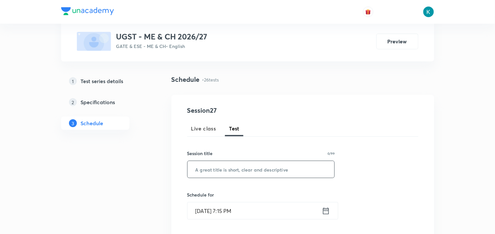
click at [207, 165] on input "text" at bounding box center [260, 169] width 147 height 17
paste input "Scholarship Test"
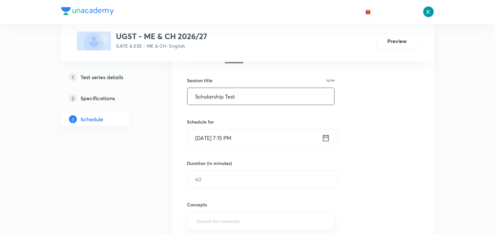
type input "Scholarship Test"
click at [326, 139] on icon at bounding box center [326, 137] width 8 height 9
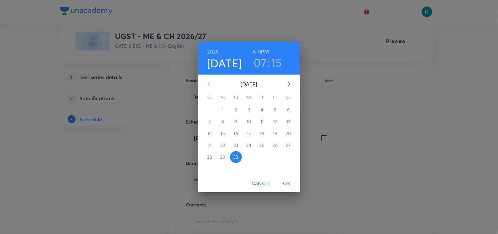
click at [289, 86] on icon "button" at bounding box center [289, 84] width 8 height 8
click at [208, 122] on p "5" at bounding box center [209, 121] width 3 height 7
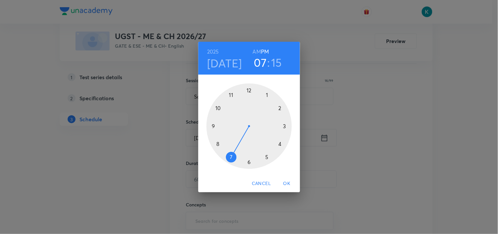
click at [255, 52] on h6 "AM" at bounding box center [257, 51] width 8 height 9
click at [232, 94] on div at bounding box center [248, 125] width 85 height 85
click at [250, 89] on div at bounding box center [248, 125] width 85 height 85
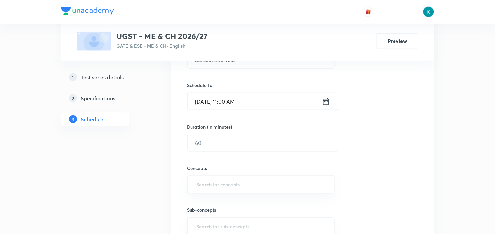
scroll to position [182, 0]
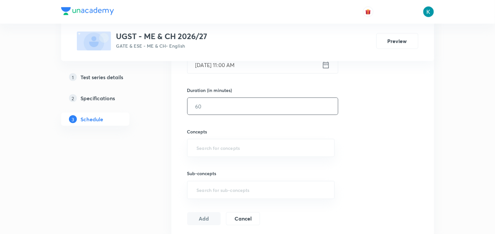
click at [230, 112] on input "text" at bounding box center [262, 106] width 150 height 17
type input "45"
click at [226, 145] on input "text" at bounding box center [260, 148] width 131 height 12
type input "a"
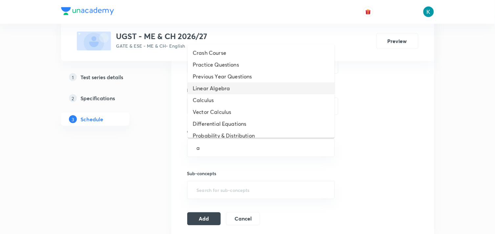
click at [227, 88] on li "Linear Algebra" at bounding box center [260, 88] width 147 height 12
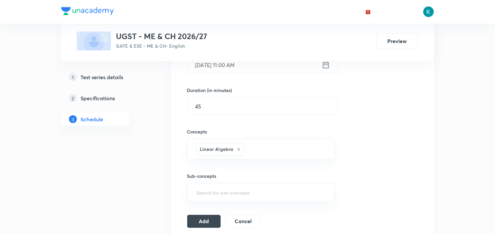
type input "a"
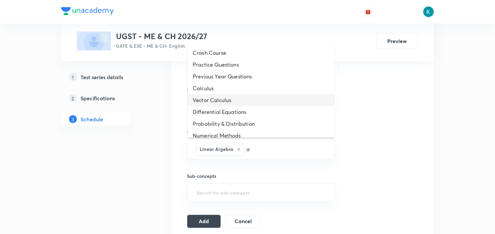
click at [222, 100] on li "Vector Calculus" at bounding box center [260, 100] width 147 height 12
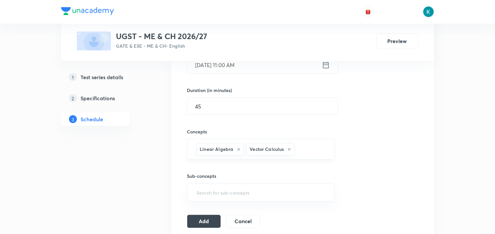
click at [286, 149] on div "Vector Calculus" at bounding box center [270, 149] width 48 height 12
click at [289, 149] on icon at bounding box center [289, 149] width 3 height 3
type input "a"
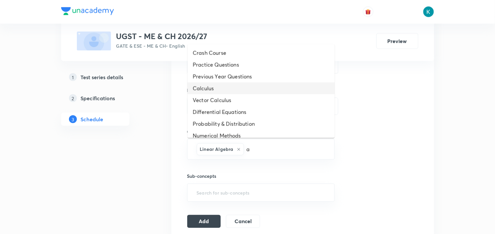
click at [225, 90] on li "Calculus" at bounding box center [260, 88] width 147 height 12
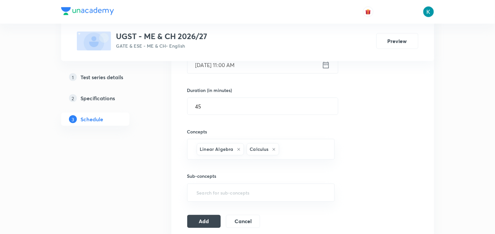
type input "a"
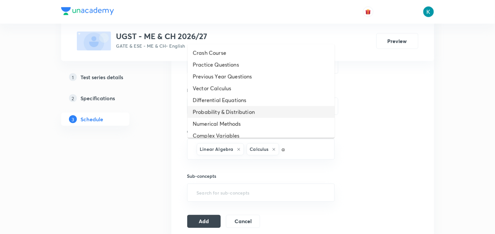
click at [245, 112] on li "Probability & Distribution" at bounding box center [260, 112] width 147 height 12
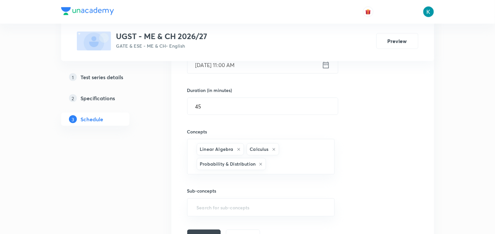
type input "a"
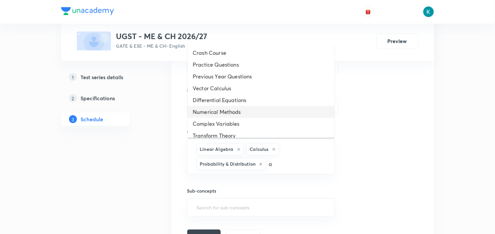
scroll to position [41, 0]
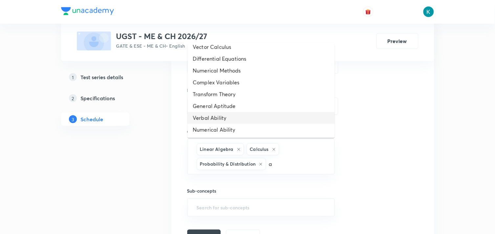
click at [222, 115] on li "Verbal Ability" at bounding box center [260, 118] width 147 height 12
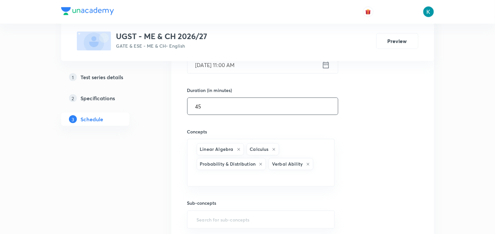
type input "a"
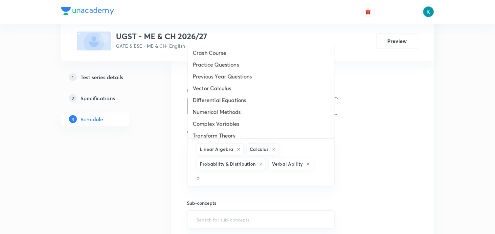
scroll to position [30, 0]
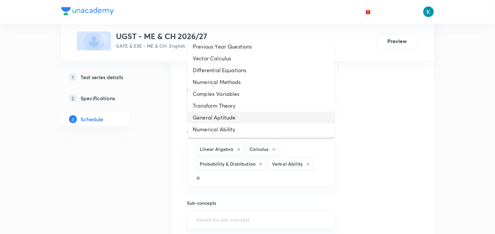
click at [222, 117] on li "General Aptitude" at bounding box center [260, 118] width 147 height 12
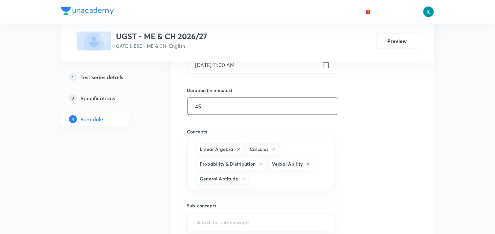
type input "a"
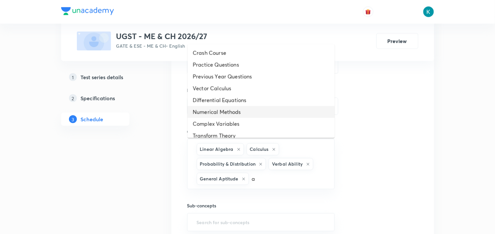
scroll to position [18, 0]
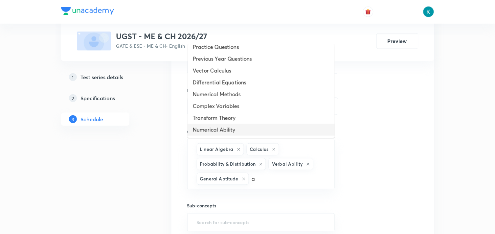
click at [222, 128] on li "Numerical Ability" at bounding box center [260, 130] width 147 height 12
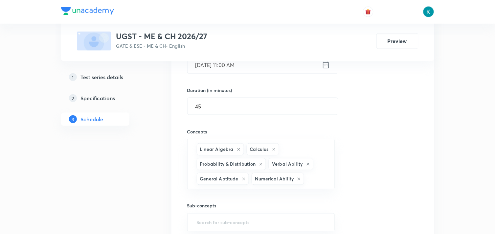
scroll to position [255, 0]
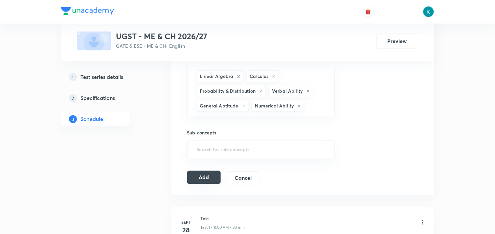
click at [204, 176] on button "Add" at bounding box center [204, 177] width 34 height 13
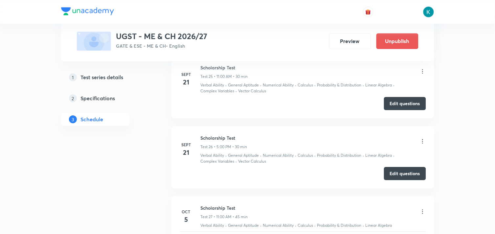
scroll to position [1835, 0]
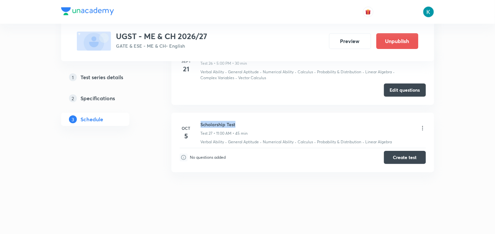
drag, startPoint x: 239, startPoint y: 125, endPoint x: 201, endPoint y: 124, distance: 37.7
click at [201, 124] on h6 "Scholarship Test" at bounding box center [224, 124] width 47 height 7
copy h6 "Scholarship Test"
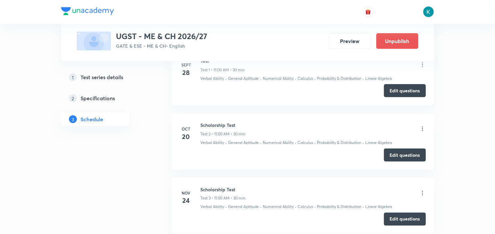
scroll to position [0, 0]
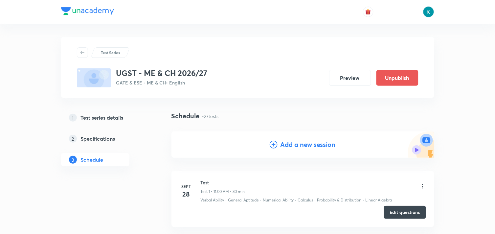
click at [318, 145] on h4 "Add a new session" at bounding box center [307, 144] width 55 height 10
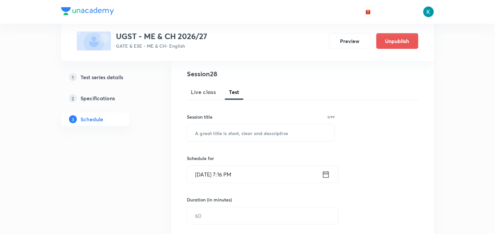
scroll to position [109, 0]
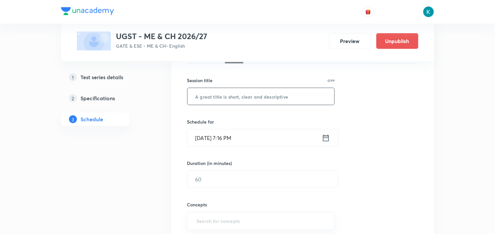
click at [226, 100] on input "text" at bounding box center [260, 96] width 147 height 17
paste input "Scholarship Test"
type input "Scholarship Test"
click at [327, 138] on icon at bounding box center [326, 137] width 8 height 9
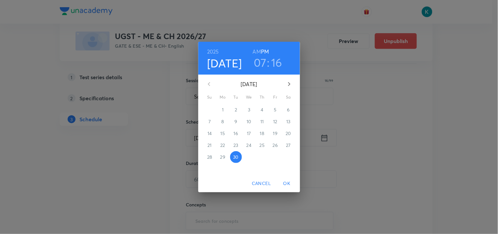
click at [287, 84] on icon "button" at bounding box center [289, 84] width 8 height 8
click at [212, 121] on span "5" at bounding box center [210, 121] width 12 height 7
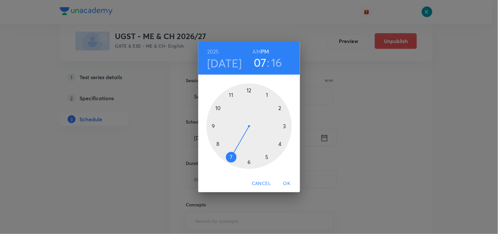
click at [266, 158] on div at bounding box center [248, 125] width 85 height 85
click at [248, 89] on div at bounding box center [248, 125] width 85 height 85
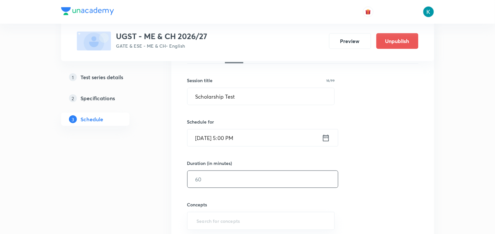
click at [213, 180] on input "text" at bounding box center [262, 179] width 150 height 17
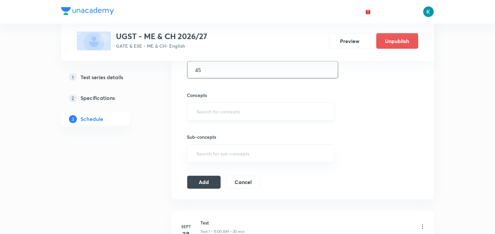
type input "45"
click at [220, 107] on input "text" at bounding box center [260, 111] width 131 height 12
type input "a"
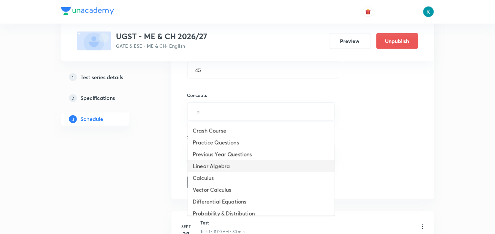
click at [221, 165] on li "Linear Algebra" at bounding box center [260, 166] width 147 height 12
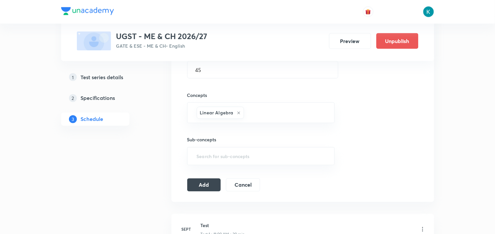
type input "a"
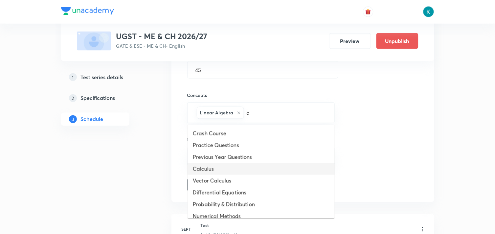
click at [215, 166] on li "Calculus" at bounding box center [260, 169] width 147 height 12
type input "a"
click at [216, 168] on li "Vector Calculus" at bounding box center [260, 169] width 147 height 12
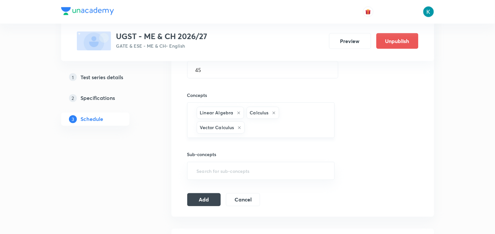
click at [238, 127] on icon at bounding box center [239, 128] width 4 height 4
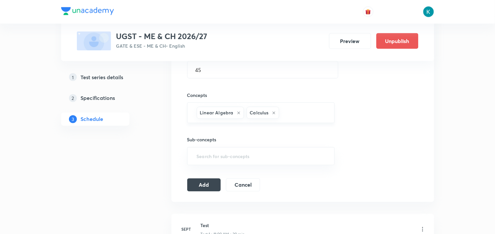
type input "a"
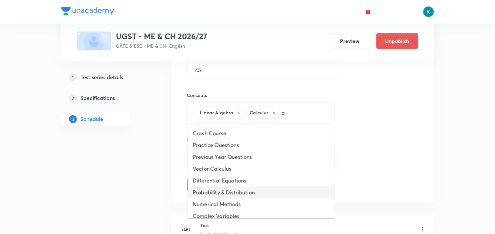
click at [232, 188] on li "Probability & Distribution" at bounding box center [260, 192] width 147 height 12
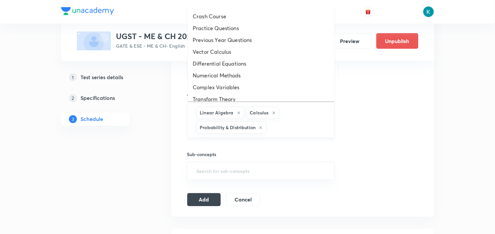
type input "a"
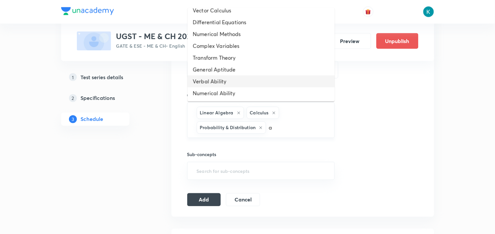
click at [257, 83] on li "Verbal Ability" at bounding box center [260, 81] width 147 height 12
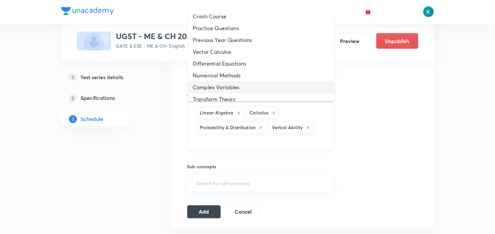
type input "a"
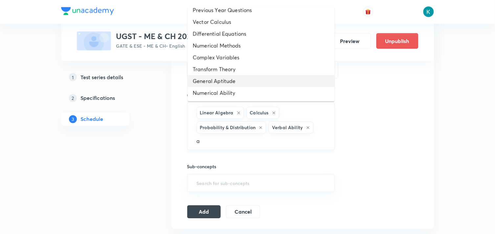
click at [233, 83] on li "General Aptitude" at bounding box center [260, 81] width 147 height 12
type input "a"
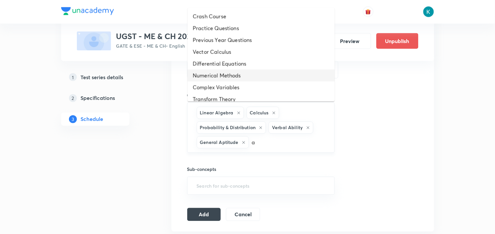
scroll to position [18, 0]
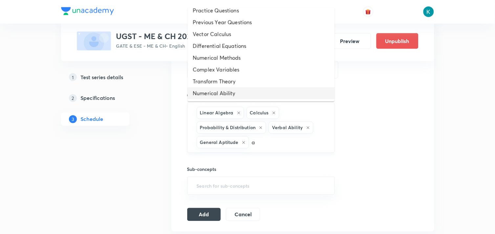
click at [232, 91] on li "Numerical Ability" at bounding box center [260, 93] width 147 height 12
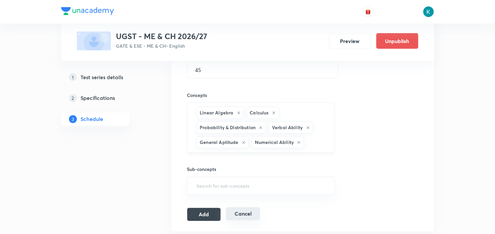
scroll to position [255, 0]
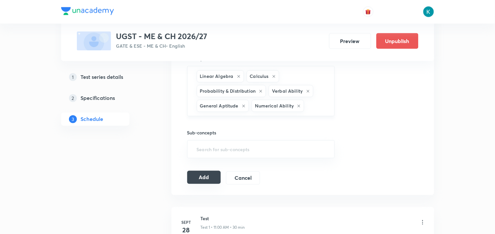
click at [202, 181] on button "Add" at bounding box center [204, 177] width 34 height 13
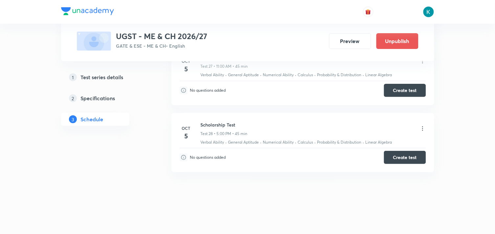
scroll to position [1866, 0]
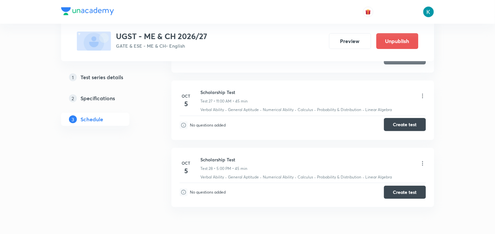
click at [395, 127] on button "Create test" at bounding box center [405, 124] width 42 height 13
click at [402, 193] on button "Create test" at bounding box center [405, 191] width 42 height 13
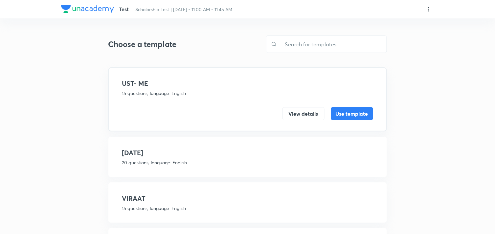
click at [429, 9] on icon at bounding box center [428, 9] width 7 height 7
click at [389, 25] on p "Create new template" at bounding box center [388, 24] width 45 height 7
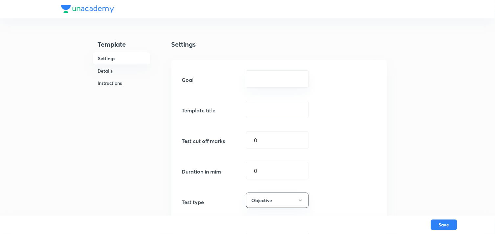
click at [265, 79] on input "text" at bounding box center [277, 79] width 46 height 6
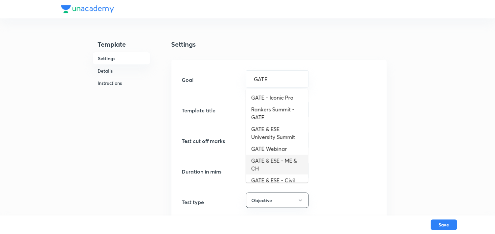
click at [280, 163] on li "GATE & ESE - ME & CH" at bounding box center [277, 165] width 62 height 20
type input "GATE & ESE - ME & CH"
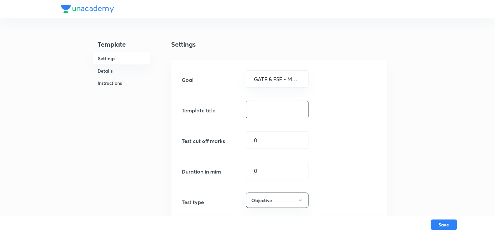
click at [265, 105] on input "text" at bounding box center [277, 109] width 62 height 17
type input "25 Q 40 Marks UGST"
click at [270, 142] on input "0" at bounding box center [277, 140] width 62 height 17
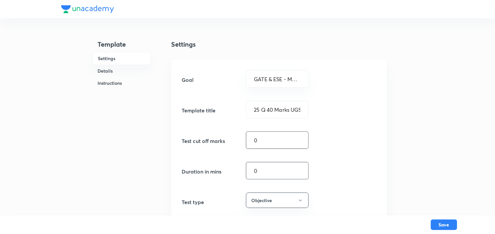
click at [270, 174] on input "0" at bounding box center [277, 170] width 62 height 17
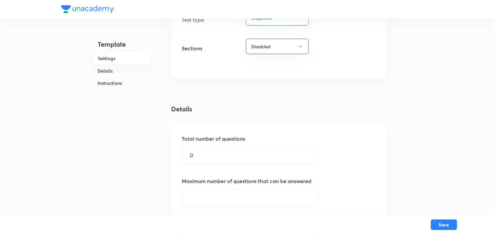
scroll to position [219, 0]
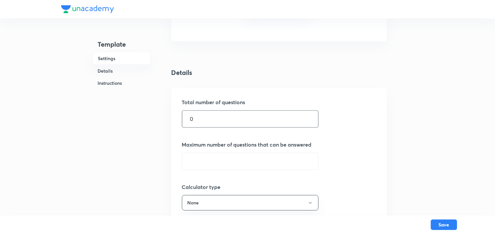
type input "45"
click at [223, 124] on input "0" at bounding box center [250, 119] width 136 height 17
type input "25"
click at [223, 159] on input "text" at bounding box center [250, 161] width 136 height 17
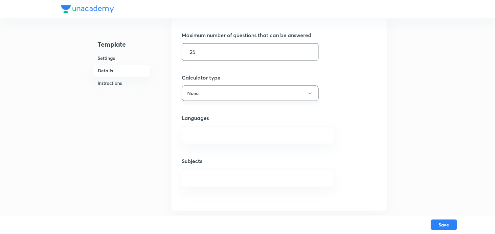
type input "25"
click at [223, 90] on button "None" at bounding box center [250, 92] width 137 height 15
click at [199, 125] on span "Scientific" at bounding box center [219, 125] width 68 height 7
click at [209, 133] on input "text" at bounding box center [258, 135] width 136 height 12
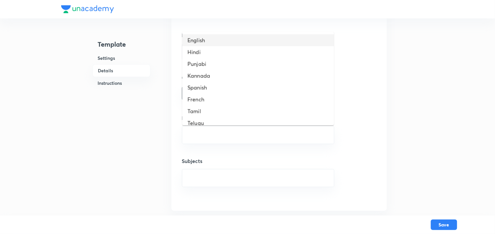
click at [211, 40] on li "English" at bounding box center [258, 40] width 152 height 12
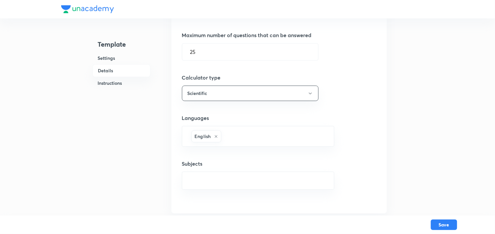
scroll to position [401, 0]
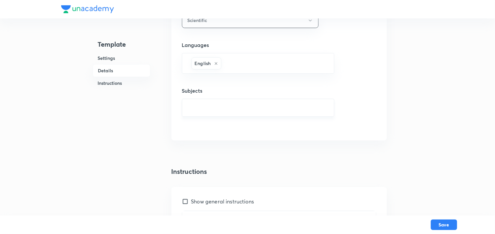
click at [214, 106] on input "text" at bounding box center [258, 107] width 136 height 12
type input "a"
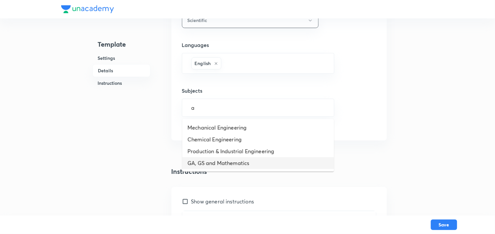
click at [218, 161] on li "GA, GS and Mathematics" at bounding box center [258, 163] width 152 height 12
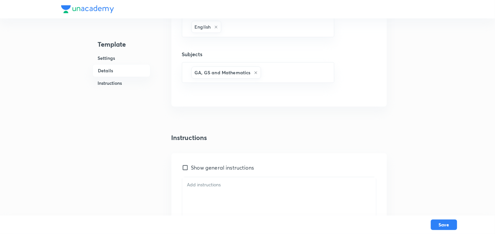
scroll to position [474, 0]
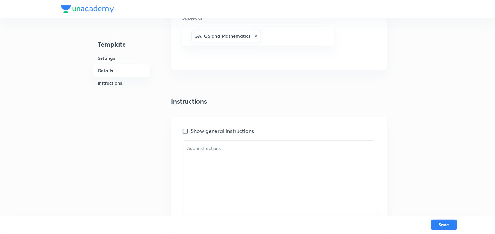
drag, startPoint x: 185, startPoint y: 131, endPoint x: 188, endPoint y: 133, distance: 3.5
click at [185, 130] on input "Show general instructions" at bounding box center [186, 131] width 9 height 7
checkbox input "true"
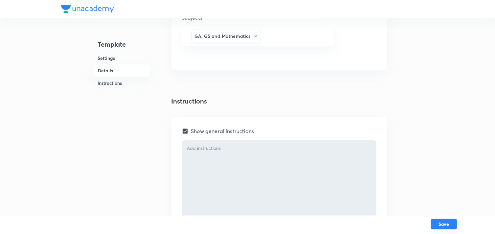
click at [441, 224] on button "Save" at bounding box center [444, 224] width 26 height 11
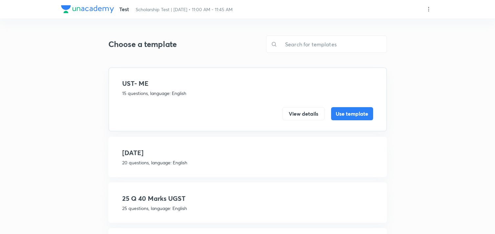
click at [184, 204] on p "25 questions, language: English" at bounding box center [247, 207] width 251 height 7
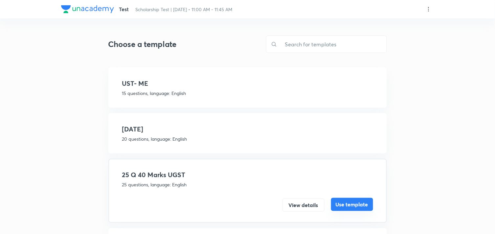
click at [350, 202] on button "Use template" at bounding box center [352, 204] width 42 height 13
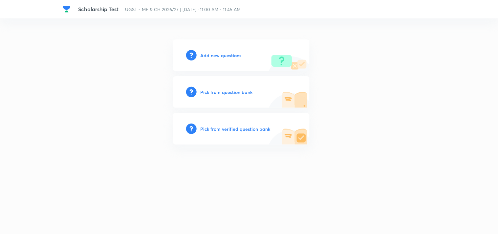
click at [229, 55] on h6 "Add new questions" at bounding box center [221, 55] width 41 height 7
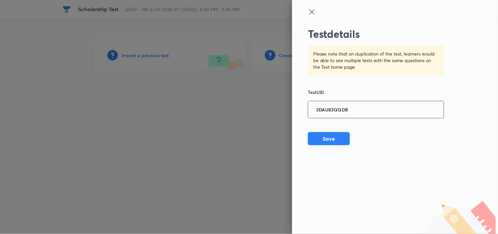
type input "3DAU83QQDB"
click at [334, 135] on button "Save" at bounding box center [329, 138] width 42 height 13
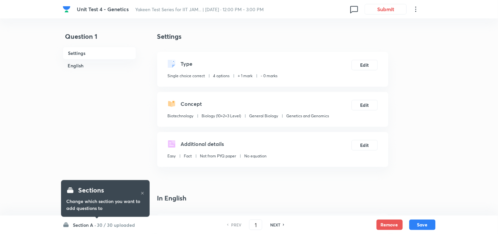
checkbox input "true"
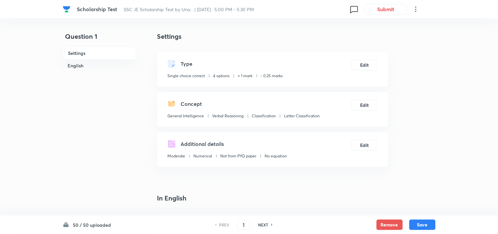
checkbox input "true"
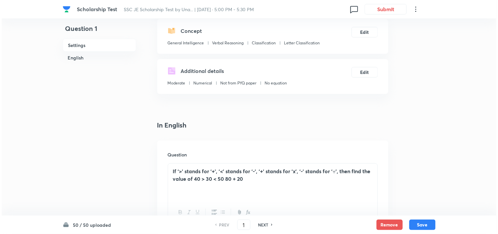
scroll to position [36, 0]
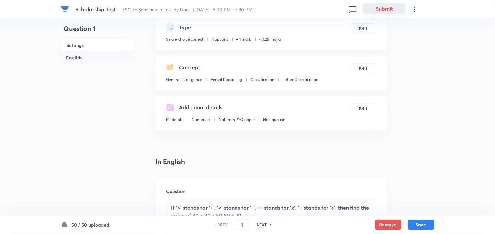
click at [388, 9] on button "Submit" at bounding box center [384, 8] width 42 height 11
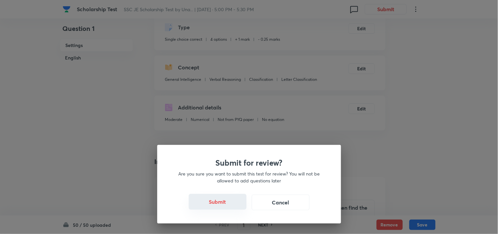
click at [225, 200] on button "Submit" at bounding box center [218, 202] width 58 height 16
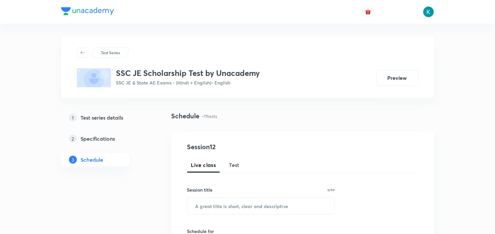
click at [238, 167] on span "Test" at bounding box center [234, 165] width 11 height 8
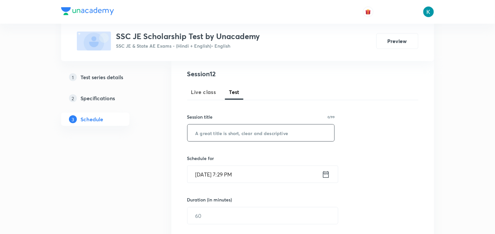
click at [232, 130] on input "text" at bounding box center [260, 132] width 147 height 17
type input "All India Mock Test:SSc JE CBT-1 (CIVIL)"
click at [324, 175] on icon at bounding box center [326, 174] width 8 height 9
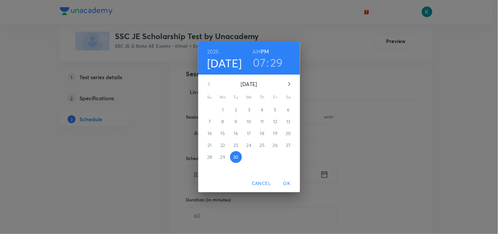
click at [290, 83] on icon "button" at bounding box center [289, 84] width 8 height 8
click at [208, 120] on p "5" at bounding box center [209, 121] width 3 height 7
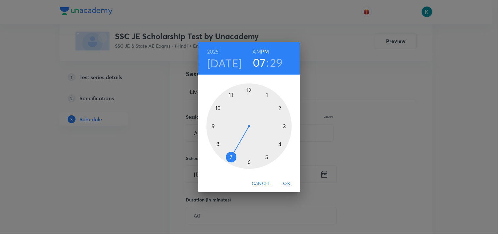
click at [230, 96] on div at bounding box center [248, 125] width 85 height 85
click at [248, 91] on div at bounding box center [248, 125] width 85 height 85
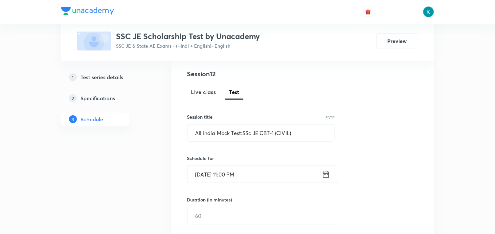
scroll to position [109, 0]
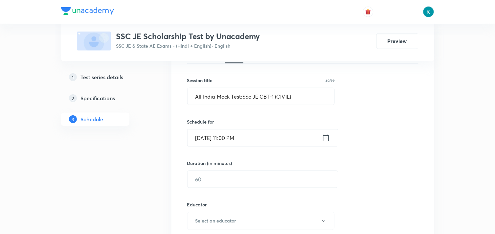
click at [326, 138] on icon at bounding box center [326, 137] width 8 height 9
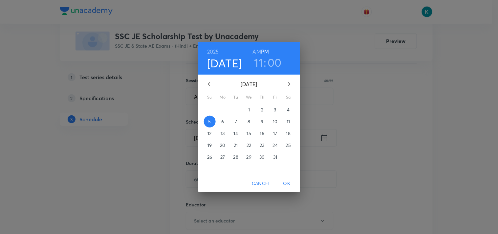
click at [256, 53] on h6 "AM" at bounding box center [257, 51] width 8 height 9
click at [288, 183] on span "OK" at bounding box center [287, 183] width 16 height 8
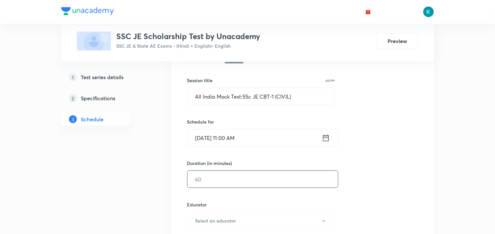
click at [218, 175] on input "text" at bounding box center [262, 179] width 150 height 17
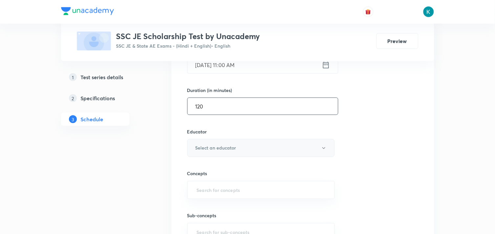
type input "120"
click at [261, 149] on button "Select an educator" at bounding box center [261, 148] width 148 height 18
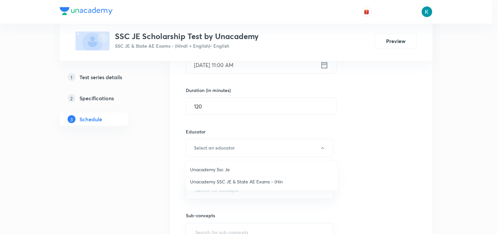
click at [242, 182] on span "Unacademy SSC JE & State AE Exams - (Hin" at bounding box center [262, 181] width 144 height 7
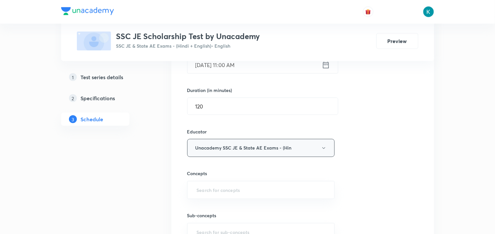
click at [323, 149] on icon "button" at bounding box center [323, 147] width 5 height 5
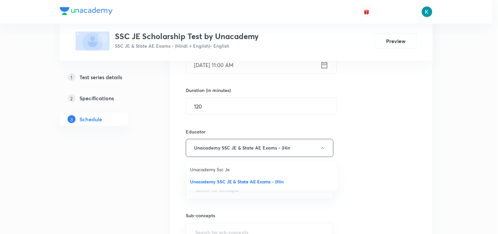
click at [238, 181] on span "Unacademy SSC JE & State AE Exams - (Hin" at bounding box center [262, 181] width 144 height 7
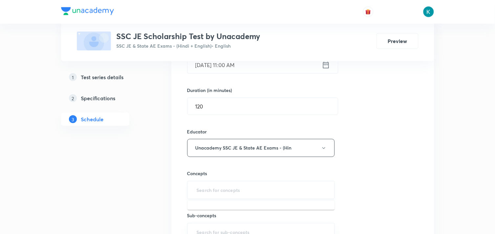
click at [222, 194] on input "text" at bounding box center [260, 190] width 131 height 12
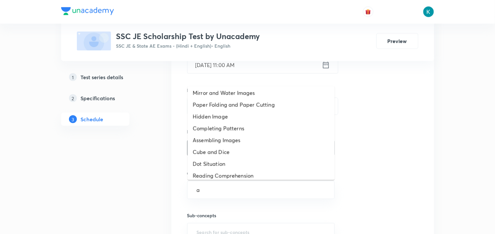
scroll to position [0, 0]
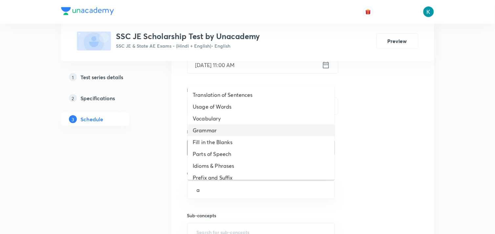
type input "a"
click at [411, 136] on div "Session 12 Live class Test Session title 40/99 All India Mock Test:SSc JE CBT-1…" at bounding box center [302, 113] width 231 height 307
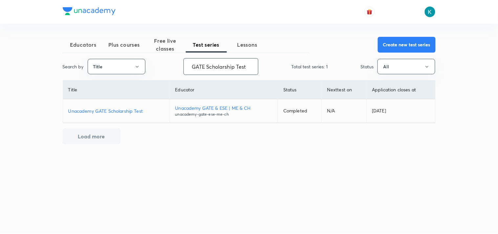
drag, startPoint x: 248, startPoint y: 66, endPoint x: 179, endPoint y: 65, distance: 68.9
click at [179, 65] on div "Search by Title GATE Scholarship Test ​ Total test series: 1 Status All" at bounding box center [249, 66] width 373 height 17
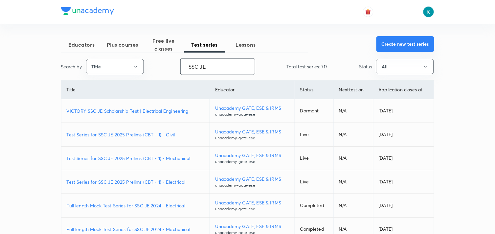
click at [403, 42] on button "Create new test series" at bounding box center [405, 44] width 58 height 16
click at [103, 111] on p "VICTORY SSC JE Scholarship Test | Electrical Engineering" at bounding box center [136, 110] width 138 height 7
drag, startPoint x: 213, startPoint y: 64, endPoint x: 159, endPoint y: 64, distance: 54.5
click at [159, 64] on div "Search by Title SSC JE ​ Total test series: 717 Status All" at bounding box center [247, 66] width 373 height 17
paste input "All India Mock Test : SSC JE CBT-1"
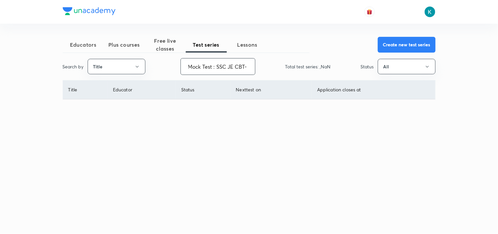
scroll to position [0, 25]
click at [244, 65] on input "All India Mo" at bounding box center [218, 66] width 74 height 17
type input "All India Mock"
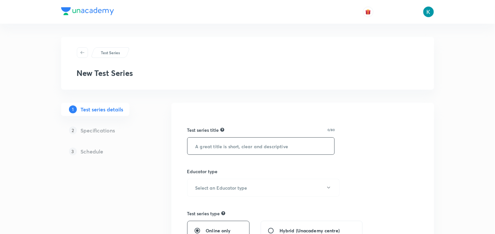
click at [262, 142] on input "text" at bounding box center [260, 145] width 147 height 17
type input "S"
click at [250, 147] on input "All India Mock Test;SSc JE CBT-1" at bounding box center [260, 145] width 147 height 17
click at [245, 146] on input "All India Mock Test ; SSC JE CBT-1" at bounding box center [260, 145] width 147 height 17
type input "All India Mock Test : SSC JE CBT-1"
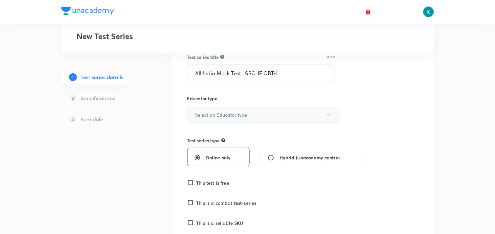
click at [267, 118] on button "Select an Educator type" at bounding box center [263, 115] width 152 height 18
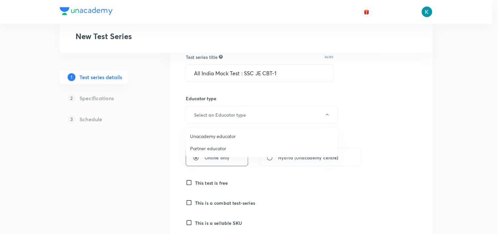
click at [220, 136] on span "Unacademy educator" at bounding box center [262, 136] width 144 height 7
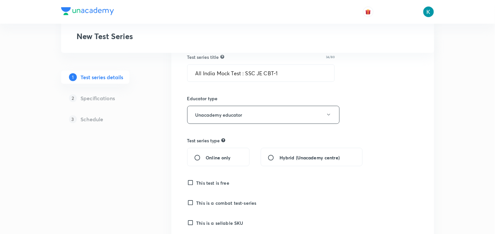
click at [196, 155] on input "Online only" at bounding box center [200, 157] width 12 height 7
radio input "true"
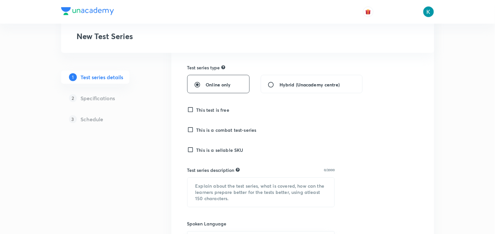
click at [190, 107] on input "This test is free" at bounding box center [191, 109] width 9 height 7
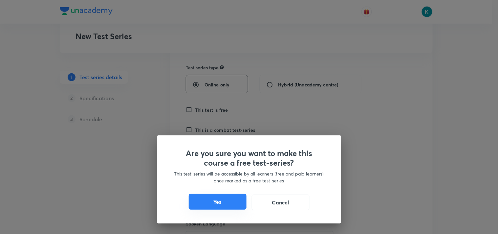
click at [223, 197] on button "Yes" at bounding box center [218, 202] width 58 height 16
checkbox input "true"
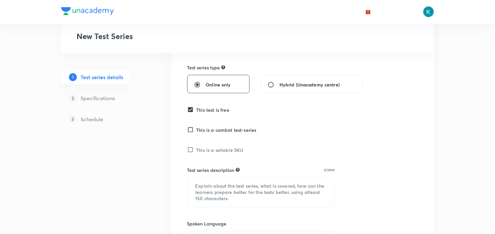
scroll to position [182, 0]
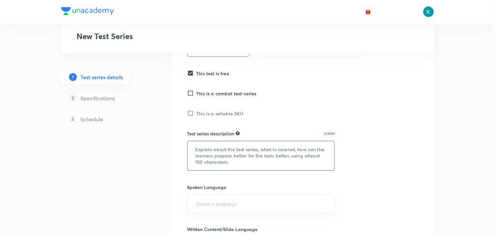
click at [244, 152] on textarea at bounding box center [260, 155] width 147 height 29
click at [198, 149] on textarea at bounding box center [260, 155] width 147 height 29
paste textarea "Victory SSC JE Test Series This test series is specifically designed for SSC JE…"
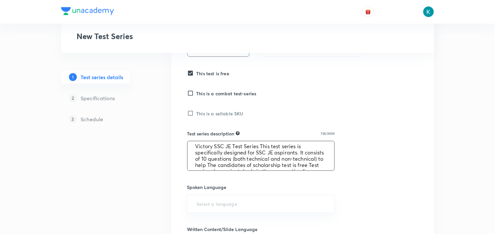
scroll to position [0, 0]
drag, startPoint x: 212, startPoint y: 149, endPoint x: 196, endPoint y: 149, distance: 16.4
click at [196, 149] on textarea "Victory SSC JE Test Series This test series is specifically designed for SSC JE…" at bounding box center [260, 155] width 147 height 29
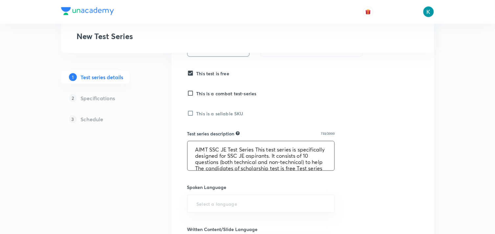
click at [254, 149] on textarea "AIMT SSC JE Test Series This test series is specifically designed for SSC JE as…" at bounding box center [260, 155] width 147 height 29
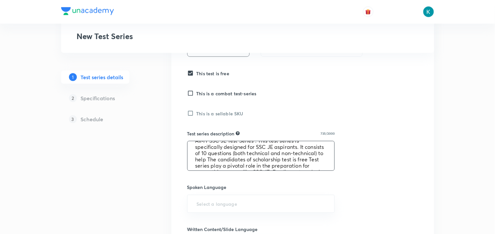
click at [227, 153] on textarea "AIMT SSC JE Test Series : This test series is specifically designed for SSC JE …" at bounding box center [260, 155] width 147 height 29
click at [251, 151] on textarea "AIMT SSC JE Test Series : This test series is specifically designed for SSC JE …" at bounding box center [260, 155] width 147 height 29
drag, startPoint x: 222, startPoint y: 154, endPoint x: 234, endPoint y: 149, distance: 12.8
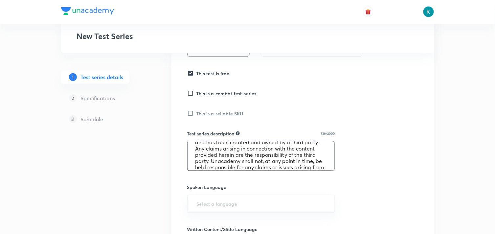
click at [234, 149] on textarea "AIMT SSC JE Test Series : This test series is specifically designed for SSC JE …" at bounding box center [260, 155] width 147 height 29
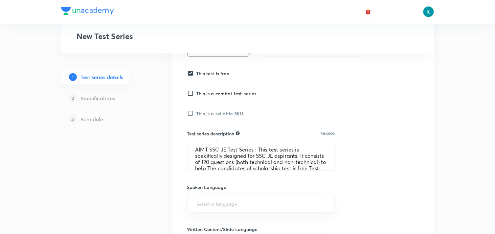
click at [385, 151] on div "Test series title 34/80 All India Mock Test : SSC JE CBT-1 ​ Educator type Unac…" at bounding box center [302, 168] width 231 height 475
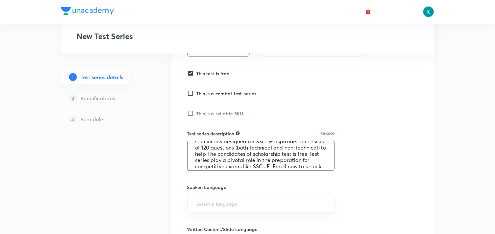
click at [212, 160] on textarea "AIMT SSC JE Test Series : This test series is specifically designed for SSC JE …" at bounding box center [260, 155] width 147 height 29
click at [217, 159] on textarea "AIMT SSC JE Test Series : This test series is specifically designed for SSC JE …" at bounding box center [260, 155] width 147 height 29
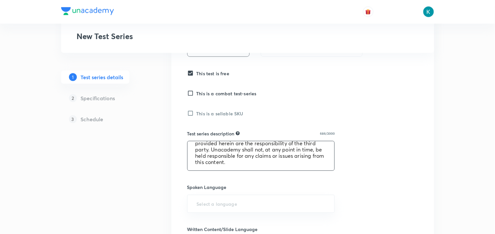
scroll to position [255, 0]
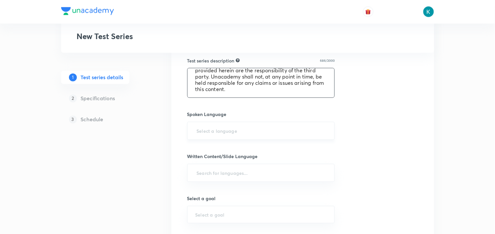
click at [241, 136] on div "​" at bounding box center [261, 131] width 148 height 18
type textarea "AIMT SSC JE Test Series : This test series is specifically designed for SSC JE …"
type input "e"
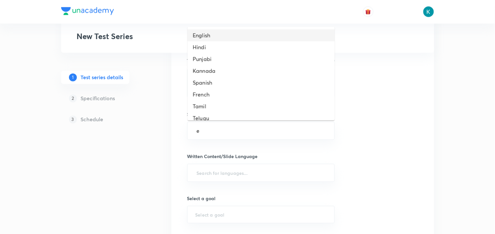
click at [208, 34] on li "English" at bounding box center [260, 36] width 147 height 12
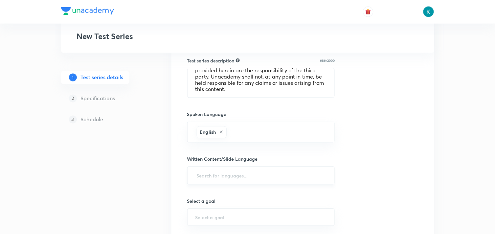
click at [230, 177] on input "text" at bounding box center [260, 175] width 131 height 12
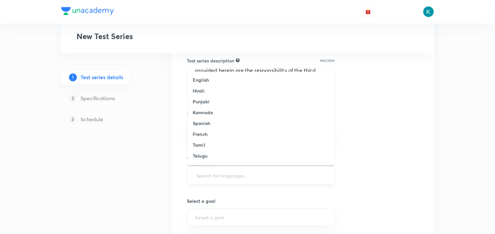
type input "e"
click at [216, 80] on li "English" at bounding box center [260, 79] width 147 height 11
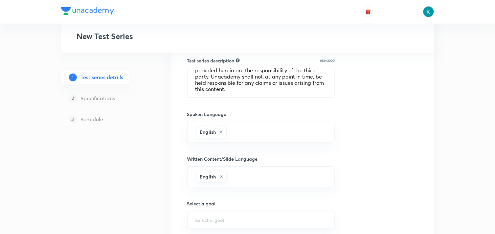
scroll to position [328, 0]
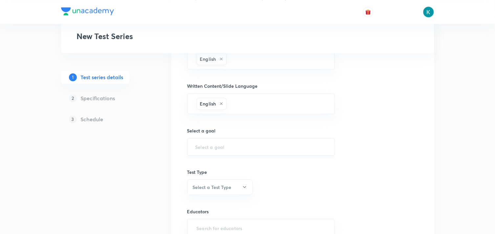
click at [222, 141] on div "​" at bounding box center [261, 146] width 148 height 17
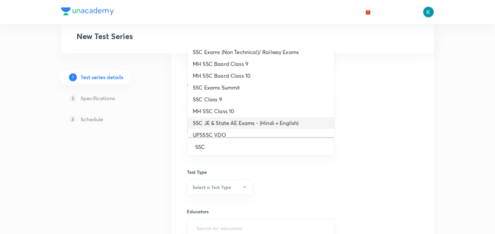
click at [270, 122] on li "SSC JE & State AE Exams - (Hindi + English)" at bounding box center [260, 123] width 147 height 12
type input "SSC JE & State AE Exams - (Hindi + English)"
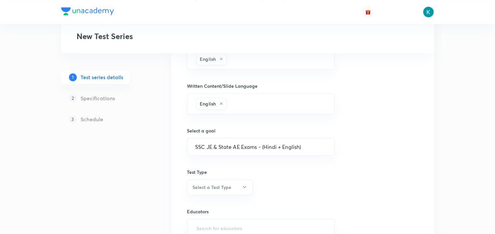
scroll to position [392, 0]
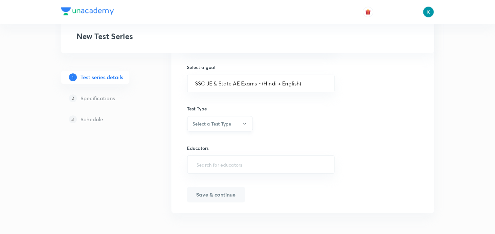
click at [220, 124] on h6 "Select a Test Type" at bounding box center [212, 123] width 39 height 7
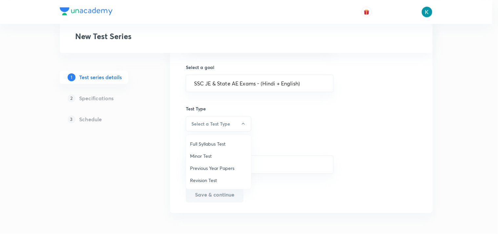
click at [211, 145] on span "Full Syllabus Test" at bounding box center [218, 143] width 57 height 7
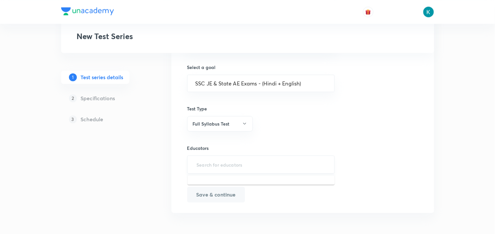
click at [231, 168] on input "text" at bounding box center [260, 164] width 131 height 12
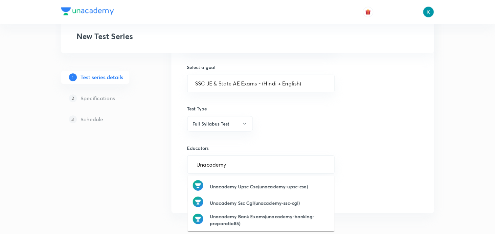
type input "Unacademy"
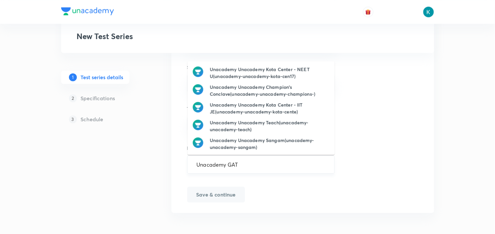
type input "Unacademy GATE"
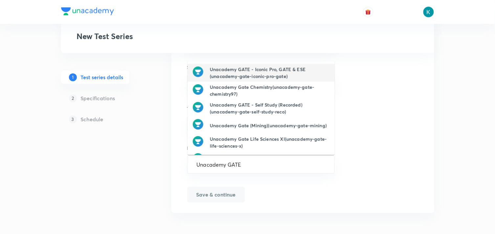
click at [281, 71] on h6 "Unacademy GATE - Iconic Pro, GATE & ESE (unacademy-gate-iconic-pro-gate)" at bounding box center [269, 73] width 119 height 14
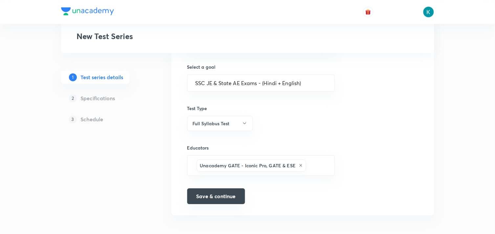
click at [211, 195] on button "Save & continue" at bounding box center [216, 196] width 58 height 16
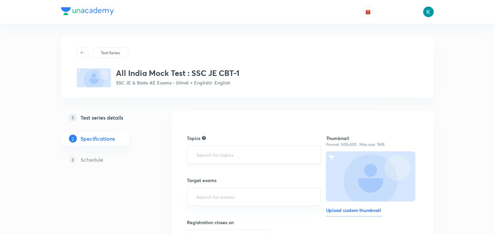
click at [219, 158] on input "text" at bounding box center [253, 154] width 117 height 12
type input "a"
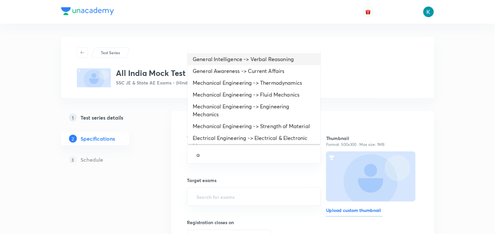
click at [254, 55] on li "General Intelligence -> Verbal Reasoning" at bounding box center [253, 59] width 133 height 12
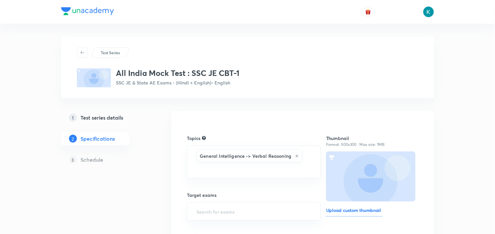
type input "a"
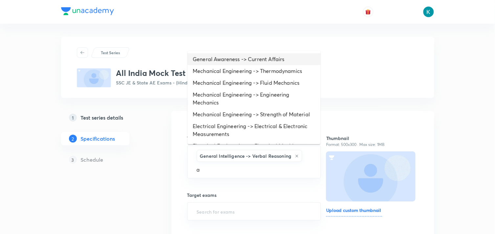
click at [249, 63] on li "General Awareness -> Current Affairs" at bounding box center [253, 59] width 133 height 12
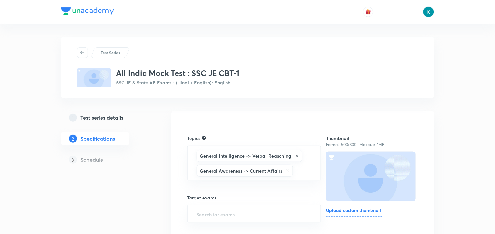
type input "a"
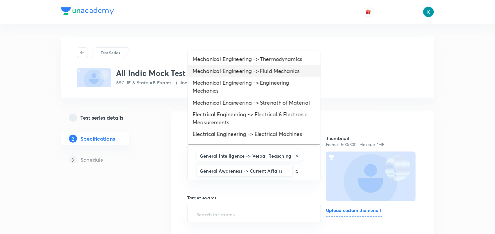
click at [245, 66] on li "Mechanical Engineering -> Fluid Mechanics" at bounding box center [253, 71] width 133 height 12
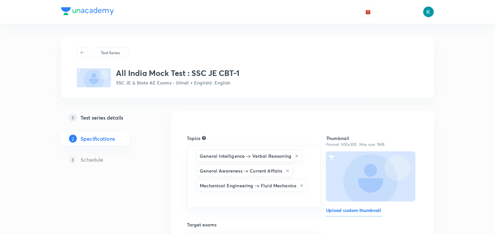
type input "a"
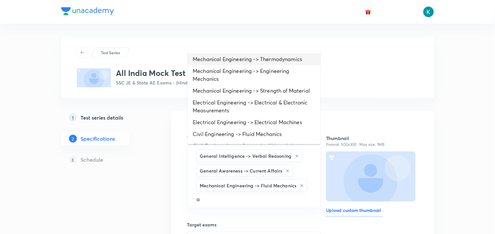
click at [241, 61] on li "Mechanical Engineering -> Thermodynamics" at bounding box center [253, 59] width 133 height 12
type input "a"
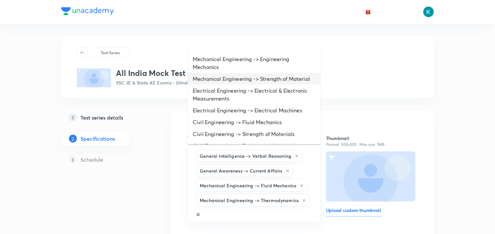
click at [245, 80] on li "Mechanical Engineering -> Strength of Material" at bounding box center [253, 79] width 133 height 12
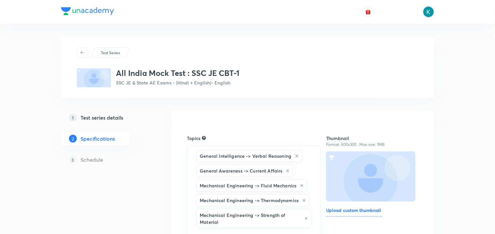
type input "a"
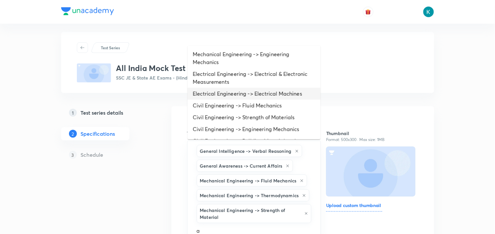
scroll to position [36, 0]
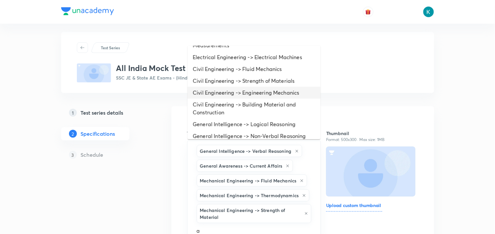
click at [241, 93] on li "Civil Engineering -> Engineering Mechanics" at bounding box center [253, 93] width 133 height 12
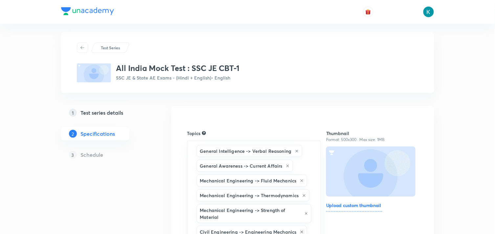
type input "a"
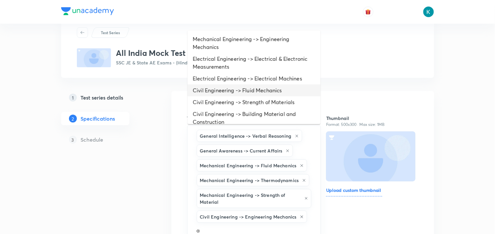
click at [242, 88] on li "Civil Engineering -> Fluid Mechanics" at bounding box center [253, 90] width 133 height 12
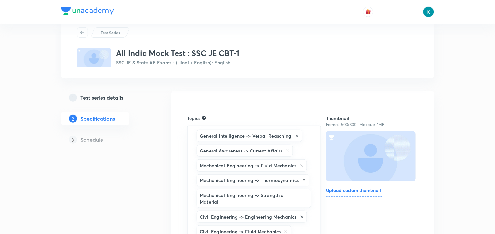
type input "a"
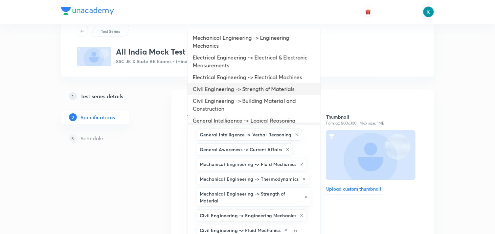
click at [241, 87] on li "Civil Engineering -> Strength of Materials" at bounding box center [253, 89] width 133 height 12
type input "a"
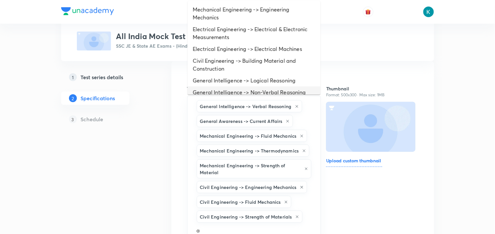
click at [240, 88] on li "General Intelligence -> Non-Verbal Reasoning" at bounding box center [253, 92] width 133 height 12
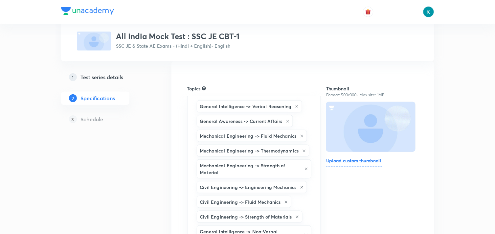
type input "a"
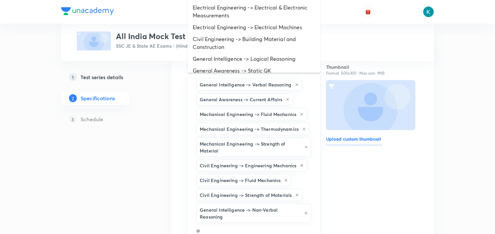
click at [237, 72] on li "General Awareness -> Static GK" at bounding box center [253, 71] width 133 height 12
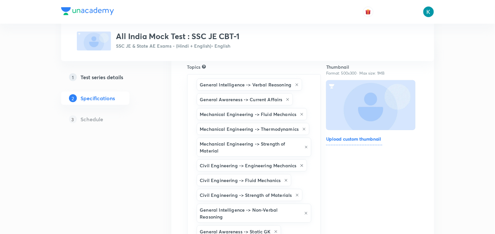
type input "a"
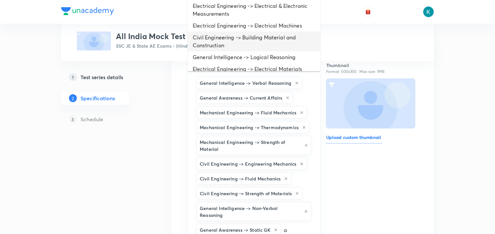
click at [235, 50] on li "Civil Engineering -> Building Material and Construction" at bounding box center [253, 42] width 133 height 20
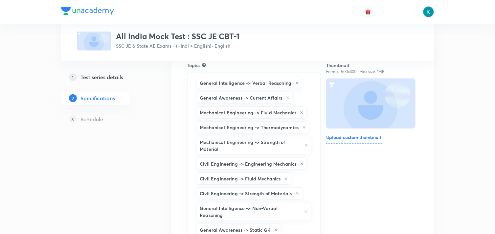
type input "a"
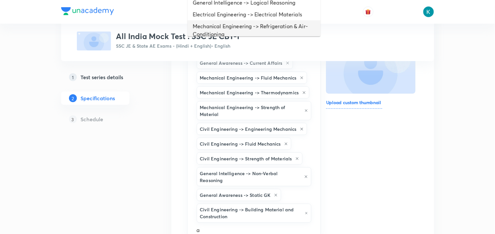
click at [234, 20] on li "Mechanical Engineering -> Refrigeration & Air- Conditioning" at bounding box center [253, 30] width 133 height 20
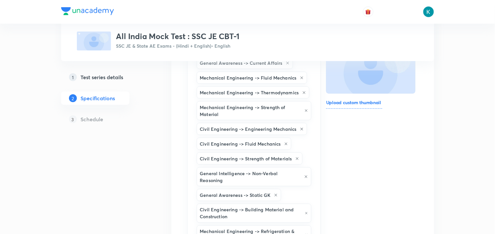
type input "a"
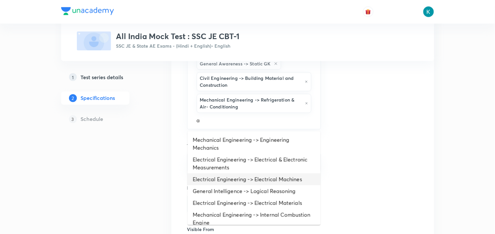
scroll to position [36, 0]
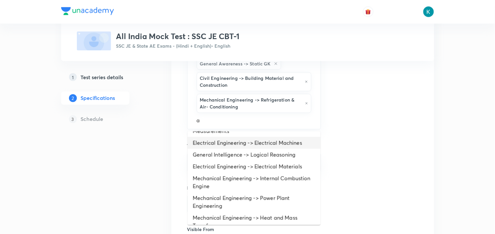
click at [254, 142] on li "Electrical Engineering -> Electrical Machines" at bounding box center [253, 143] width 133 height 12
type input "a"
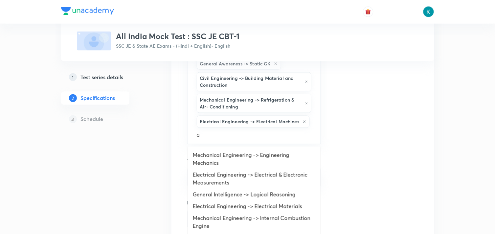
scroll to position [312, 0]
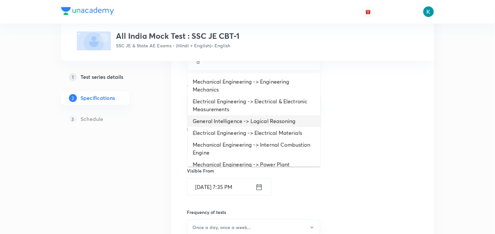
click at [253, 116] on li "General Intelligence -> Logical Reasoning" at bounding box center [253, 121] width 133 height 12
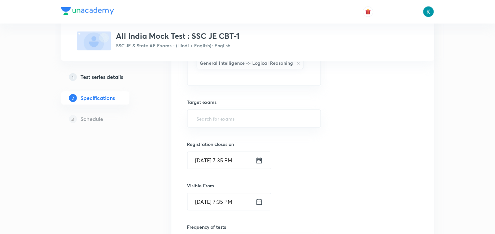
type input "a"
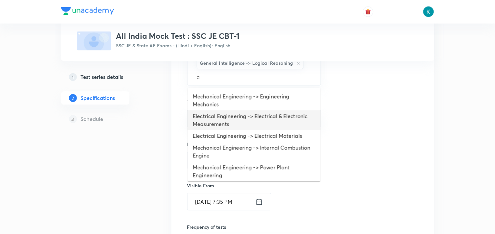
click at [249, 111] on li "Electrical Engineering -> Electrical & Electronic Measurements" at bounding box center [253, 120] width 133 height 20
type input "a"
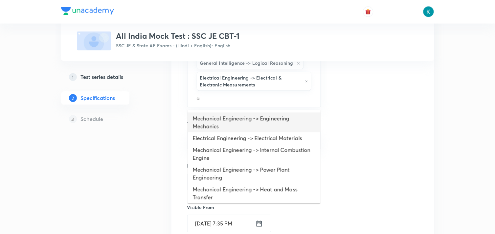
click at [242, 120] on li "Mechanical Engineering -> Engineering Mechanics" at bounding box center [253, 123] width 133 height 20
type input "a"
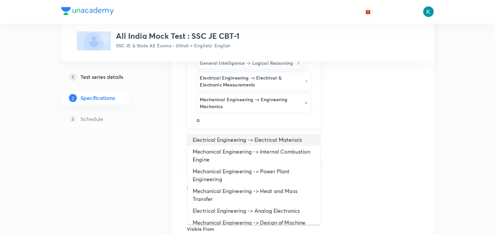
click at [227, 141] on li "Electrical Engineering -> Electrical Materials" at bounding box center [253, 140] width 133 height 12
type input "a"
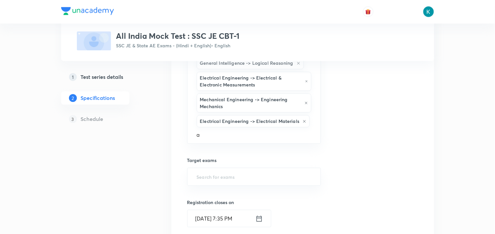
scroll to position [385, 0]
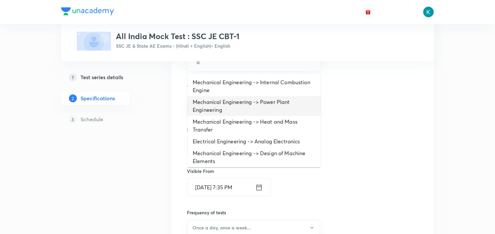
click at [245, 113] on li "Mechanical Engineering -> Power Plant Engineering" at bounding box center [253, 106] width 133 height 20
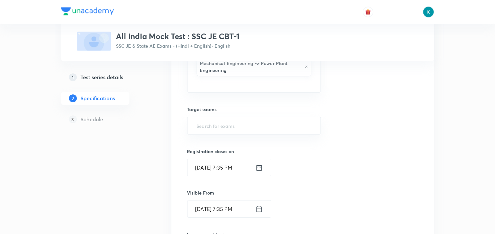
type input "a"
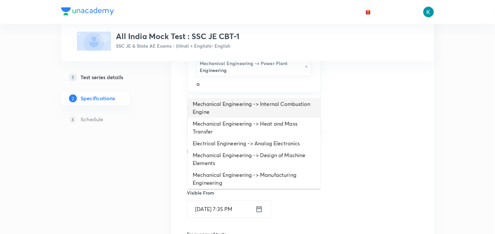
click at [228, 110] on li "Mechanical Engineering -> Internal Combustion Engine" at bounding box center [253, 108] width 133 height 20
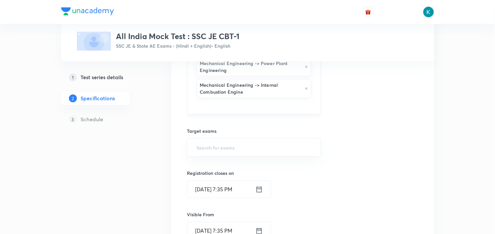
type input "a"
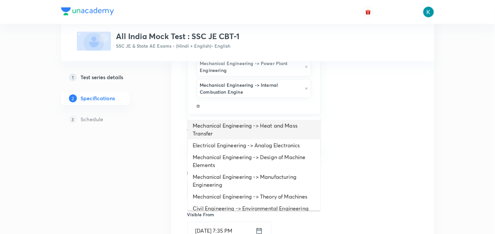
click at [223, 124] on li "Mechanical Engineering -> Heat and Mass Transfer" at bounding box center [253, 129] width 133 height 20
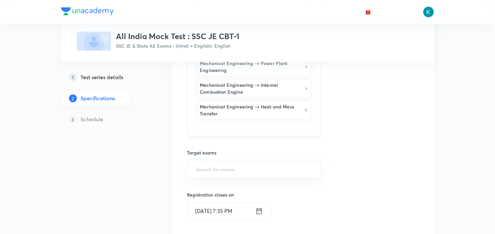
type input "a"
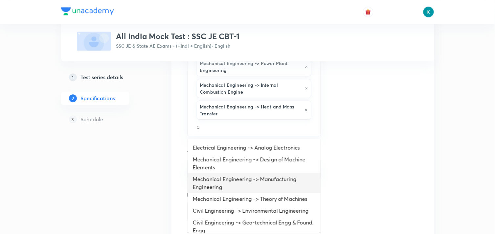
scroll to position [458, 0]
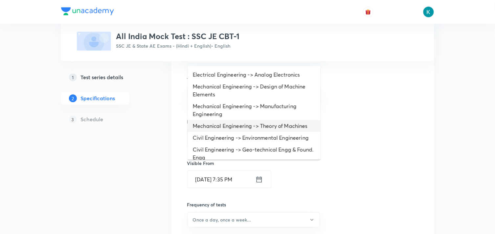
click at [238, 120] on li "Mechanical Engineering -> Theory of Machines" at bounding box center [253, 126] width 133 height 12
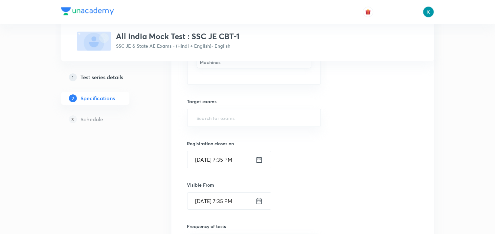
type input "a"
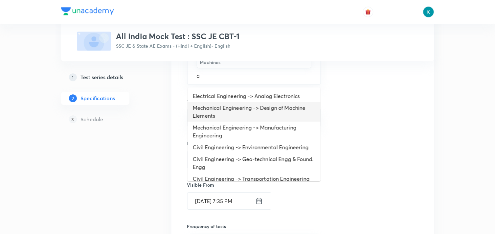
scroll to position [73, 0]
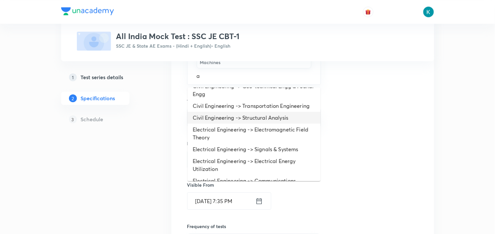
click at [234, 119] on li "Civil Engineering -> Structural Analysis" at bounding box center [253, 118] width 133 height 12
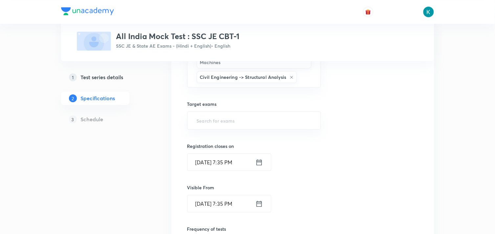
type input "a"
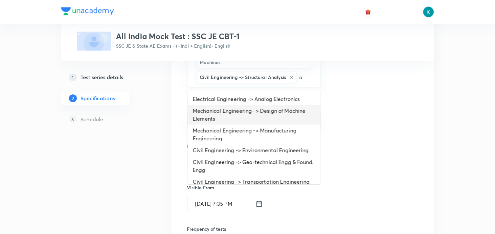
scroll to position [109, 0]
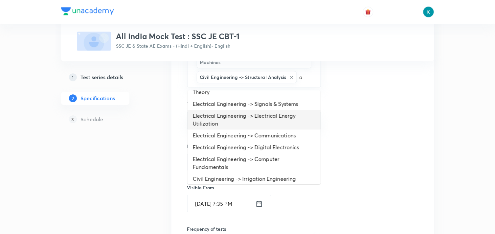
click at [231, 120] on li "Electrical Engineering -> Electrical Energy Utilization" at bounding box center [253, 120] width 133 height 20
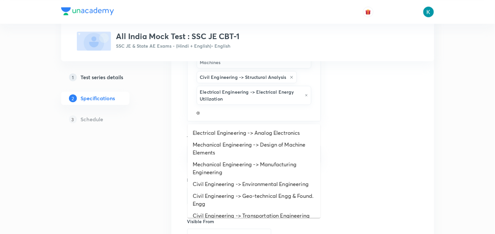
scroll to position [567, 0]
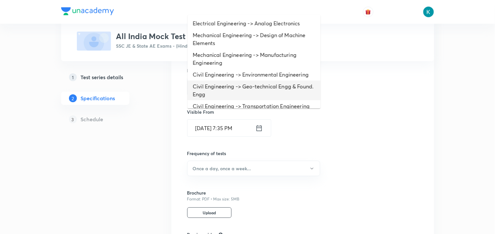
type input "a"
click at [225, 120] on input "Sept 30, 2025, 7:35 PM" at bounding box center [221, 127] width 68 height 17
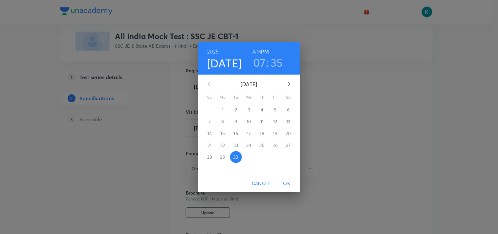
drag, startPoint x: 257, startPoint y: 181, endPoint x: 280, endPoint y: 177, distance: 23.9
click at [257, 181] on span "Cancel" at bounding box center [261, 183] width 19 height 8
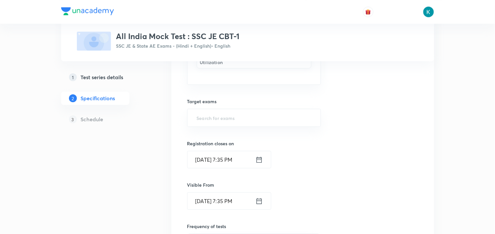
scroll to position [421, 0]
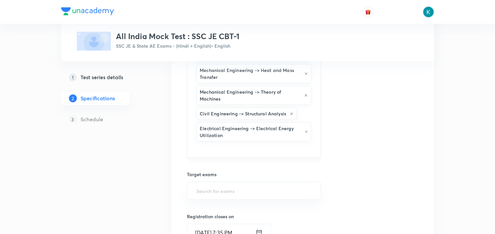
click at [231, 149] on input "text" at bounding box center [253, 148] width 117 height 12
type input "a"
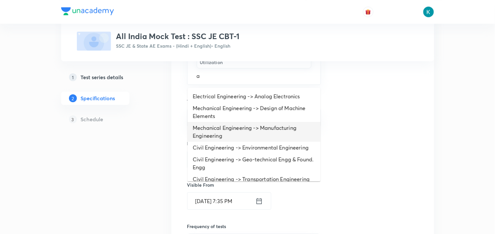
scroll to position [36, 0]
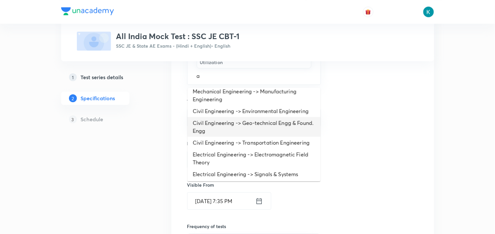
click at [256, 123] on li "Civil Engineering -> Geo-technical Engg & Found. Engg" at bounding box center [253, 127] width 133 height 20
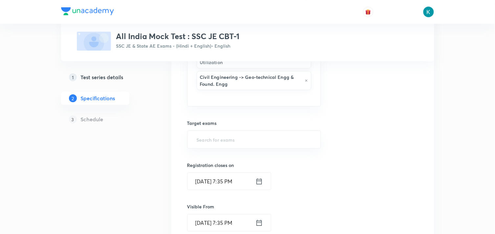
type input "a"
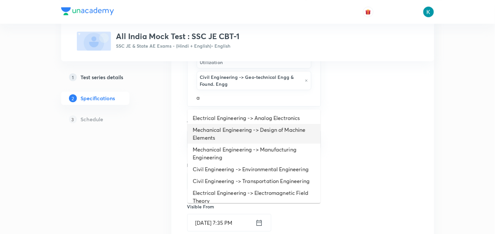
scroll to position [73, 0]
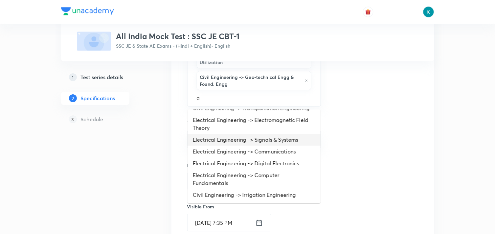
click at [242, 143] on li "Electrical Engineering -> Signals & Systems" at bounding box center [253, 140] width 133 height 12
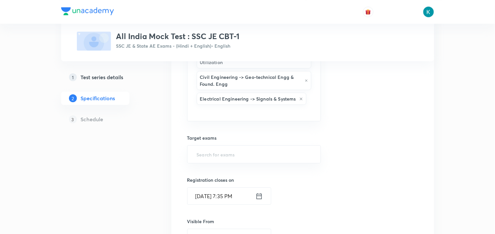
type input "a"
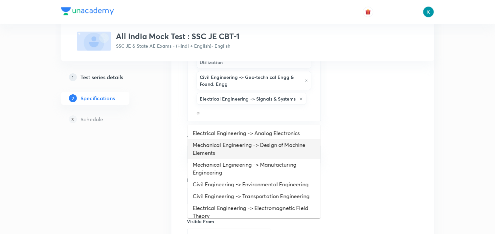
scroll to position [109, 0]
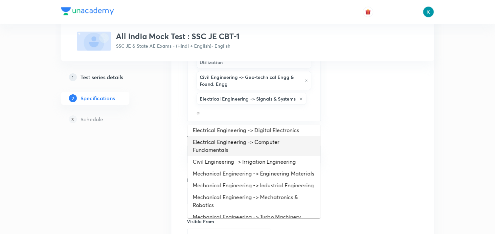
click at [233, 153] on li "Electrical Engineering -> Computer Fundamentals" at bounding box center [253, 146] width 133 height 20
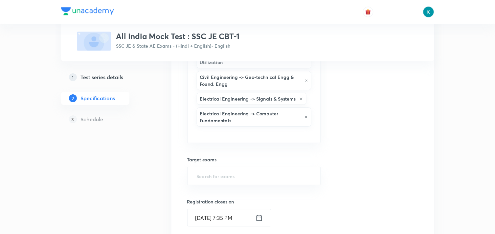
type input "a"
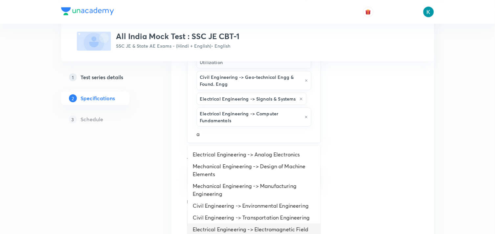
scroll to position [604, 0]
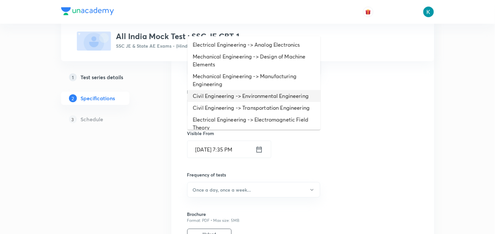
click at [234, 97] on li "Civil Engineering -> Environmental Engineering" at bounding box center [253, 96] width 133 height 12
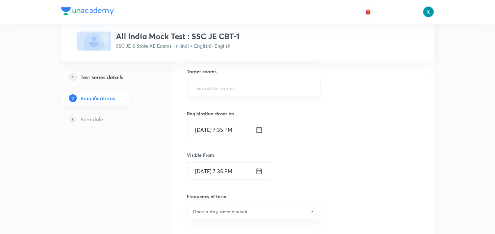
type input "a"
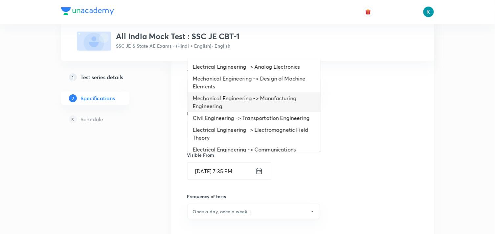
scroll to position [73, 0]
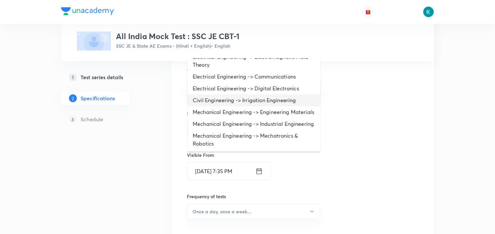
click at [235, 105] on li "Civil Engineering -> Irrigation Engineering" at bounding box center [253, 100] width 133 height 12
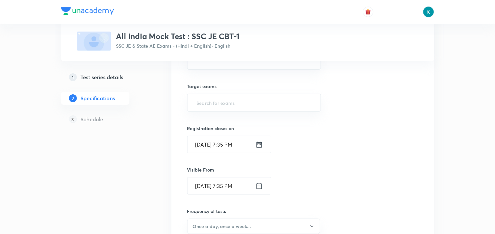
type input "a"
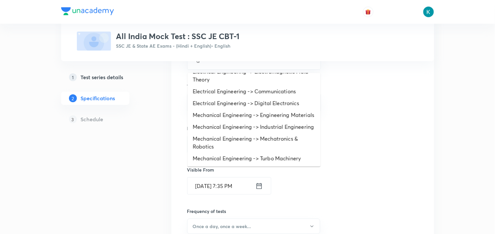
click at [235, 105] on li "Electrical Engineering -> Digital Electronics" at bounding box center [253, 103] width 133 height 12
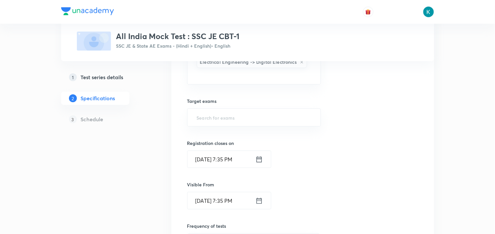
type input "a"
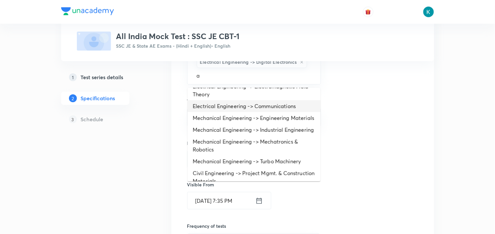
click at [235, 106] on li "Electrical Engineering -> Communications" at bounding box center [253, 106] width 133 height 12
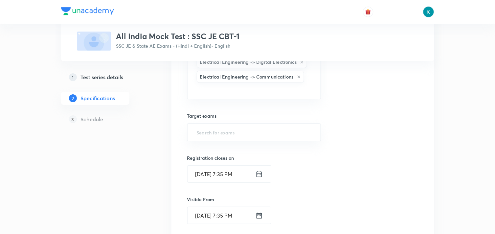
type input "a"
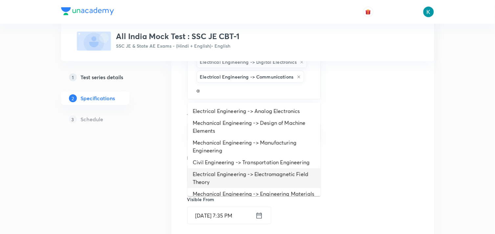
scroll to position [85, 0]
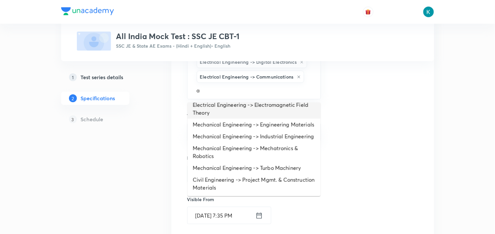
click at [234, 118] on li "Mechanical Engineering -> Engineering Materials" at bounding box center [253, 124] width 133 height 12
type input "a"
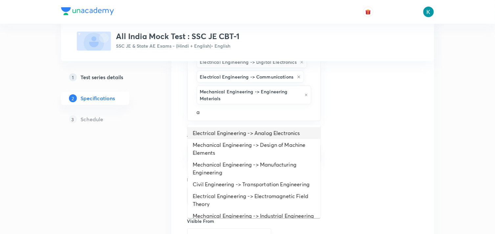
scroll to position [65, 0]
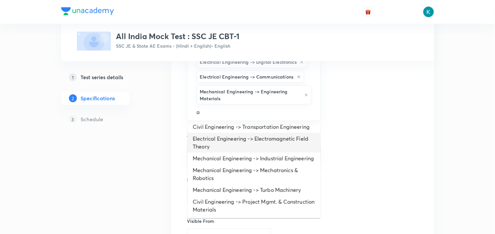
click at [229, 133] on li "Electrical Engineering -> Electromagnetic Field Theory" at bounding box center [253, 143] width 133 height 20
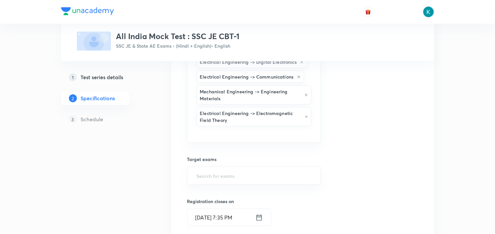
type input "a"
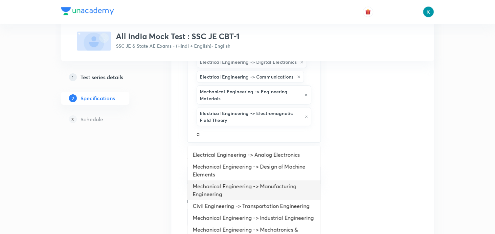
scroll to position [677, 0]
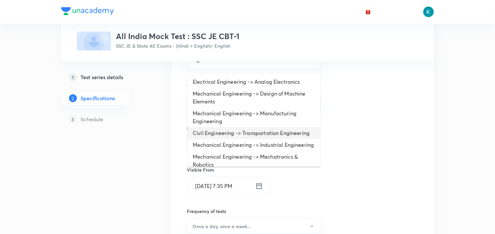
click at [247, 138] on li "Civil Engineering -> Transportation Engineering" at bounding box center [253, 133] width 133 height 12
type input "a"
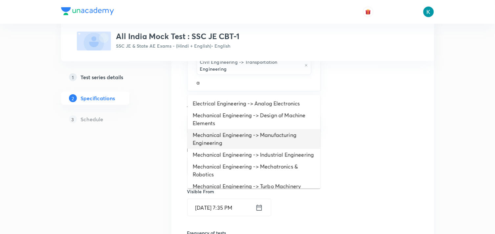
scroll to position [34, 0]
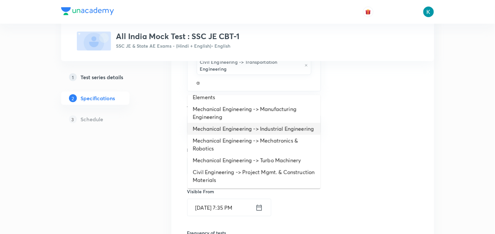
click at [241, 123] on li "Mechanical Engineering -> Industrial Engineering" at bounding box center [253, 129] width 133 height 12
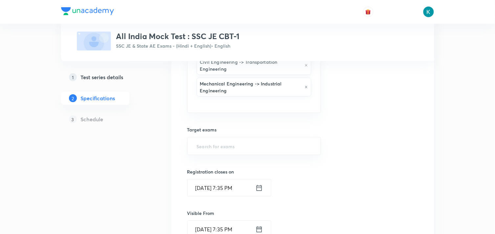
type input "a"
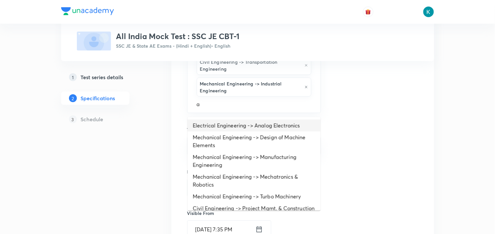
scroll to position [14, 0]
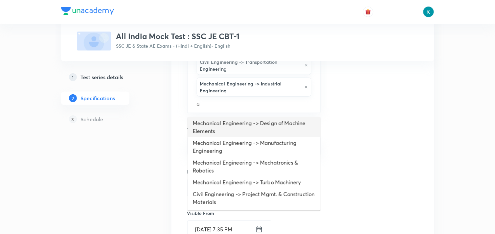
click at [240, 124] on li "Mechanical Engineering -> Design of Machine Elements" at bounding box center [253, 127] width 133 height 20
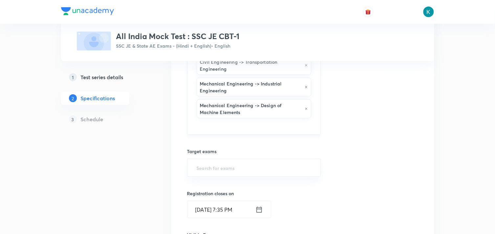
type input "a"
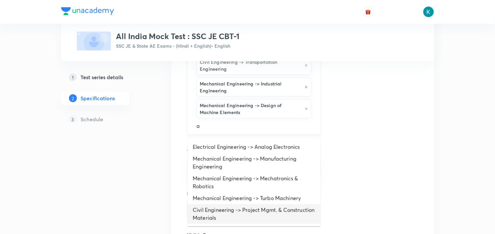
scroll to position [749, 0]
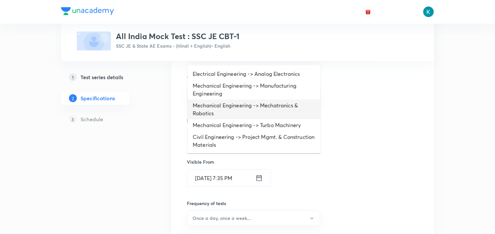
click at [252, 112] on li "Mechanical Engineering -> Mechatronics & Robotics" at bounding box center [253, 109] width 133 height 20
type input "a"
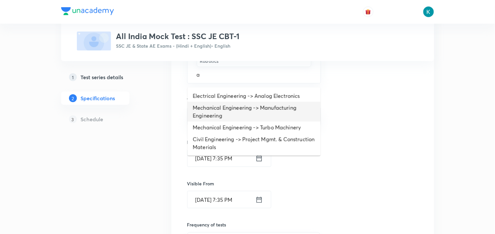
scroll to position [822, 0]
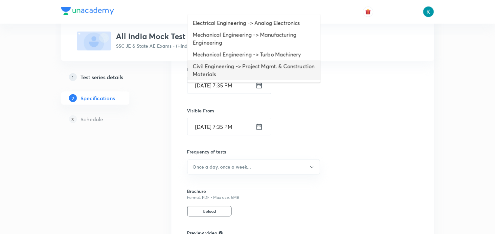
click at [246, 70] on li "Civil Engineering -> Project Mgmt. & Construction Materials" at bounding box center [253, 70] width 133 height 20
type input "a"
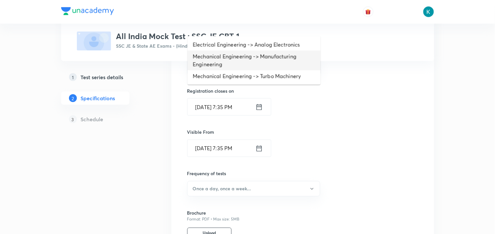
click at [245, 63] on li "Mechanical Engineering -> Manufacturing Engineering" at bounding box center [253, 61] width 133 height 20
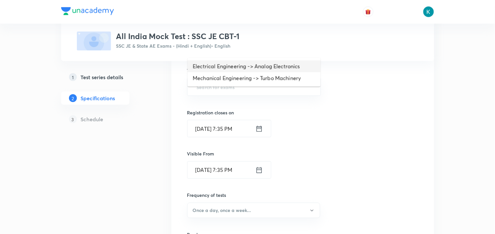
type input "a"
click at [243, 74] on li "Mechanical Engineering -> Turbo Machinery" at bounding box center [253, 78] width 133 height 12
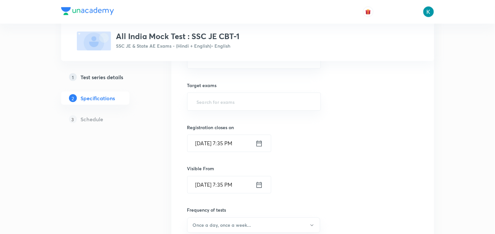
type input "a"
click at [244, 78] on li "Electrical Engineering -> Analog Electronics" at bounding box center [253, 81] width 133 height 12
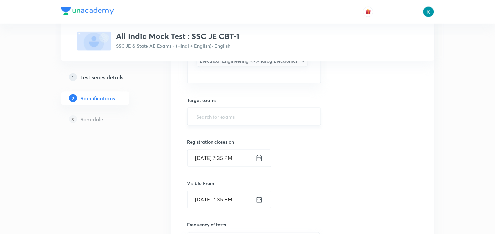
type input "a"
type input "b"
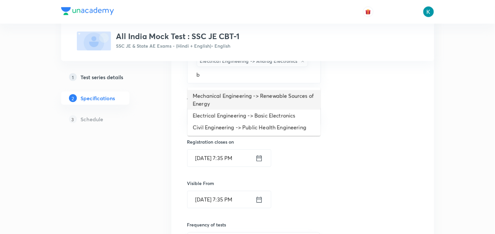
click at [256, 97] on li "Mechanical Engineering -> Renewable Sources of Energy" at bounding box center [253, 100] width 133 height 20
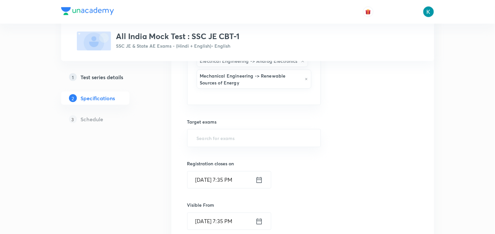
type input "b"
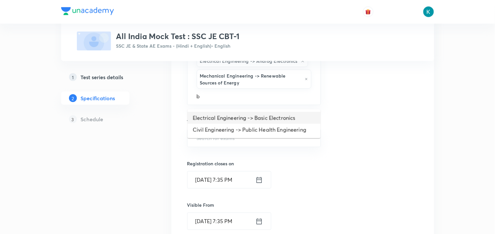
click at [247, 114] on li "Electrical Engineering -> Basic Electronics" at bounding box center [253, 118] width 133 height 12
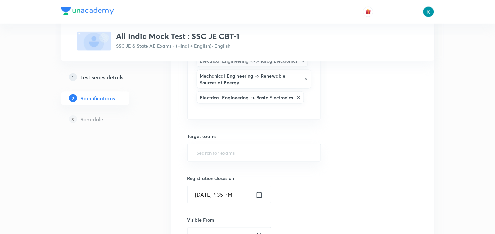
type input "b"
click at [232, 133] on li "Civil Engineering -> Public Health Engineering" at bounding box center [253, 133] width 133 height 12
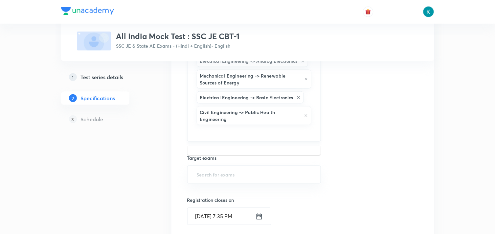
type input "c"
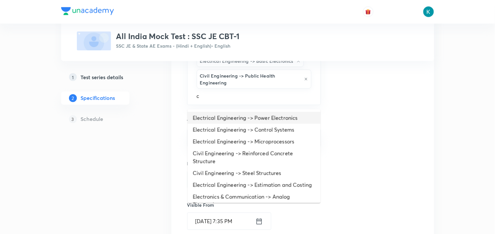
click at [274, 119] on li "Electrical Engineering -> Power Electronics" at bounding box center [253, 118] width 133 height 12
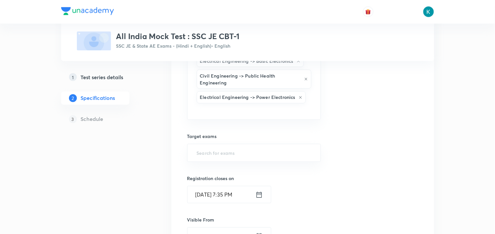
type input "c"
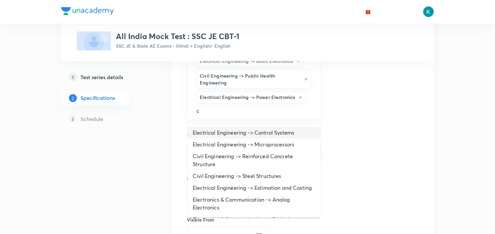
click at [242, 128] on li "Electrical Engineering -> Control Systems" at bounding box center [253, 133] width 133 height 12
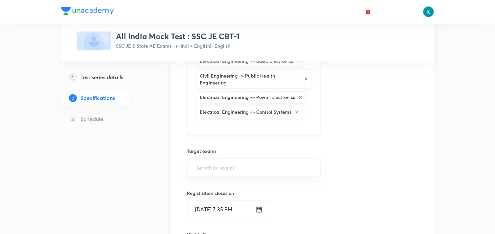
type input "c"
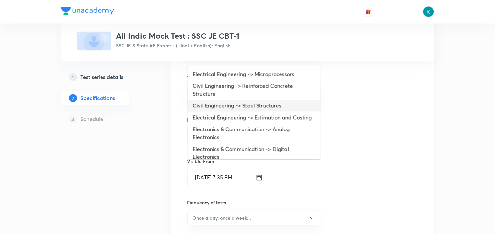
click at [228, 107] on li "Civil Engineering -> Steel Structures" at bounding box center [253, 106] width 133 height 12
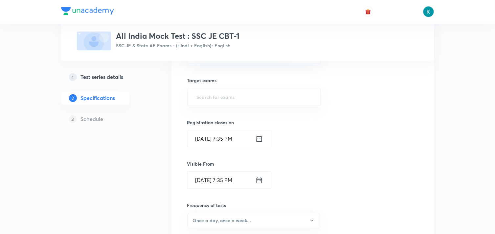
type input "c"
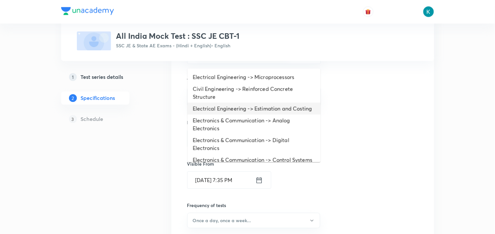
click at [224, 114] on li "Electrical Engineering -> Estimation and Costing" at bounding box center [253, 109] width 133 height 12
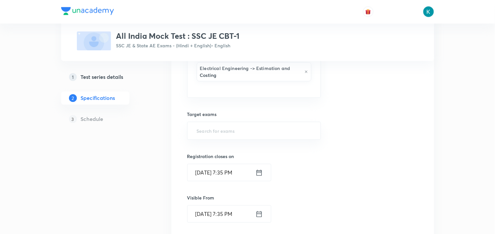
type input "c"
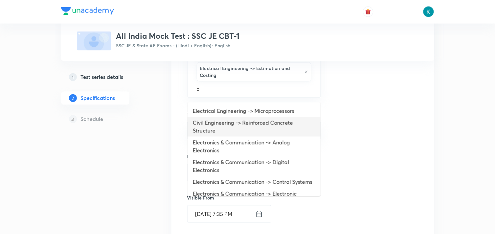
click at [223, 120] on li "Civil Engineering -> Reinforced Concrete Structure" at bounding box center [253, 127] width 133 height 20
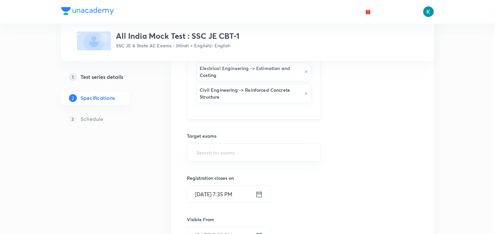
type input "c"
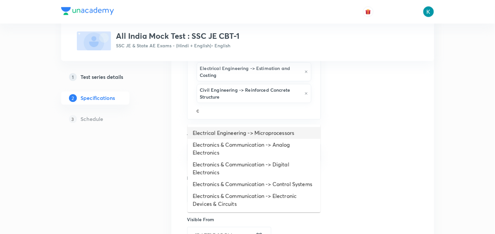
click at [222, 138] on li "Electrical Engineering -> Microprocessors" at bounding box center [253, 133] width 133 height 12
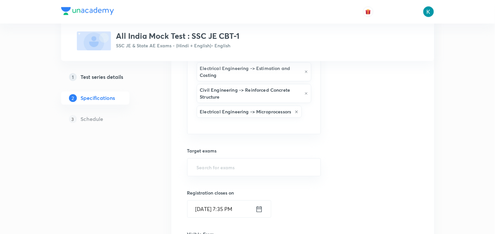
type input "c"
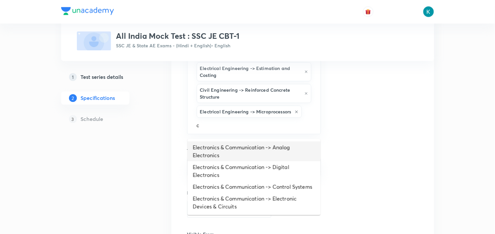
click at [224, 145] on li "Electronics & Communication -> Analog Electronics" at bounding box center [253, 151] width 133 height 20
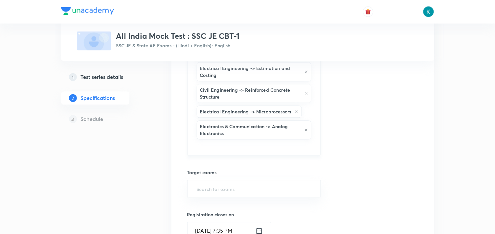
type input "c"
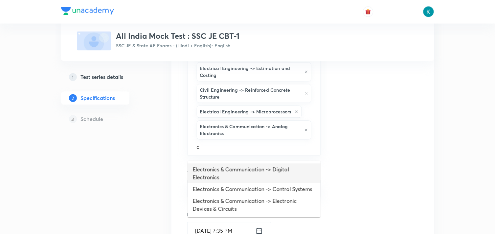
click at [220, 169] on li "Electronics & Communication -> Digital Electronics" at bounding box center [253, 173] width 133 height 20
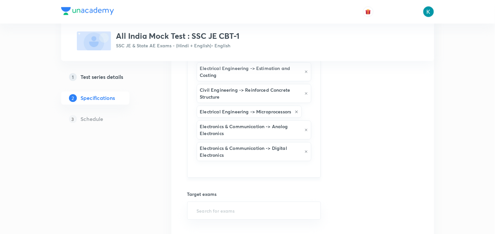
type input "c"
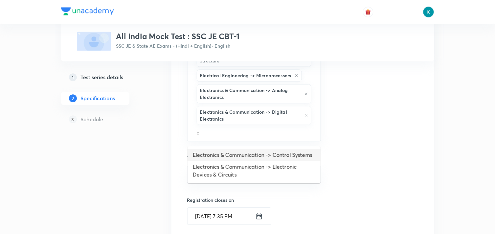
scroll to position [1005, 0]
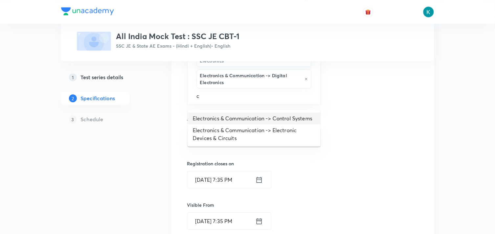
click at [241, 120] on li "Electronics & Communication -> Control Systems" at bounding box center [253, 118] width 133 height 12
type input "c"
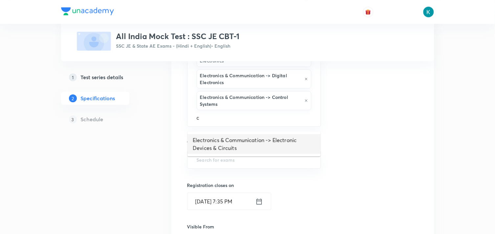
click at [231, 142] on li "Electronics & Communication -> Electronic Devices & Circuits" at bounding box center [253, 144] width 133 height 20
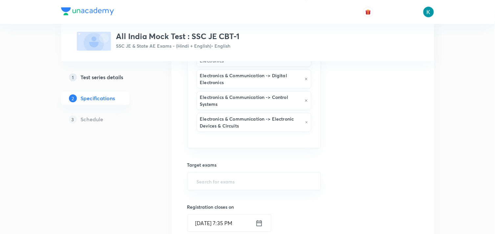
type input "c"
type input "d"
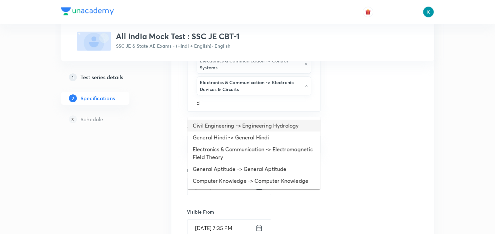
click at [255, 126] on li "Civil Engineering -> Engineering Hydrology" at bounding box center [253, 125] width 133 height 12
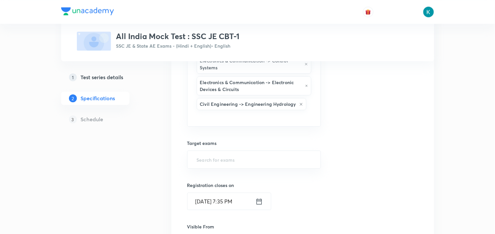
type input "d"
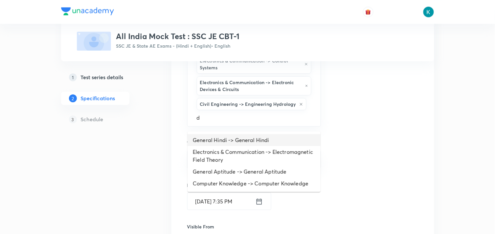
click at [223, 138] on li "General Hindi -> General Hindi" at bounding box center [253, 140] width 133 height 12
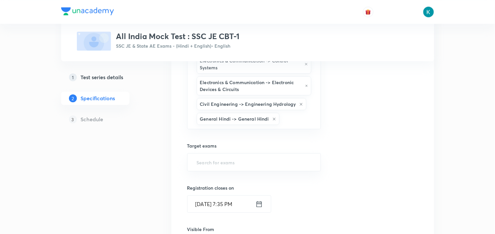
type input "d"
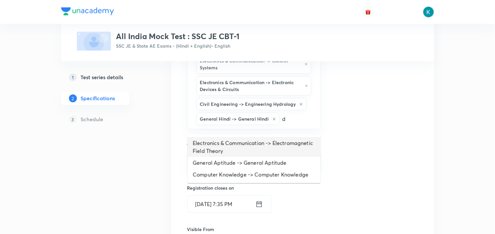
click at [225, 154] on li "Electronics & Communication -> Electromagnetic Field Theory" at bounding box center [253, 147] width 133 height 20
type input "d"
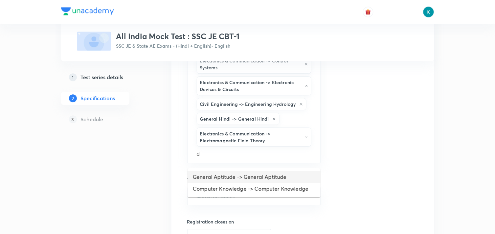
click at [225, 174] on li "General Aptitude -> General Aptitude" at bounding box center [253, 177] width 133 height 12
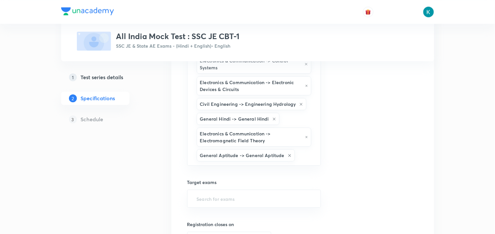
type input "d"
click at [228, 177] on li "Computer Knowledge -> Computer Knowledge" at bounding box center [253, 179] width 133 height 12
type input "e"
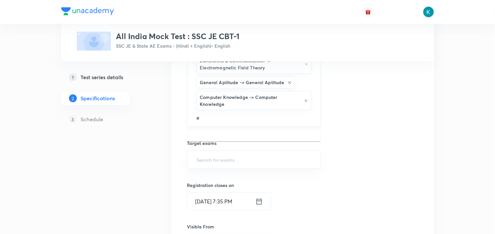
scroll to position [1150, 0]
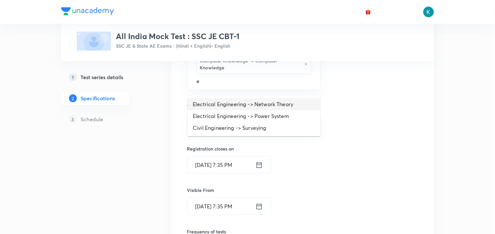
click at [257, 101] on li "Electrical Engineering -> Network Theory" at bounding box center [253, 104] width 133 height 12
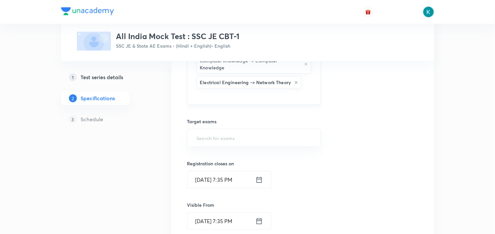
type input "e"
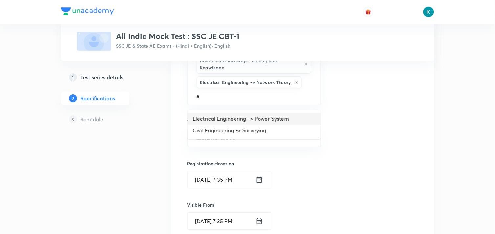
click at [227, 118] on li "Electrical Engineering -> Power System" at bounding box center [253, 119] width 133 height 12
type input "e"
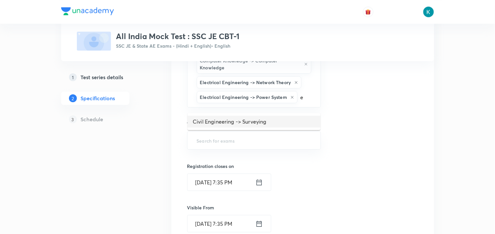
click at [222, 125] on li "Civil Engineering -> Surveying" at bounding box center [253, 122] width 133 height 12
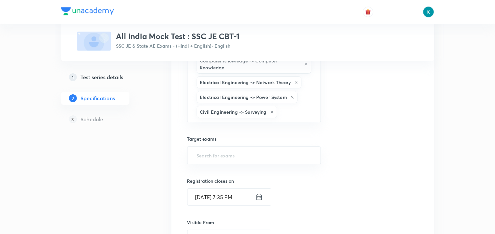
type input "f"
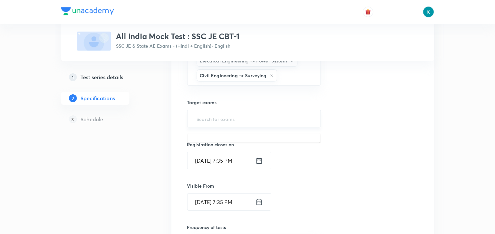
click at [257, 125] on input "text" at bounding box center [253, 119] width 117 height 12
type input "z"
type input "s"
click at [227, 155] on li "SSC JE Paper I" at bounding box center [253, 154] width 133 height 12
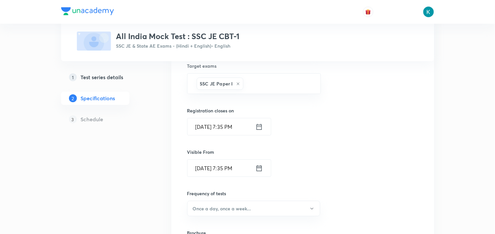
scroll to position [1297, 0]
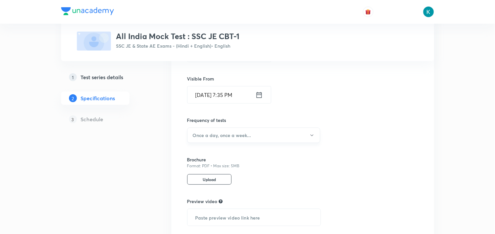
click at [257, 139] on button "Once a day, once a week..." at bounding box center [253, 134] width 133 height 15
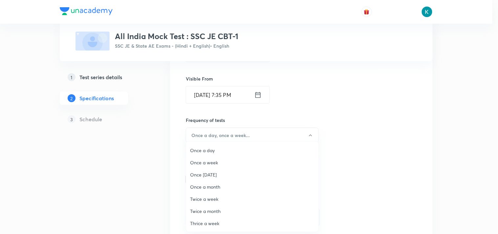
click at [208, 188] on span "Once a month" at bounding box center [252, 186] width 124 height 7
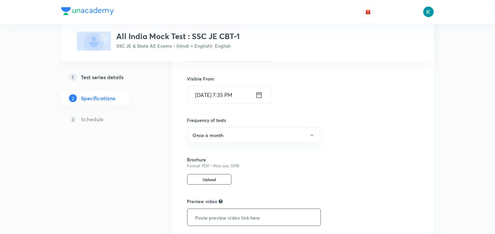
scroll to position [1354, 0]
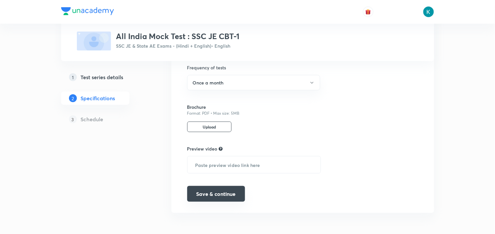
click at [223, 193] on button "Save & continue" at bounding box center [216, 194] width 58 height 16
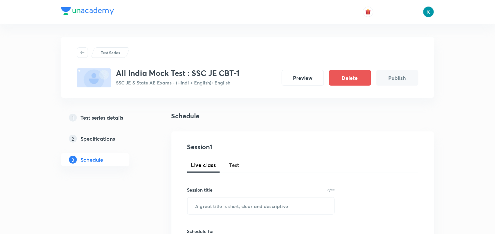
scroll to position [36, 0]
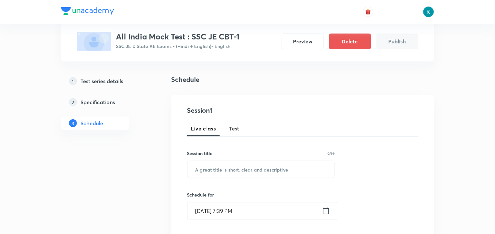
click at [237, 128] on span "Test" at bounding box center [234, 128] width 11 height 8
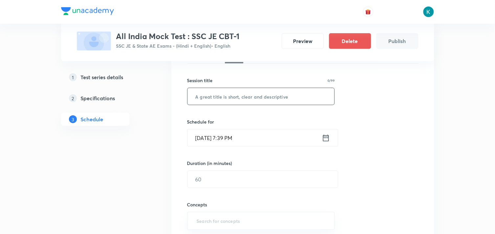
click at [240, 98] on input "text" at bounding box center [260, 96] width 147 height 17
click at [246, 95] on input "All India Mock Test : CBT - 1" at bounding box center [260, 96] width 147 height 17
click at [287, 97] on input "All India Mock Test : SSC JE CBT - 1" at bounding box center [260, 96] width 147 height 17
type input "All India Mock Test : SSC JE CBT - 1 (CIVIL)"
click at [324, 140] on icon at bounding box center [326, 137] width 8 height 9
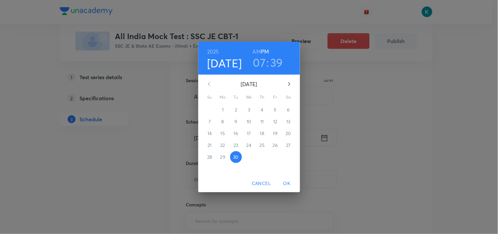
click at [289, 84] on icon "button" at bounding box center [289, 84] width 8 height 8
click at [210, 121] on p "5" at bounding box center [209, 121] width 3 height 7
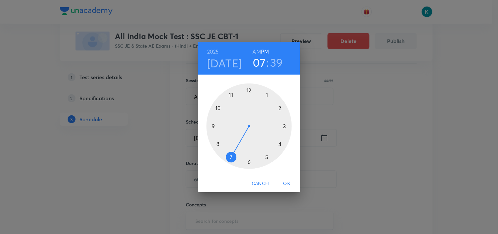
click at [257, 52] on h6 "AM" at bounding box center [257, 51] width 8 height 9
click at [230, 94] on div at bounding box center [248, 125] width 85 height 85
click at [247, 90] on div at bounding box center [248, 125] width 85 height 85
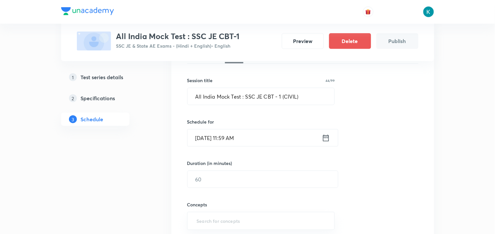
click at [326, 137] on icon at bounding box center [326, 137] width 8 height 9
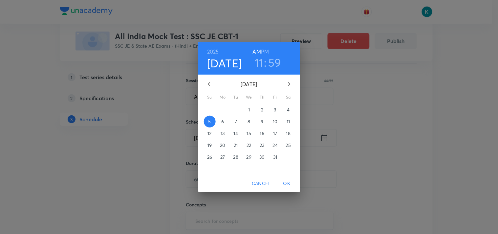
click at [273, 63] on h3 "59" at bounding box center [274, 62] width 13 height 14
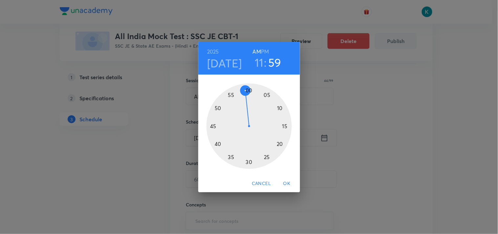
click at [249, 90] on div at bounding box center [248, 125] width 85 height 85
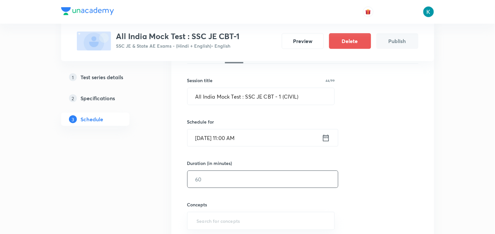
click at [243, 180] on input "text" at bounding box center [262, 179] width 150 height 17
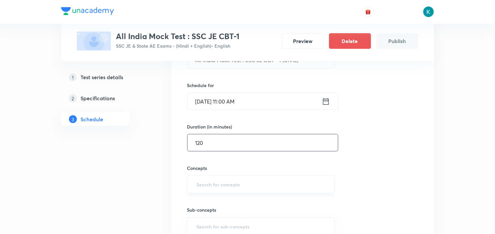
type input "120"
click at [209, 181] on input "text" at bounding box center [260, 184] width 131 height 12
type input "a"
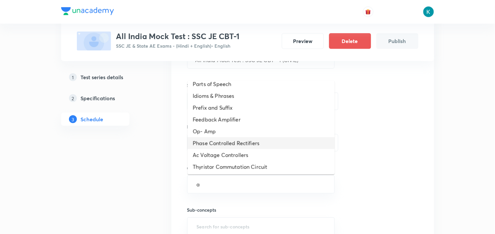
scroll to position [311, 0]
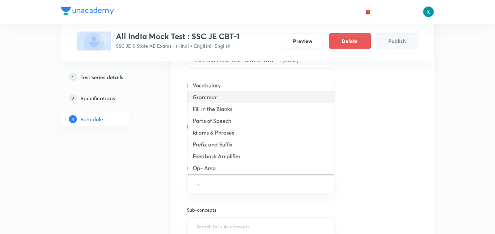
click at [219, 97] on li "Grammar" at bounding box center [260, 97] width 147 height 12
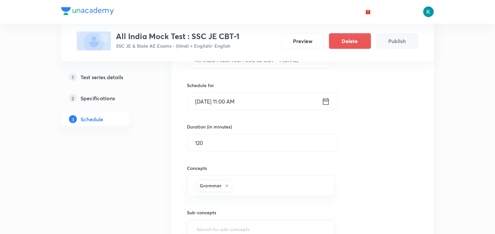
type input "a"
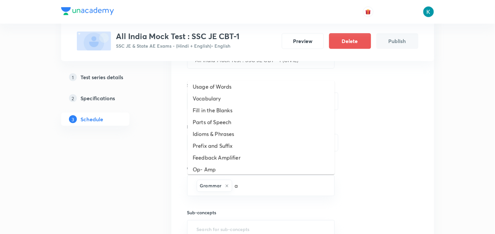
scroll to position [294, 0]
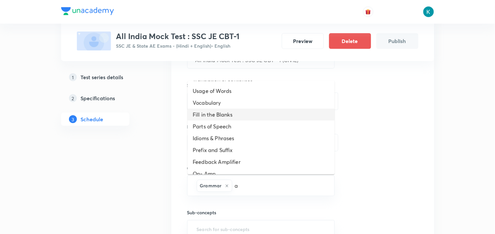
click at [236, 115] on li "Fill in the Blanks" at bounding box center [260, 115] width 147 height 12
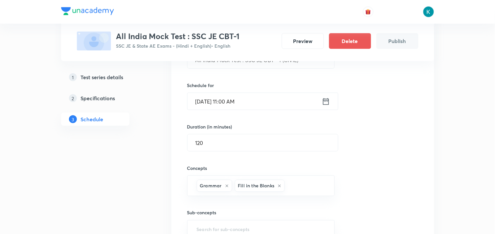
type input "a"
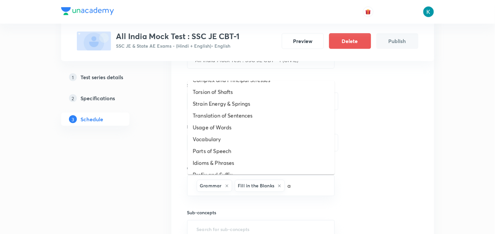
scroll to position [264, 0]
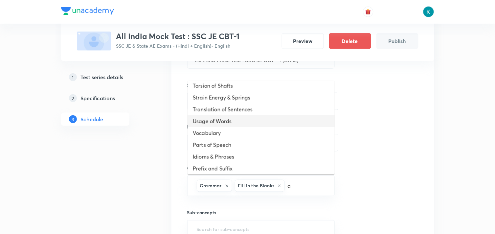
click at [231, 123] on li "Usage of Words" at bounding box center [260, 121] width 147 height 12
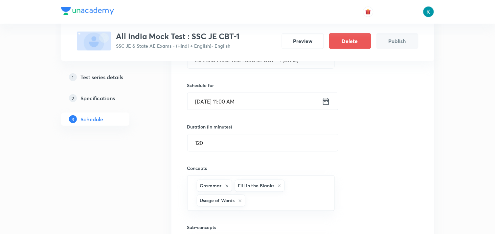
type input "a"
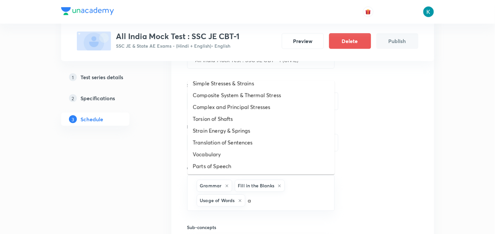
scroll to position [248, 0]
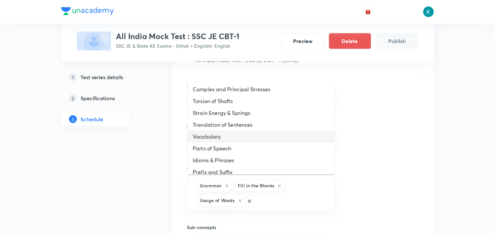
click at [230, 137] on li "Vocabulary" at bounding box center [260, 137] width 147 height 12
type input "a"
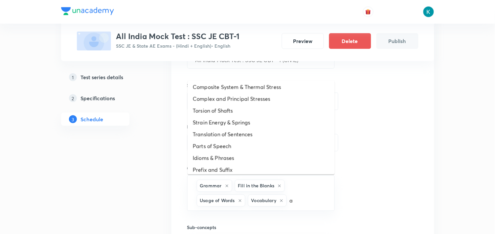
scroll to position [254, 0]
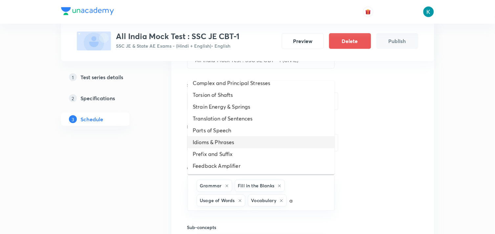
click at [237, 142] on li "Idioms & Phrases" at bounding box center [260, 142] width 147 height 12
type input "a"
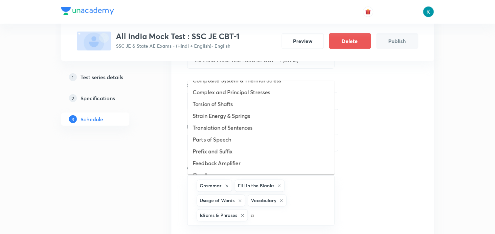
scroll to position [247, 0]
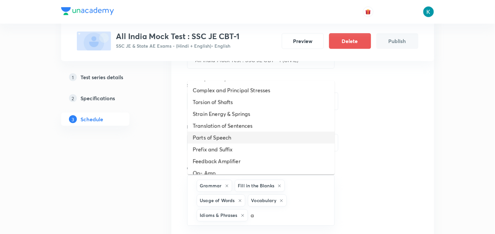
click at [224, 139] on li "Parts of Speech" at bounding box center [260, 138] width 147 height 12
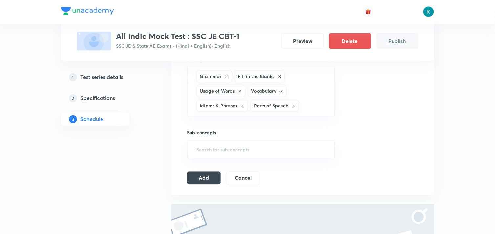
scroll to position [291, 0]
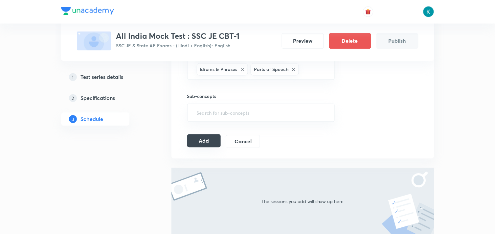
click at [206, 145] on button "Add" at bounding box center [204, 140] width 34 height 13
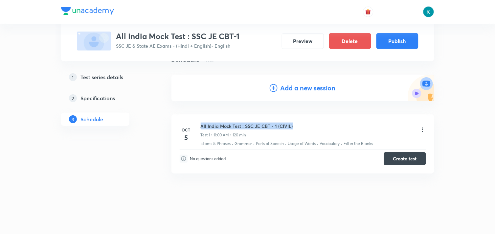
drag, startPoint x: 297, startPoint y: 124, endPoint x: 202, endPoint y: 124, distance: 95.2
click at [202, 124] on div "All India Mock Test : SSC JE CBT - 1 (CIVIL) Test 1 • 11:00 AM • 120 min" at bounding box center [313, 129] width 225 height 15
copy h6 "All India Mock Test : SSC JE CBT - 1 (CIVIL)"
click at [306, 86] on h4 "Add a new session" at bounding box center [307, 88] width 55 height 10
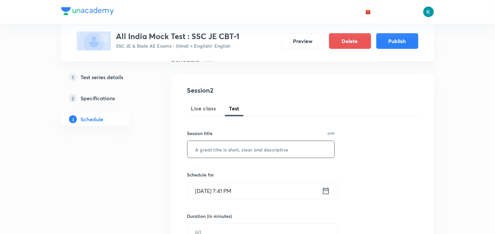
click at [227, 148] on input "text" at bounding box center [260, 149] width 147 height 17
paste input "All India Mock Test : SSC JE CBT - 1 (CIVIL)"
click at [298, 148] on input "All India Mock Test : SSC JE CBT - 1 (CIVIL)" at bounding box center [260, 149] width 147 height 17
type input "All India Mock Test : SSC JE CBT - 1 (ELECTRICAL)"
click at [324, 191] on icon at bounding box center [326, 190] width 6 height 7
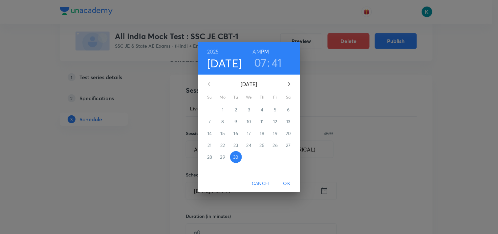
click at [287, 85] on icon "button" at bounding box center [289, 84] width 8 height 8
click at [210, 123] on p "5" at bounding box center [209, 121] width 3 height 7
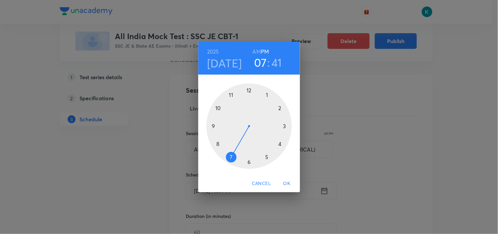
click at [231, 95] on div at bounding box center [248, 125] width 85 height 85
click at [248, 90] on div at bounding box center [248, 125] width 85 height 85
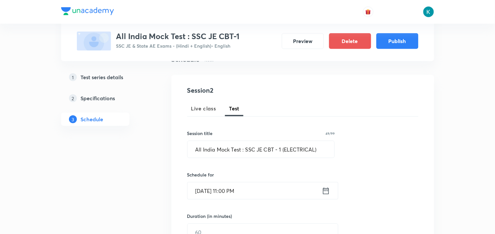
click at [326, 191] on icon at bounding box center [326, 190] width 8 height 9
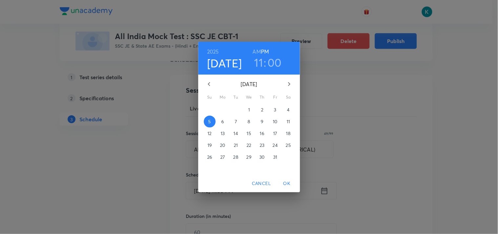
click at [258, 51] on h6 "AM" at bounding box center [257, 51] width 8 height 9
click at [286, 182] on span "OK" at bounding box center [287, 183] width 16 height 8
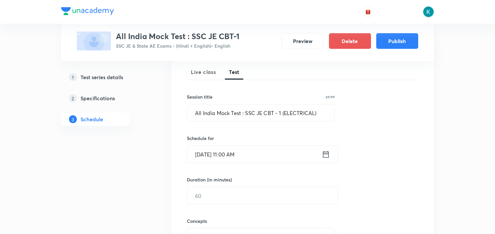
scroll to position [129, 0]
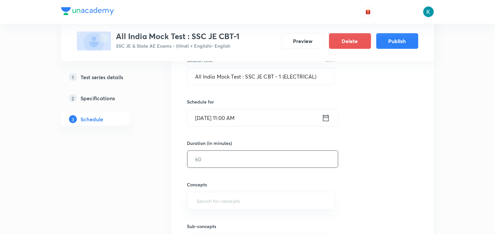
click at [247, 161] on input "text" at bounding box center [262, 159] width 150 height 17
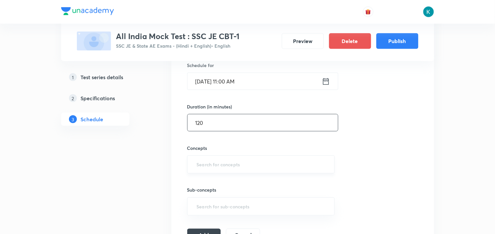
type input "120"
click at [227, 166] on input "text" at bounding box center [260, 164] width 131 height 12
type input "a"
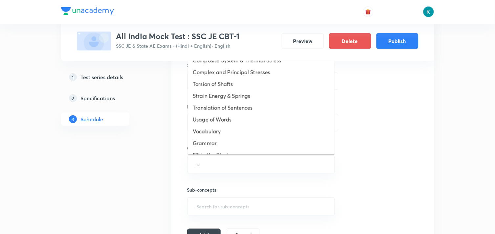
scroll to position [252, 0]
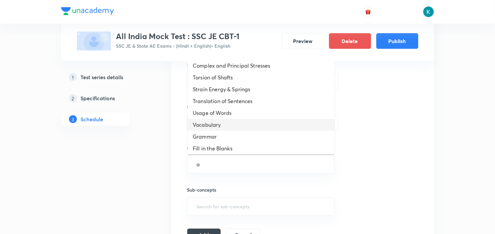
click at [250, 123] on li "Vocabulary" at bounding box center [260, 125] width 147 height 12
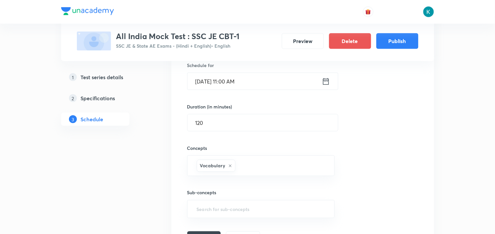
type input "a"
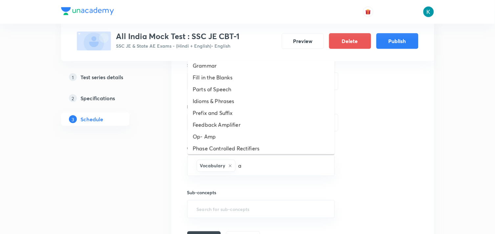
scroll to position [303, 0]
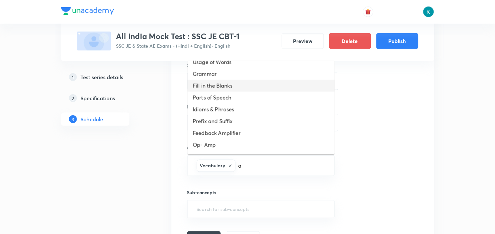
click at [237, 86] on li "Fill in the Blanks" at bounding box center [260, 86] width 147 height 12
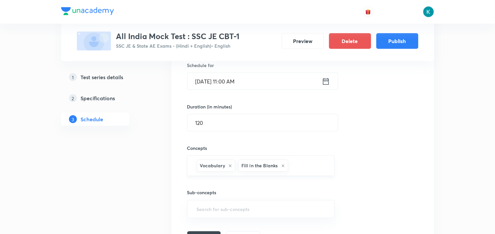
type input "a"
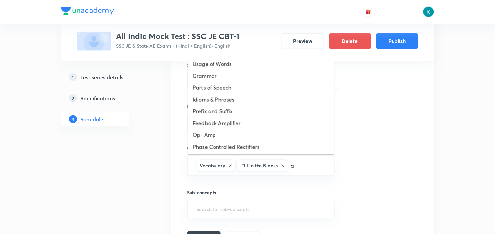
scroll to position [290, 0]
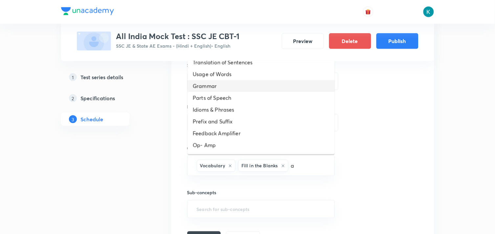
click at [234, 88] on li "Grammar" at bounding box center [260, 86] width 147 height 12
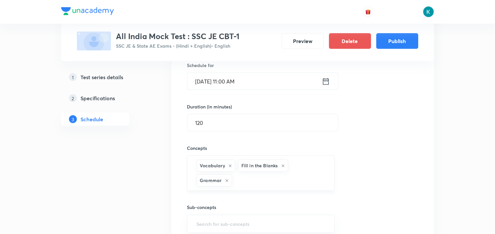
type input "a"
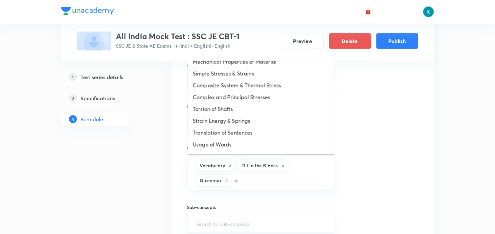
scroll to position [250, 0]
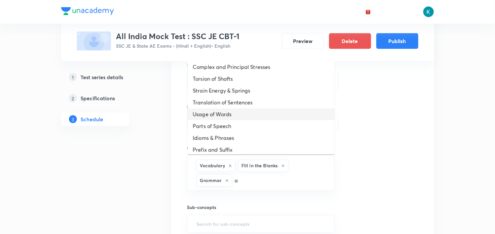
click at [240, 112] on li "Usage of Words" at bounding box center [260, 114] width 147 height 12
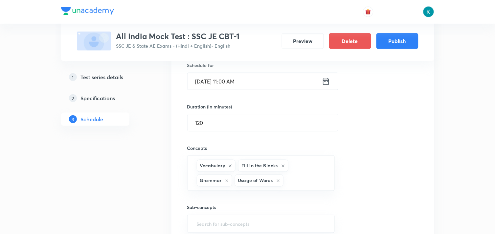
type input "a"
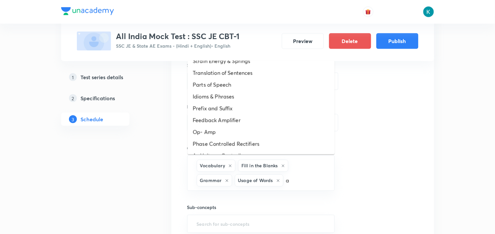
scroll to position [278, 0]
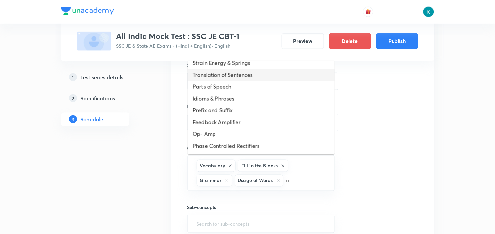
click at [235, 76] on li "Translation of Sentences" at bounding box center [260, 75] width 147 height 12
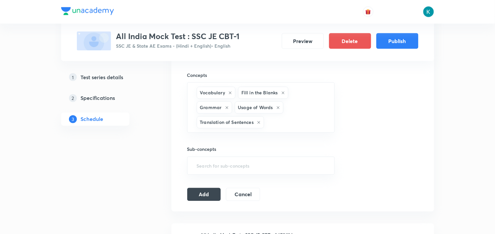
scroll to position [275, 0]
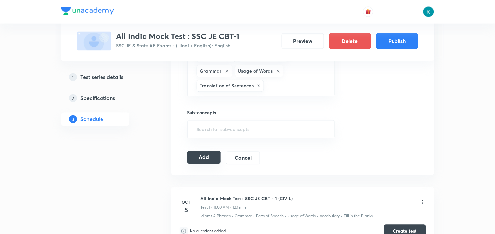
click at [197, 157] on button "Add" at bounding box center [204, 157] width 34 height 13
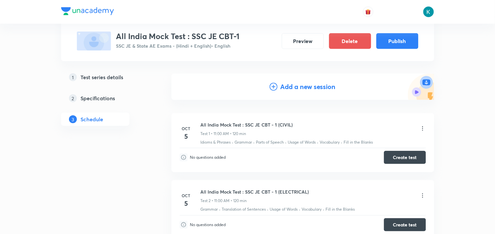
scroll to position [125, 0]
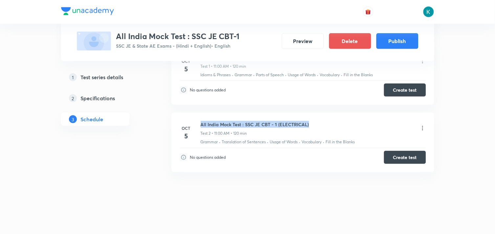
drag, startPoint x: 311, startPoint y: 125, endPoint x: 202, endPoint y: 122, distance: 109.0
click at [202, 122] on div "All India Mock Test : SSC JE CBT - 1 (ELECTRICAL) Test 2 • 11:00 AM • 120 min" at bounding box center [313, 128] width 225 height 15
copy h6 "All India Mock Test : SSC JE CBT - 1 (ELECTRICAL)"
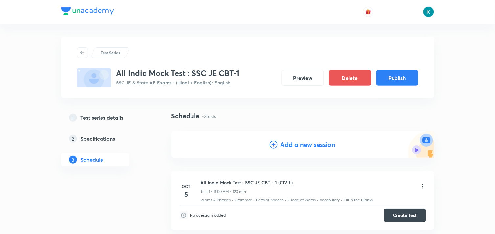
click at [294, 143] on h4 "Add a new session" at bounding box center [307, 144] width 55 height 10
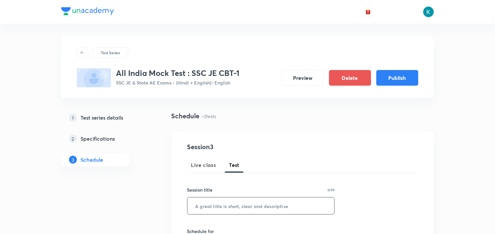
click at [222, 202] on input "text" at bounding box center [260, 205] width 147 height 17
paste input "All India Mock Test : SSC JE CBT - 1 (ELECTRICAL)"
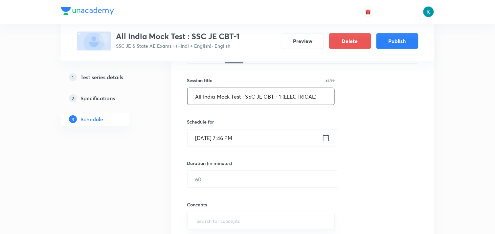
click at [315, 96] on input "All India Mock Test : SSC JE CBT - 1 (ELECTRICAL)" at bounding box center [260, 96] width 147 height 17
type input "All India Mock Test : SSC JE CBT - 1 (MECHANICAL)"
click at [323, 136] on icon at bounding box center [326, 137] width 8 height 9
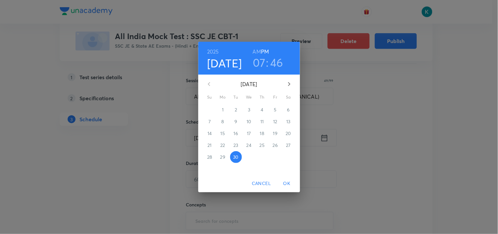
click at [290, 84] on icon "button" at bounding box center [289, 84] width 8 height 8
click at [211, 120] on p "5" at bounding box center [209, 121] width 3 height 7
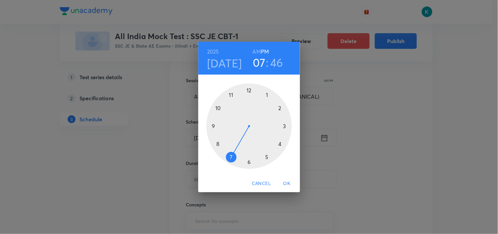
click at [230, 95] on div at bounding box center [248, 125] width 85 height 85
click at [256, 51] on h6 "AM" at bounding box center [257, 51] width 8 height 9
click at [247, 91] on div at bounding box center [248, 125] width 85 height 85
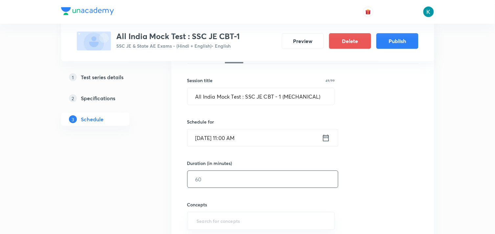
click at [235, 178] on input "text" at bounding box center [262, 179] width 150 height 17
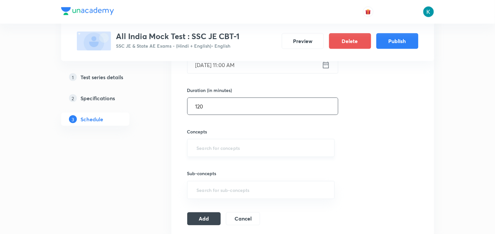
type input "120"
click at [230, 146] on input "text" at bounding box center [260, 148] width 131 height 12
type input "a"
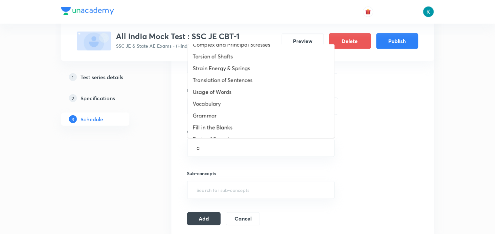
scroll to position [258, 0]
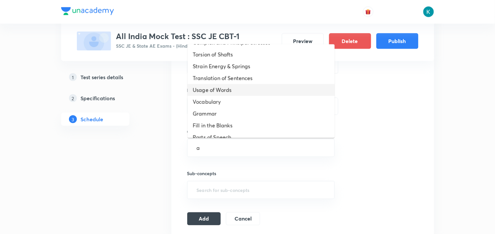
click at [248, 90] on li "Usage of Words" at bounding box center [260, 90] width 147 height 12
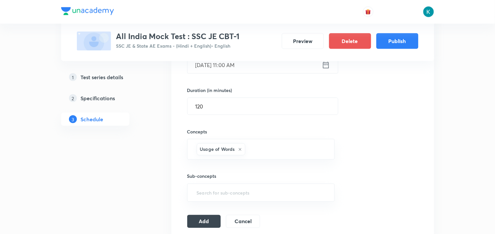
type input "a"
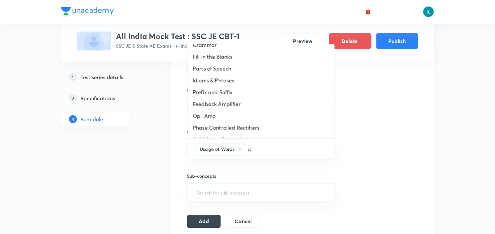
scroll to position [317, 0]
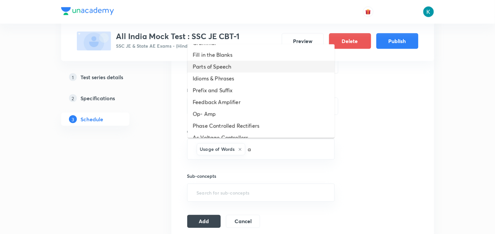
click at [225, 65] on li "Parts of Speech" at bounding box center [260, 67] width 147 height 12
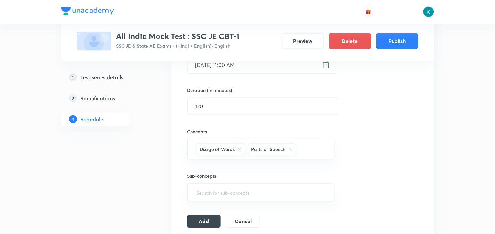
type input "a"
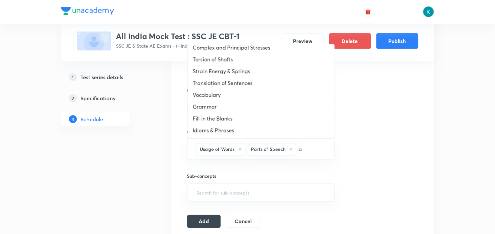
scroll to position [262, 0]
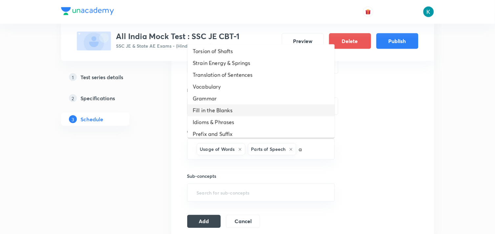
click at [237, 113] on li "Fill in the Blanks" at bounding box center [260, 110] width 147 height 12
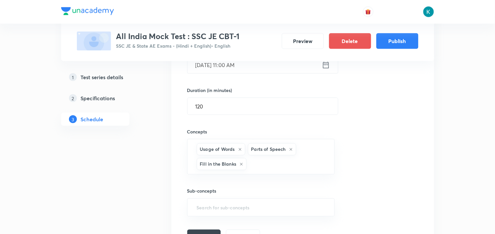
type input "a"
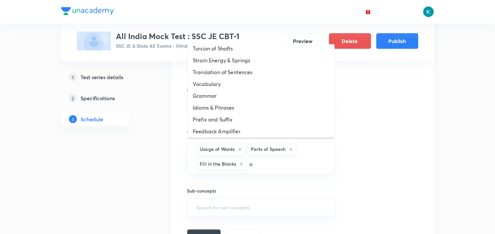
scroll to position [274, 0]
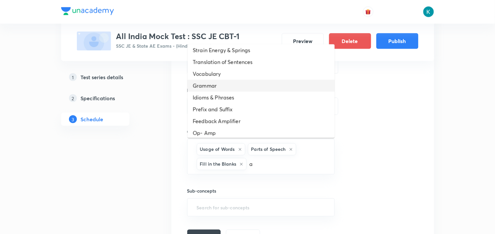
click at [221, 86] on li "Grammar" at bounding box center [260, 86] width 147 height 12
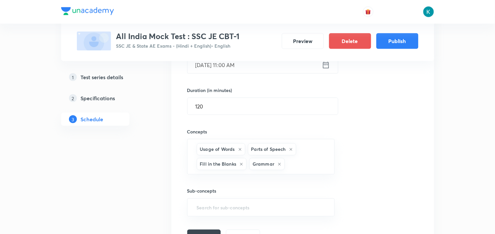
scroll to position [255, 0]
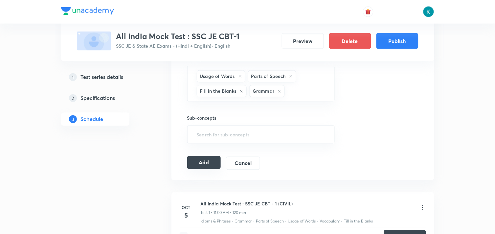
click at [212, 163] on button "Add" at bounding box center [204, 162] width 34 height 13
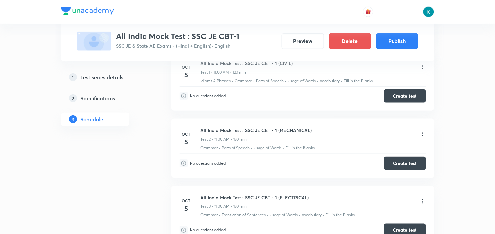
scroll to position [46, 0]
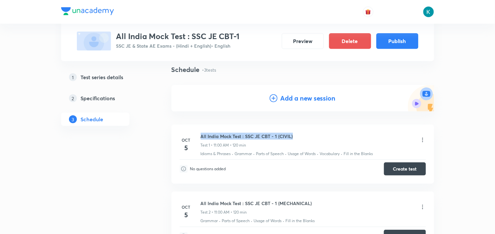
drag, startPoint x: 296, startPoint y: 133, endPoint x: 202, endPoint y: 135, distance: 94.5
click at [202, 135] on div "All India Mock Test : SSC JE CBT - 1 (CIVIL) Test 1 • 11:00 AM • 120 min" at bounding box center [313, 140] width 225 height 15
copy h6 "All India Mock Test : SSC JE CBT - 1 (CIVIL)"
click at [292, 101] on h4 "Add a new session" at bounding box center [307, 98] width 55 height 10
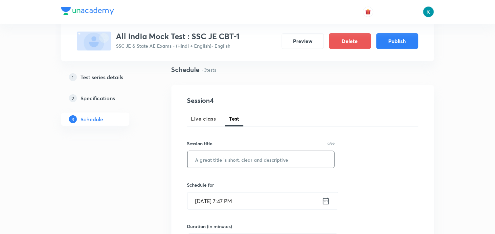
click at [227, 156] on input "text" at bounding box center [260, 159] width 147 height 17
paste input "All India Mock Test : SSC JE CBT - 1 (CIVIL)"
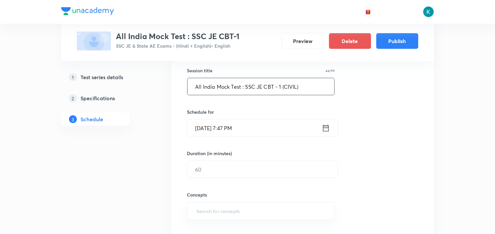
type input "All India Mock Test : SSC JE CBT - 1 (CIVIL)"
click at [324, 130] on icon at bounding box center [326, 127] width 8 height 9
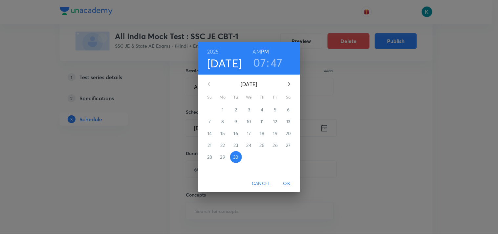
click at [286, 84] on icon "button" at bounding box center [289, 84] width 8 height 8
click at [207, 146] on span "19" at bounding box center [210, 145] width 12 height 7
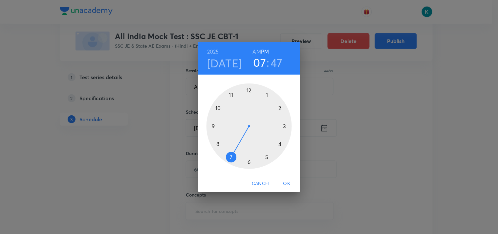
click at [232, 95] on div at bounding box center [248, 125] width 85 height 85
click at [248, 90] on div at bounding box center [248, 125] width 85 height 85
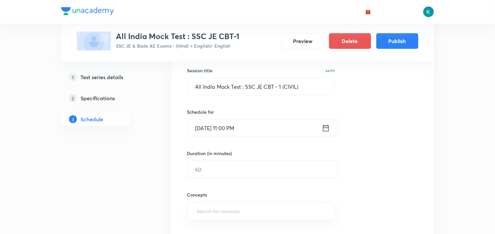
click at [329, 129] on icon at bounding box center [326, 127] width 8 height 9
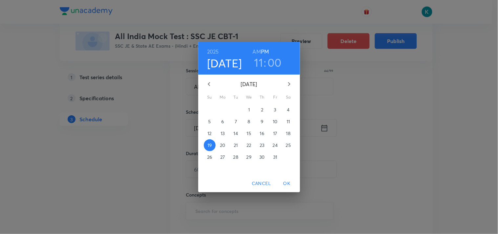
click at [255, 51] on h6 "AM" at bounding box center [257, 51] width 8 height 9
click at [285, 184] on span "OK" at bounding box center [287, 183] width 16 height 8
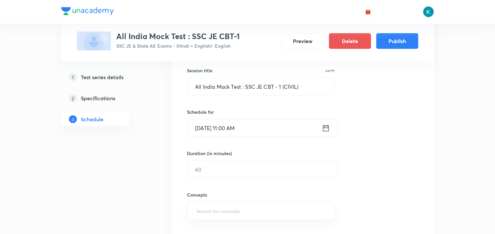
scroll to position [156, 0]
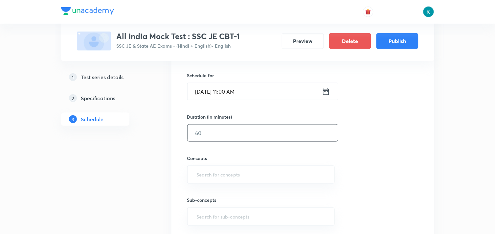
click at [239, 137] on input "text" at bounding box center [262, 132] width 150 height 17
type input "120"
click at [211, 169] on input "text" at bounding box center [260, 174] width 131 height 12
type input "a"
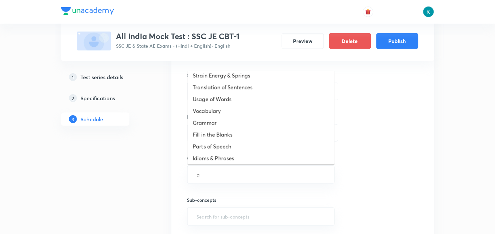
scroll to position [282, 0]
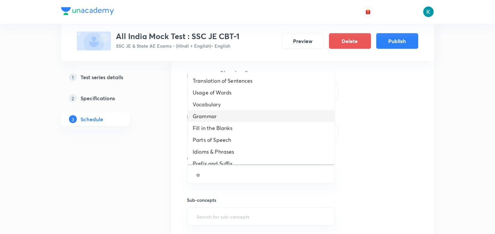
click at [243, 117] on li "Grammar" at bounding box center [260, 116] width 147 height 12
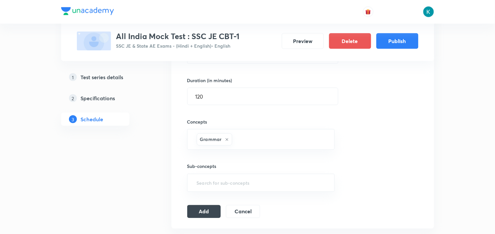
scroll to position [265, 0]
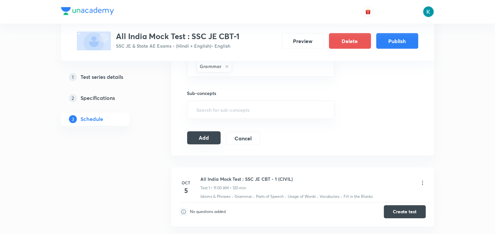
click at [198, 139] on button "Add" at bounding box center [204, 137] width 34 height 13
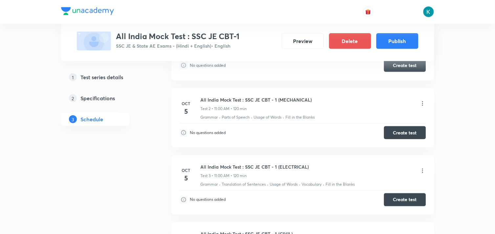
scroll to position [113, 0]
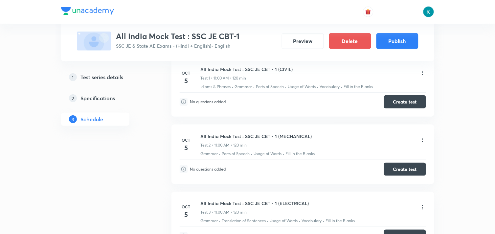
click at [316, 134] on div "All India Mock Test : SSC JE CBT - 1 (MECHANICAL) Test 2 • 11:00 AM • 120 min" at bounding box center [313, 140] width 225 height 15
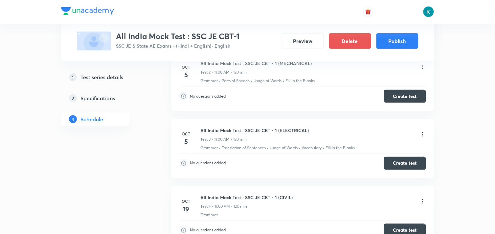
scroll to position [150, 0]
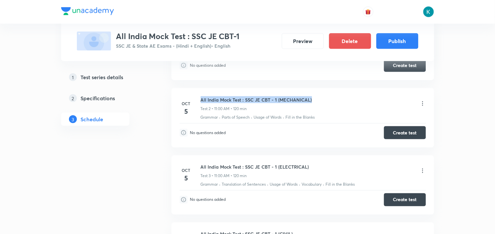
drag, startPoint x: 315, startPoint y: 97, endPoint x: 202, endPoint y: 99, distance: 113.2
click at [202, 99] on div "All India Mock Test : SSC JE CBT - 1 (MECHANICAL) Test 2 • 11:00 AM • 120 min" at bounding box center [313, 103] width 225 height 15
copy h6 "All India Mock Test : SSC JE CBT - 1 (MECHANICAL)"
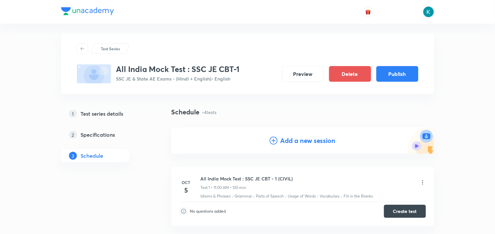
scroll to position [0, 0]
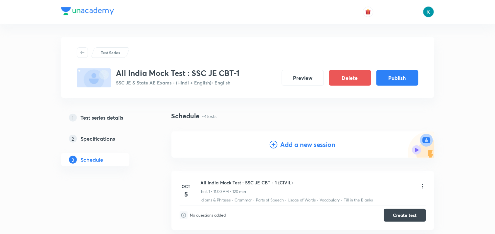
click at [289, 145] on h4 "Add a new session" at bounding box center [307, 144] width 55 height 10
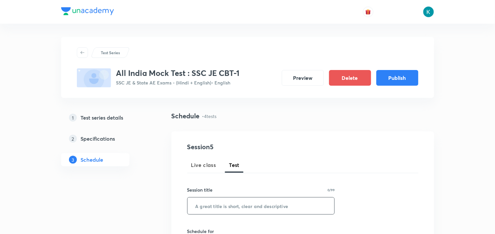
click at [212, 205] on input "text" at bounding box center [260, 205] width 147 height 17
paste input "All India Mock Test : SSC JE CBT - 1 (MECHANICAL)"
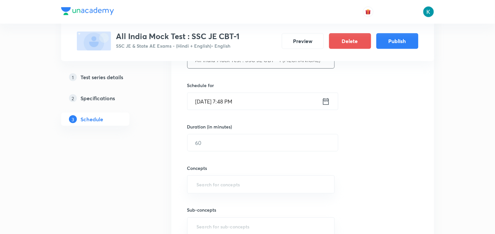
type input "All India Mock Test : SSC JE CBT - 1 (MECHANICAL)"
click at [324, 103] on icon at bounding box center [326, 101] width 8 height 9
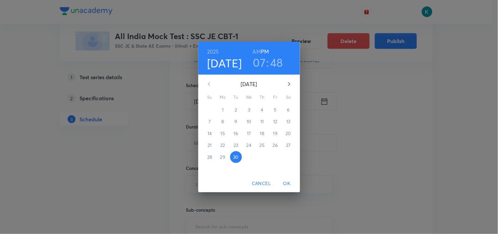
click at [289, 81] on icon "button" at bounding box center [289, 84] width 8 height 8
click at [210, 146] on p "19" at bounding box center [209, 145] width 4 height 7
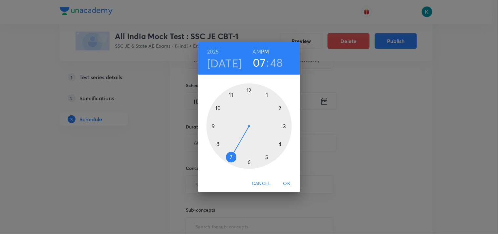
click at [255, 52] on h6 "AM" at bounding box center [257, 51] width 8 height 9
click at [230, 94] on div at bounding box center [248, 125] width 85 height 85
click at [249, 89] on div at bounding box center [248, 125] width 85 height 85
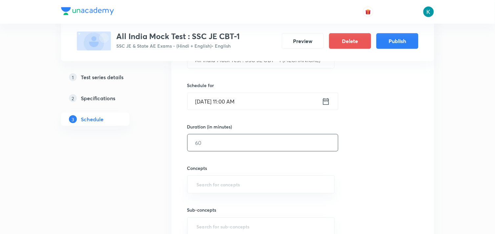
scroll to position [182, 0]
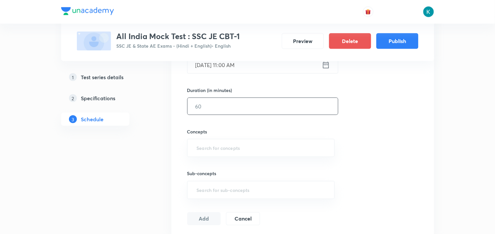
click at [243, 113] on input "text" at bounding box center [262, 106] width 150 height 17
type input "120"
click at [228, 145] on input "text" at bounding box center [260, 148] width 131 height 12
type input "a"
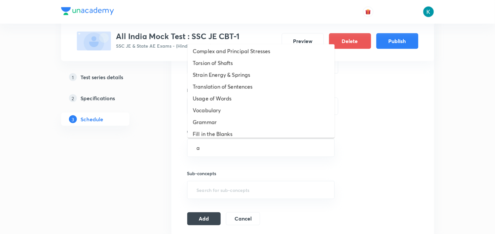
scroll to position [252, 0]
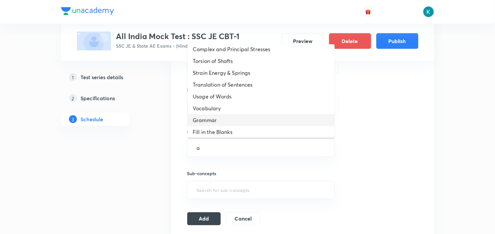
click at [219, 119] on li "Grammar" at bounding box center [260, 120] width 147 height 12
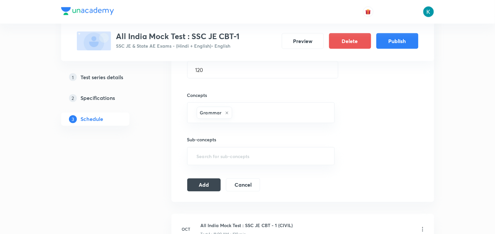
scroll to position [255, 0]
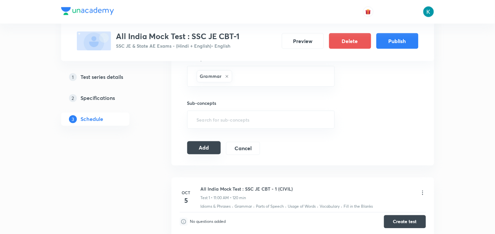
click at [208, 150] on button "Add" at bounding box center [204, 147] width 34 height 13
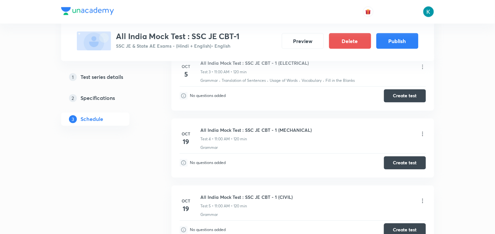
scroll to position [180, 0]
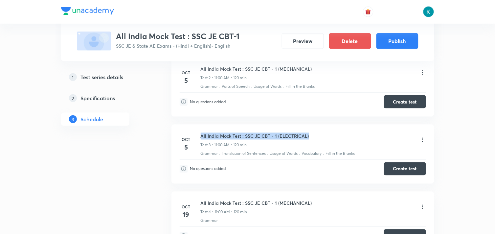
drag, startPoint x: 311, startPoint y: 138, endPoint x: 201, endPoint y: 134, distance: 109.3
click at [201, 134] on div "All India Mock Test : SSC JE CBT - 1 (ELECTRICAL) Test 3 • 11:00 AM • 120 min" at bounding box center [313, 140] width 225 height 15
copy h6 "All India Mock Test : SSC JE CBT - 1 (ELECTRICAL)"
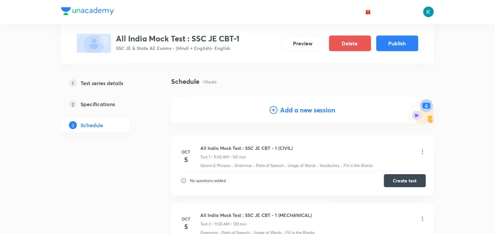
scroll to position [0, 0]
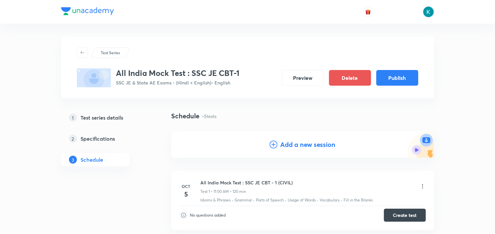
click at [292, 141] on h4 "Add a new session" at bounding box center [307, 144] width 55 height 10
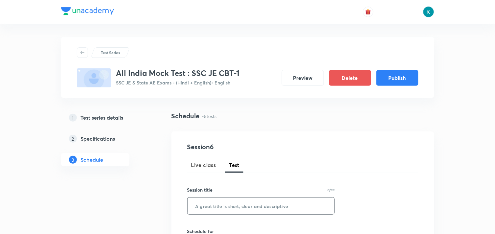
click at [214, 205] on input "text" at bounding box center [260, 205] width 147 height 17
paste input "All India Mock Test : SSC JE CBT - 1 (ELECTRICAL)"
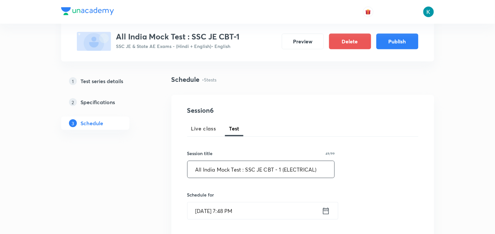
scroll to position [73, 0]
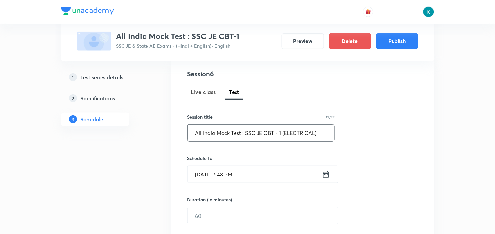
type input "All India Mock Test : SSC JE CBT - 1 (ELECTRICAL)"
click at [326, 175] on icon at bounding box center [326, 174] width 8 height 9
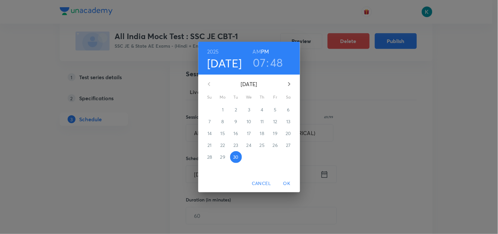
click at [289, 83] on icon "button" at bounding box center [289, 84] width 2 height 4
click at [208, 144] on p "19" at bounding box center [209, 145] width 4 height 7
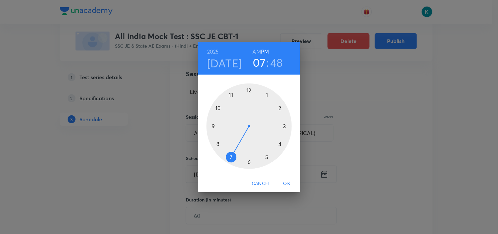
click at [257, 53] on h6 "AM" at bounding box center [257, 51] width 8 height 9
click at [229, 95] on div at bounding box center [248, 125] width 85 height 85
click at [249, 89] on div at bounding box center [248, 125] width 85 height 85
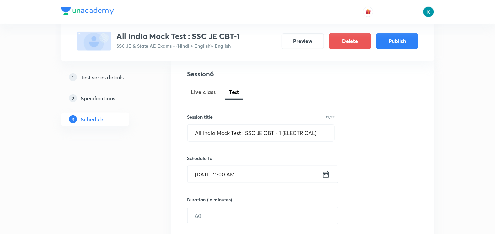
scroll to position [146, 0]
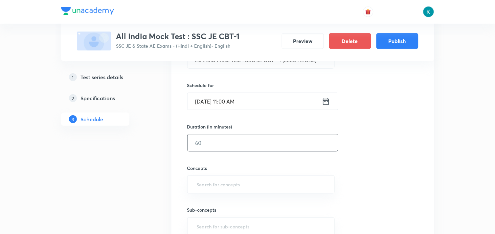
click at [249, 143] on input "text" at bounding box center [262, 142] width 150 height 17
type input "120"
click at [235, 186] on input "text" at bounding box center [260, 184] width 131 height 12
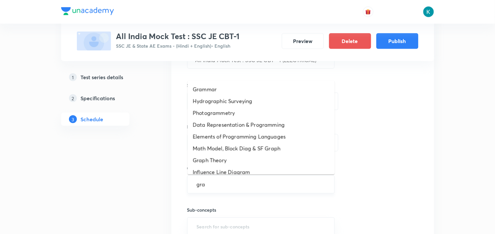
type input "gram"
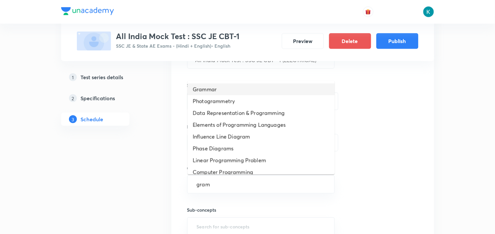
click at [257, 89] on li "Grammar" at bounding box center [260, 89] width 147 height 12
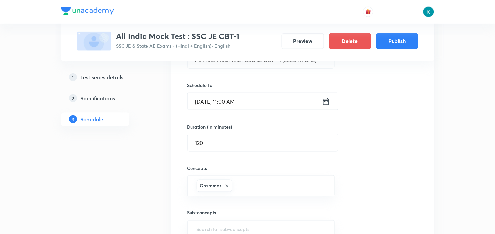
scroll to position [219, 0]
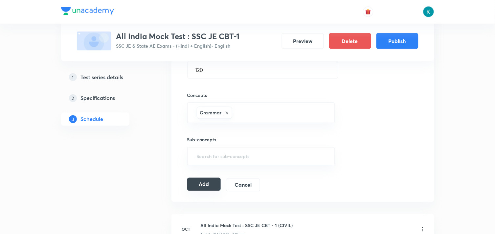
click at [208, 183] on button "Add" at bounding box center [204, 184] width 34 height 13
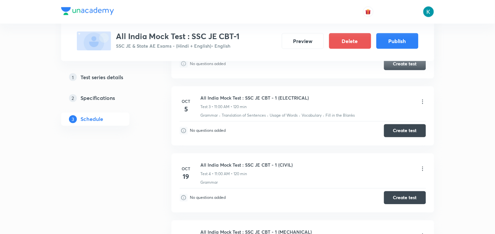
scroll to position [146, 0]
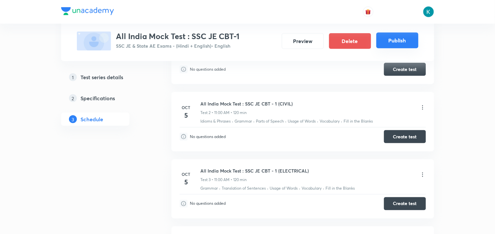
click at [398, 40] on button "Publish" at bounding box center [397, 40] width 42 height 16
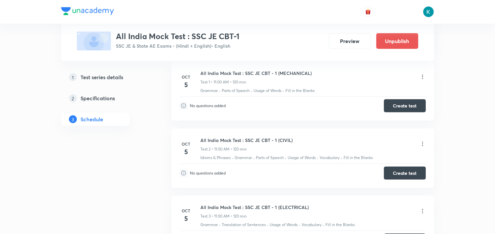
scroll to position [73, 0]
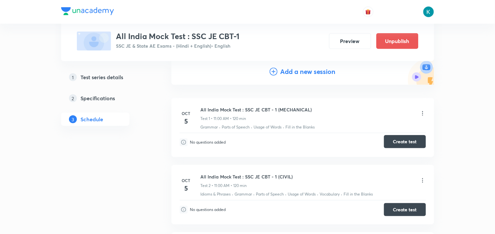
click at [400, 139] on button "Create test" at bounding box center [405, 141] width 42 height 13
click at [99, 75] on h5 "Test series details" at bounding box center [102, 77] width 43 height 8
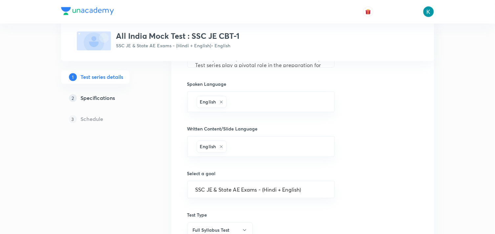
scroll to position [228, 0]
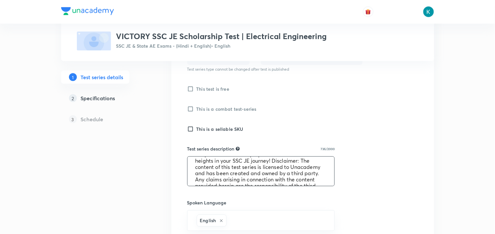
scroll to position [81, 0]
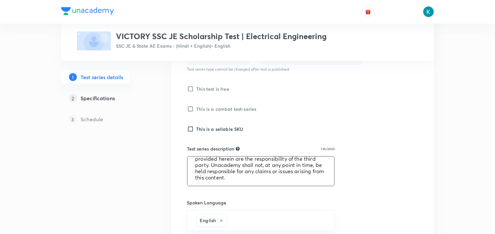
drag, startPoint x: 194, startPoint y: 164, endPoint x: 274, endPoint y: 189, distance: 83.8
click at [274, 189] on div "Test series title 56/80 VICTORY SSC JE Scholarship Test | Electrical Engineerin…" at bounding box center [302, 184] width 231 height 490
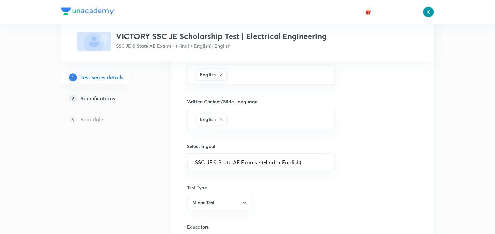
scroll to position [410, 0]
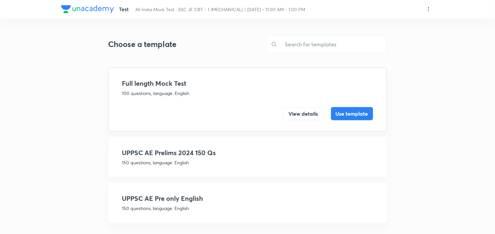
click at [430, 5] on div "Test All India Mock Test : SSC JE CBT - 1 (MECHANICAL) | [DATE] • 11:00 AM - 1:…" at bounding box center [247, 9] width 373 height 18
click at [428, 9] on icon at bounding box center [428, 9] width 7 height 7
click at [391, 26] on p "Create new template" at bounding box center [388, 24] width 45 height 7
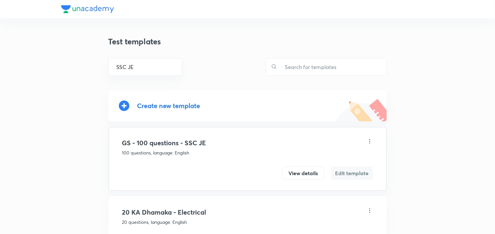
click at [175, 107] on div "Create new template" at bounding box center [168, 106] width 63 height 8
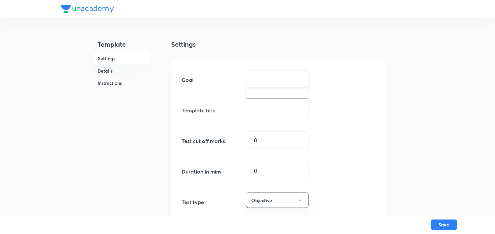
click at [272, 78] on input "text" at bounding box center [277, 79] width 46 height 6
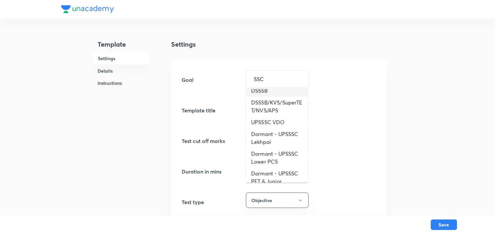
scroll to position [5, 0]
drag, startPoint x: 281, startPoint y: 78, endPoint x: 240, endPoint y: 78, distance: 41.3
click at [240, 78] on div "Goal SSC ​" at bounding box center [279, 78] width 194 height 17
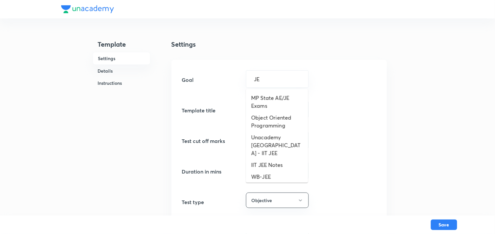
scroll to position [182, 0]
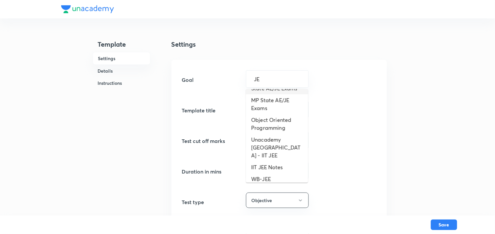
type input "JE"
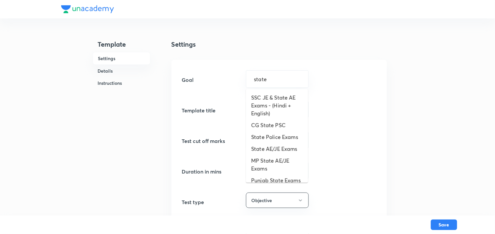
scroll to position [163, 0]
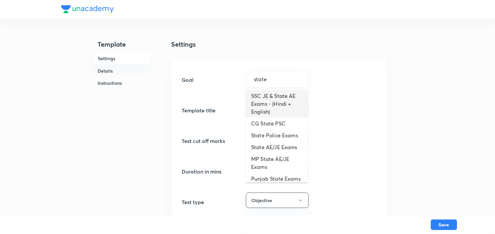
click at [280, 116] on li "SSC JE & State AE Exams - (Hindi + English)" at bounding box center [277, 104] width 62 height 28
type input "SSC JE & State AE Exams - (Hindi + English)"
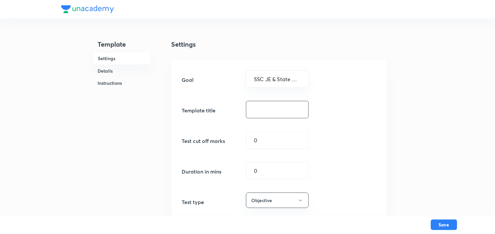
click at [272, 112] on input "text" at bounding box center [277, 109] width 62 height 17
type input "200 Q 200 marks"
click at [266, 171] on input "0" at bounding box center [277, 170] width 62 height 17
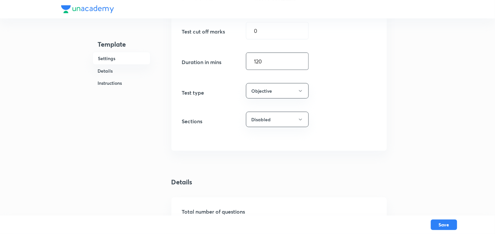
scroll to position [219, 0]
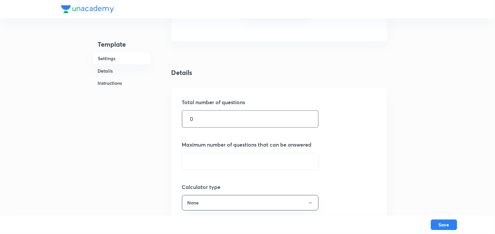
type input "120"
click at [236, 123] on input "0" at bounding box center [250, 119] width 136 height 17
type input "200"
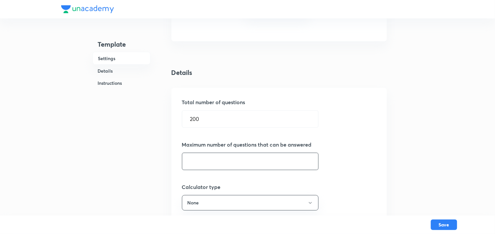
click at [225, 165] on input "text" at bounding box center [250, 161] width 136 height 17
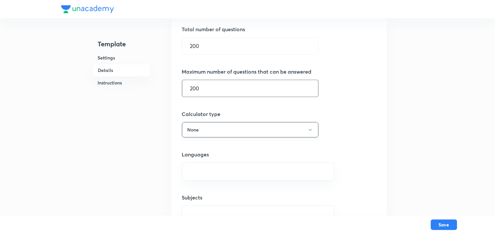
type input "200"
click at [227, 127] on button "None" at bounding box center [250, 129] width 137 height 15
click at [227, 127] on div at bounding box center [249, 117] width 498 height 234
click at [237, 168] on input "text" at bounding box center [258, 171] width 136 height 12
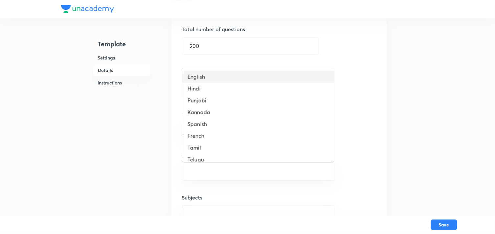
click at [227, 74] on li "English" at bounding box center [258, 77] width 152 height 12
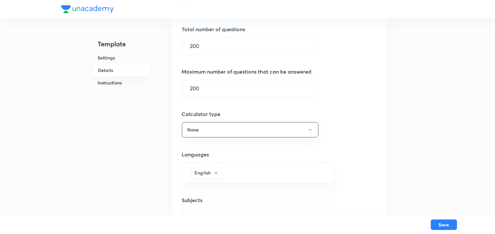
scroll to position [365, 0]
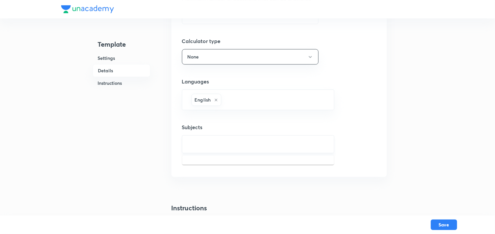
click at [222, 142] on input "text" at bounding box center [258, 144] width 136 height 12
type input "a"
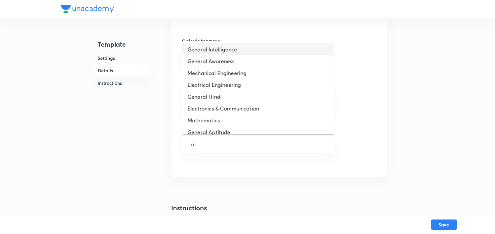
click at [219, 50] on li "General Intelligence" at bounding box center [258, 49] width 152 height 12
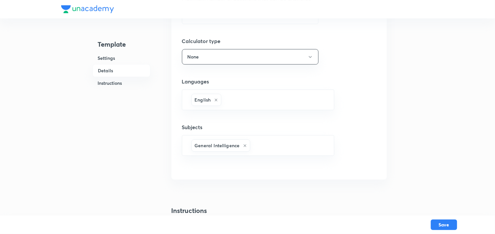
type input "a"
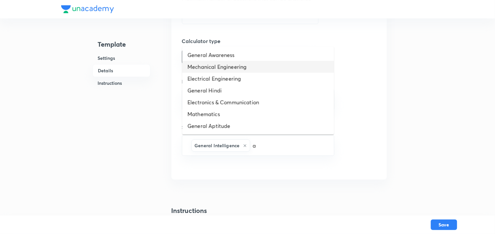
click at [216, 61] on li "Mechanical Engineering" at bounding box center [258, 67] width 152 height 12
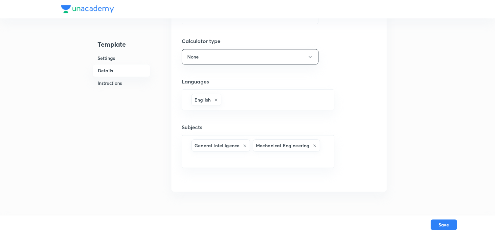
type input "a"
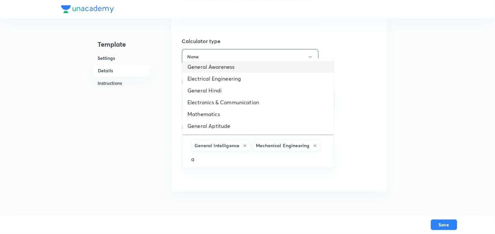
click at [211, 65] on li "General Awareness" at bounding box center [258, 67] width 152 height 12
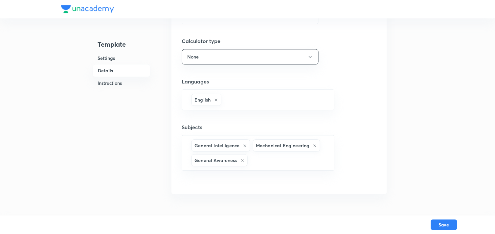
type input "a"
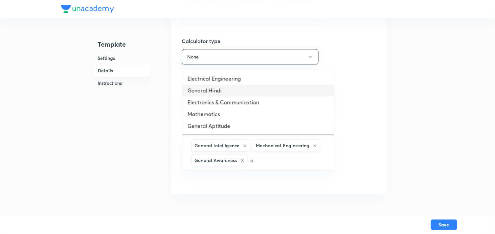
click at [212, 91] on li "General Hindi" at bounding box center [258, 90] width 152 height 12
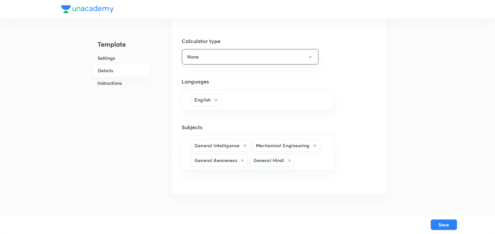
type input "a"
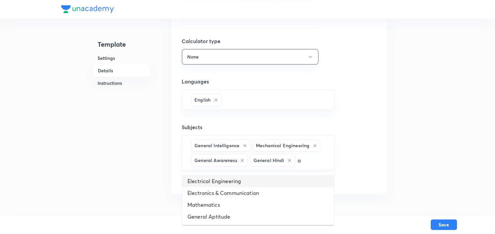
click at [227, 184] on li "Electrical Engineering" at bounding box center [258, 181] width 152 height 12
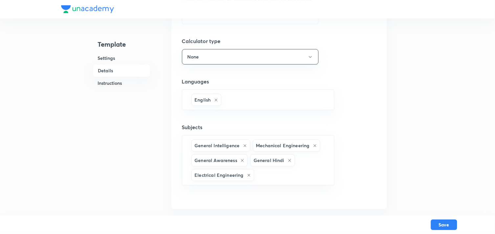
scroll to position [437, 0]
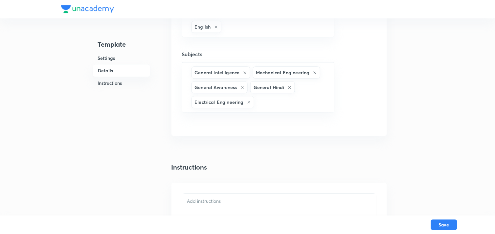
type input "a"
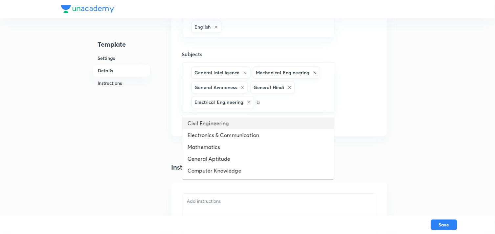
click at [237, 126] on li "Civil Engineering" at bounding box center [258, 123] width 152 height 12
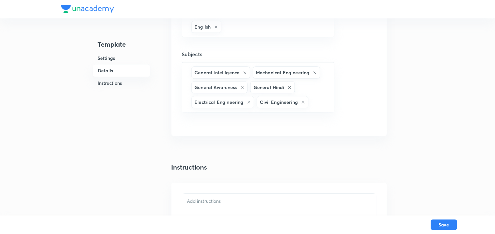
type input "a"
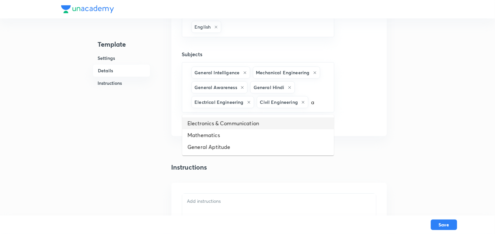
click at [221, 125] on li "Electronics & Communication" at bounding box center [258, 123] width 152 height 12
type input "a"
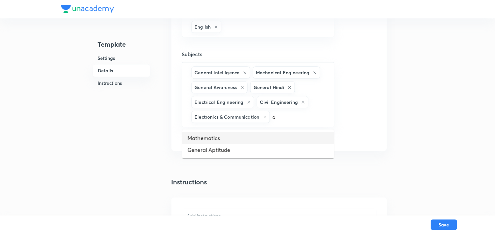
click at [220, 138] on li "Mathematics" at bounding box center [258, 138] width 152 height 12
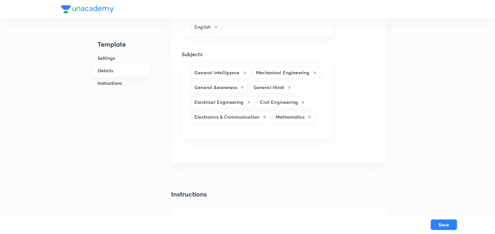
type input "a"
click at [224, 152] on li "General Aptitude" at bounding box center [258, 150] width 152 height 12
type input "a"
type input "b"
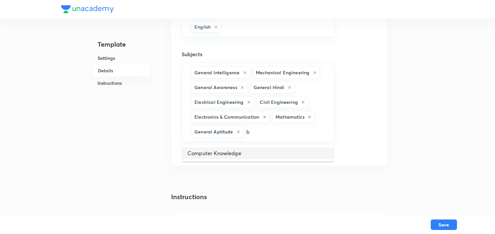
click at [237, 152] on li "Computer Knowledge" at bounding box center [258, 153] width 152 height 12
type input "c"
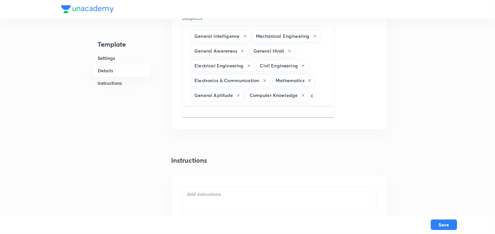
scroll to position [510, 0]
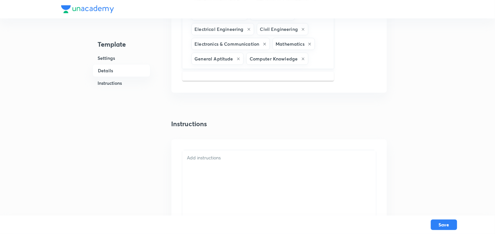
type input "d"
type input "e"
click at [225, 165] on div at bounding box center [279, 217] width 194 height 135
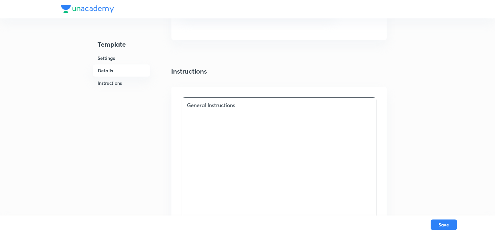
scroll to position [490, 0]
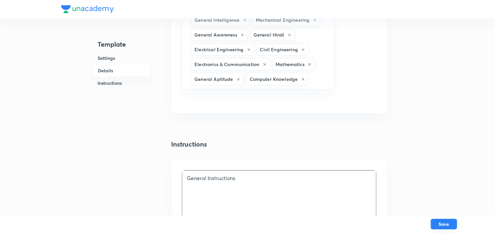
click at [441, 222] on button "Save" at bounding box center [444, 224] width 26 height 11
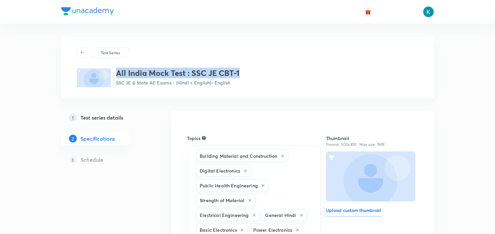
drag, startPoint x: 242, startPoint y: 72, endPoint x: 118, endPoint y: 72, distance: 123.7
click at [118, 72] on div "All India Mock Test : SSC JE CBT-1 SSC JE & State AE Exams - (Hindi + English) …" at bounding box center [247, 77] width 341 height 19
copy h3 "All India Mock Test : SSC JE CBT-1"
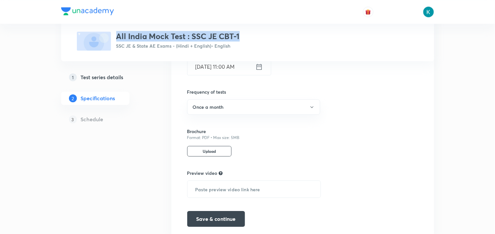
scroll to position [1086, 0]
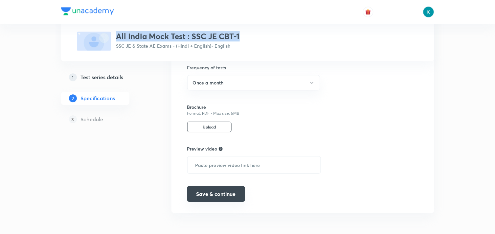
click at [219, 198] on button "Save & continue" at bounding box center [216, 194] width 58 height 16
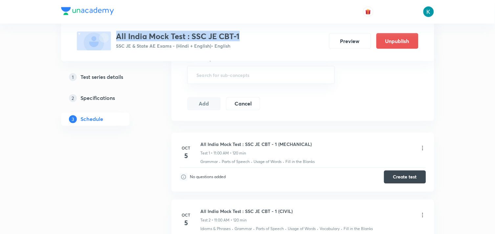
scroll to position [291, 0]
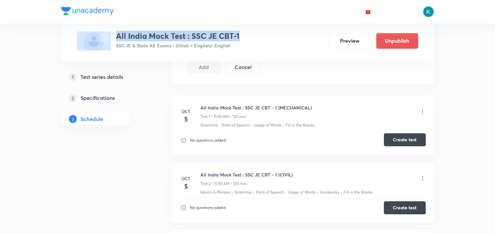
click at [408, 138] on button "Create test" at bounding box center [405, 139] width 42 height 13
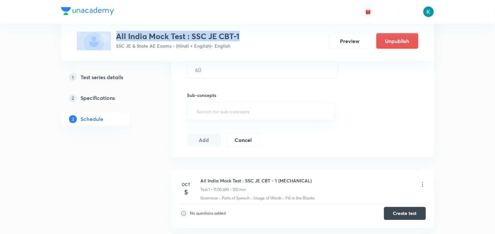
scroll to position [255, 0]
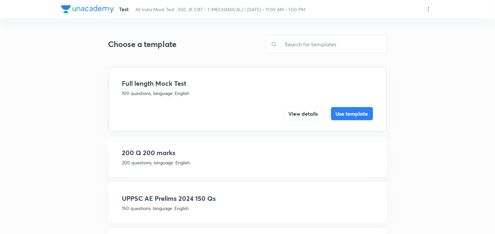
click at [182, 156] on h4 "200 Q 200 marks" at bounding box center [247, 153] width 251 height 10
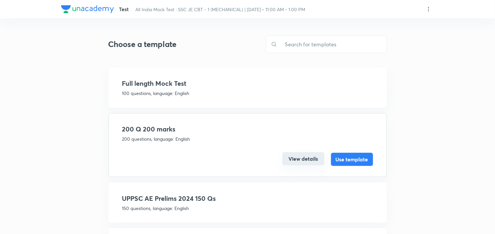
click at [301, 157] on button "View details" at bounding box center [303, 158] width 42 height 13
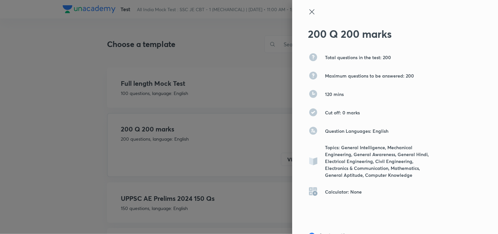
scroll to position [73, 0]
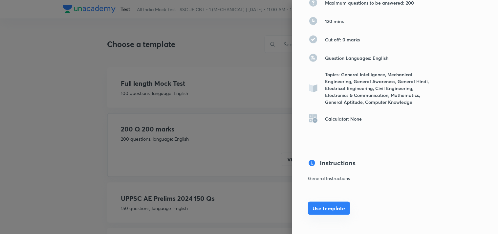
click at [327, 205] on button "Use template" at bounding box center [329, 207] width 42 height 13
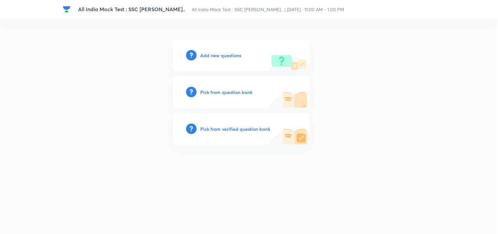
click at [67, 76] on div "Add new questions Pick from question bank Pick from verified question bank" at bounding box center [249, 91] width 373 height 105
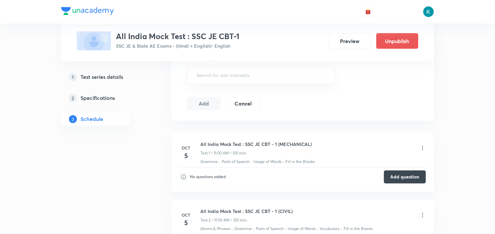
scroll to position [328, 0]
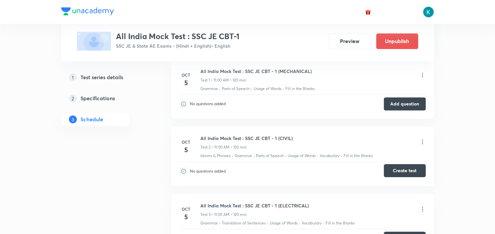
click at [402, 169] on button "Create test" at bounding box center [405, 170] width 42 height 13
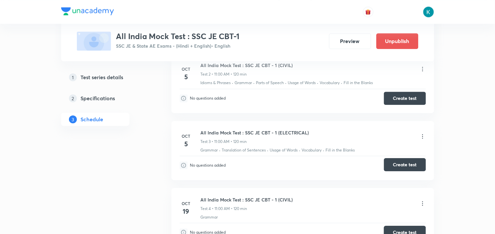
click at [398, 162] on button "Create test" at bounding box center [405, 164] width 42 height 13
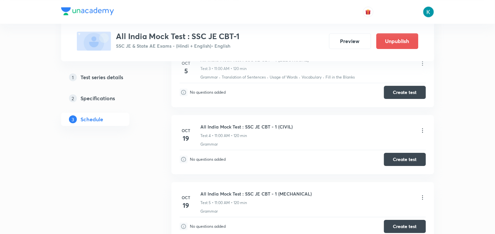
scroll to position [510, 0]
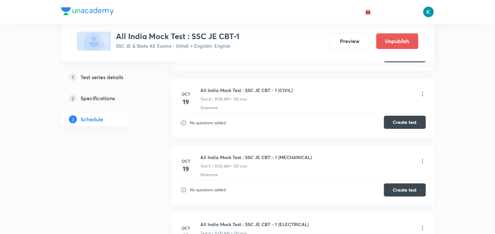
click at [396, 123] on button "Create test" at bounding box center [405, 122] width 42 height 13
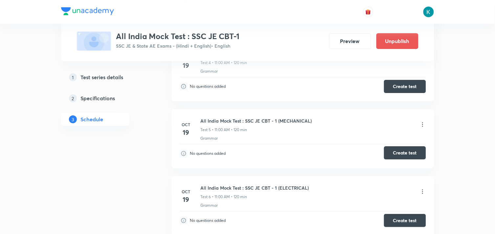
click at [411, 153] on button "Create test" at bounding box center [405, 152] width 42 height 13
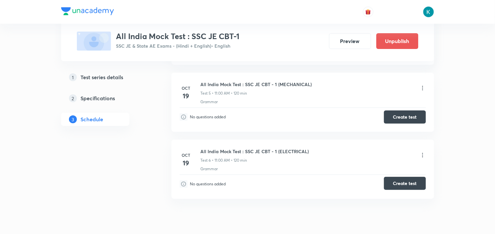
click at [395, 182] on button "Create test" at bounding box center [405, 183] width 42 height 13
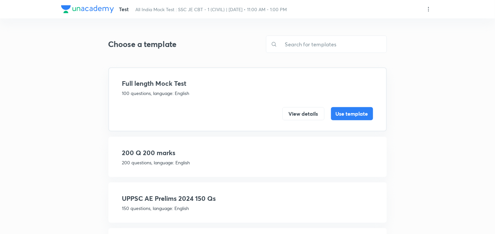
click at [243, 159] on p "200 questions, language: English" at bounding box center [247, 162] width 251 height 7
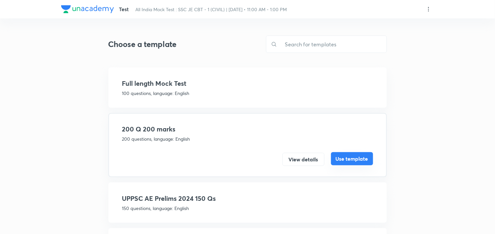
click at [351, 160] on button "Use template" at bounding box center [352, 158] width 42 height 13
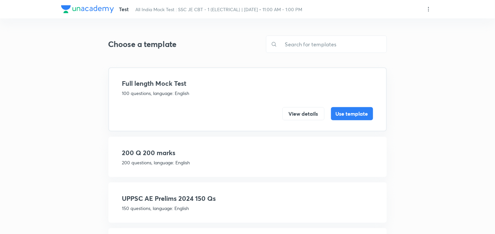
click at [223, 148] on h4 "200 Q 200 marks" at bounding box center [247, 153] width 251 height 10
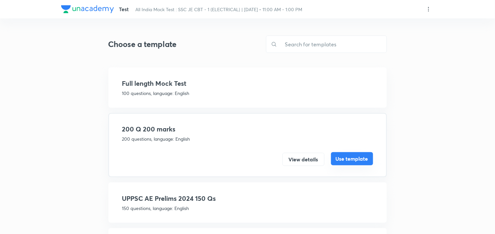
click at [345, 158] on button "Use template" at bounding box center [352, 158] width 42 height 13
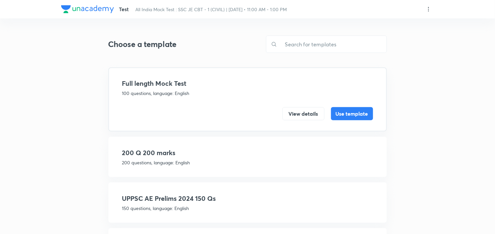
click at [233, 150] on h4 "200 Q 200 marks" at bounding box center [247, 153] width 251 height 10
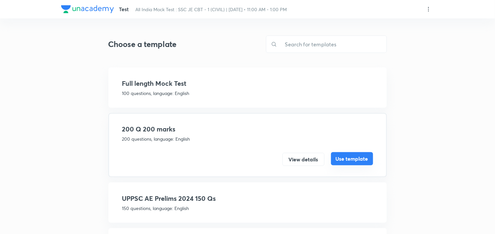
click at [350, 157] on button "Use template" at bounding box center [352, 158] width 42 height 13
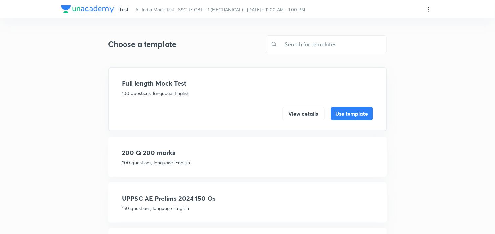
click at [199, 148] on h4 "200 Q 200 marks" at bounding box center [247, 153] width 251 height 10
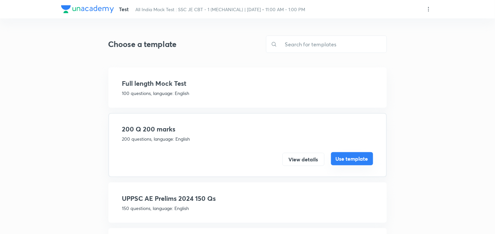
click at [349, 156] on button "Use template" at bounding box center [352, 158] width 42 height 13
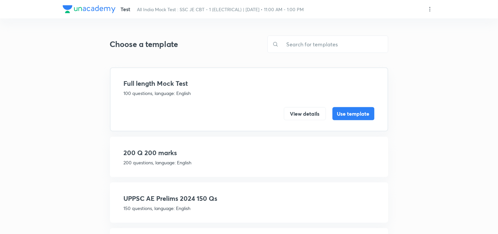
click at [297, 54] on div "Choose a template ​ Full length Mock Test 100 questions, language: English View…" at bounding box center [249, 149] width 278 height 250
click at [234, 149] on h4 "200 Q 200 marks" at bounding box center [247, 153] width 251 height 10
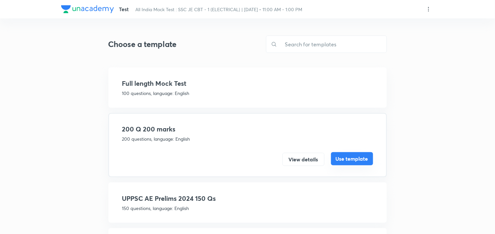
click at [342, 157] on button "Use template" at bounding box center [352, 158] width 42 height 13
